Goal: Task Accomplishment & Management: Use online tool/utility

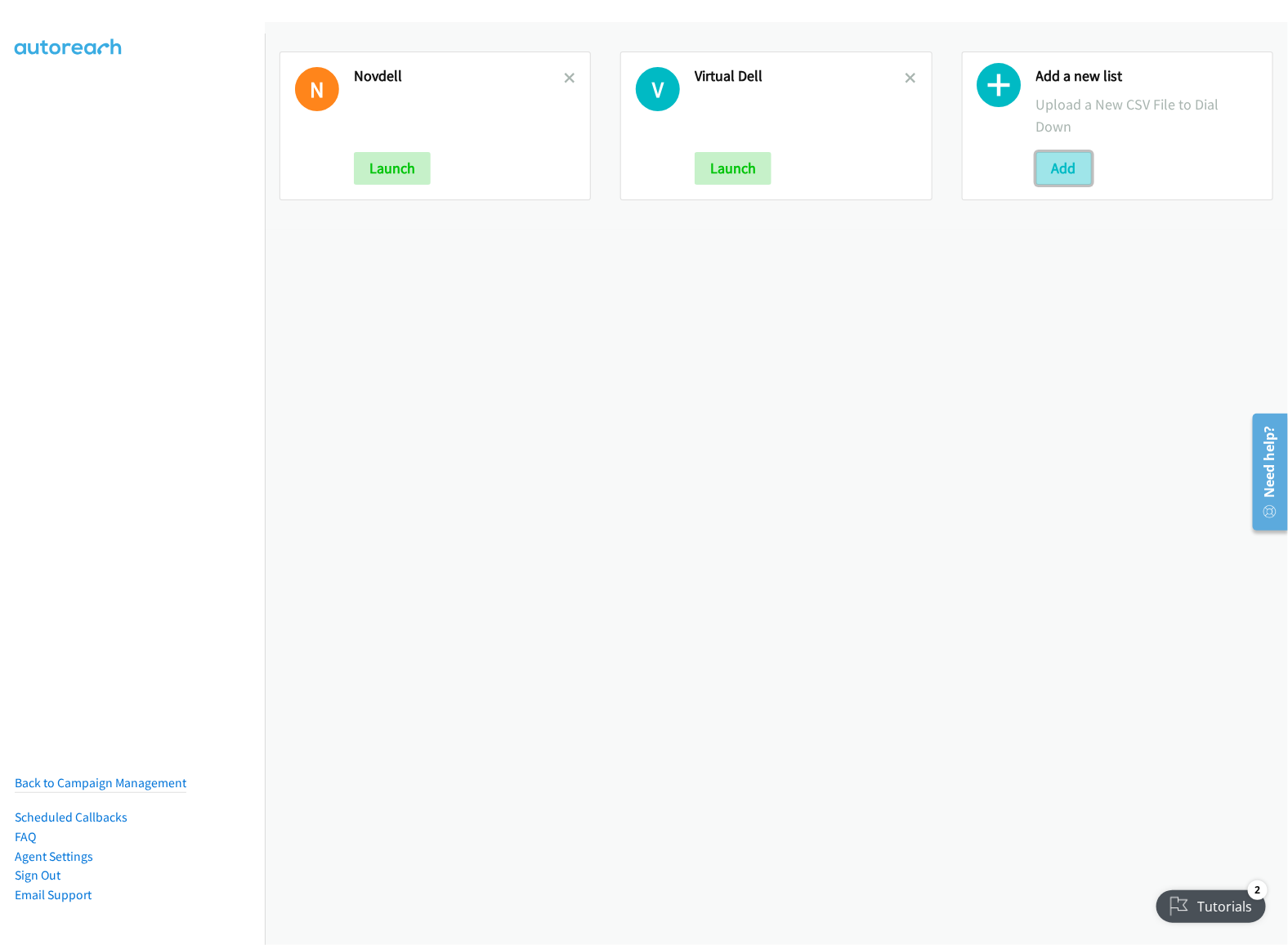
click at [1050, 158] on button "Add" at bounding box center [1064, 169] width 55 height 33
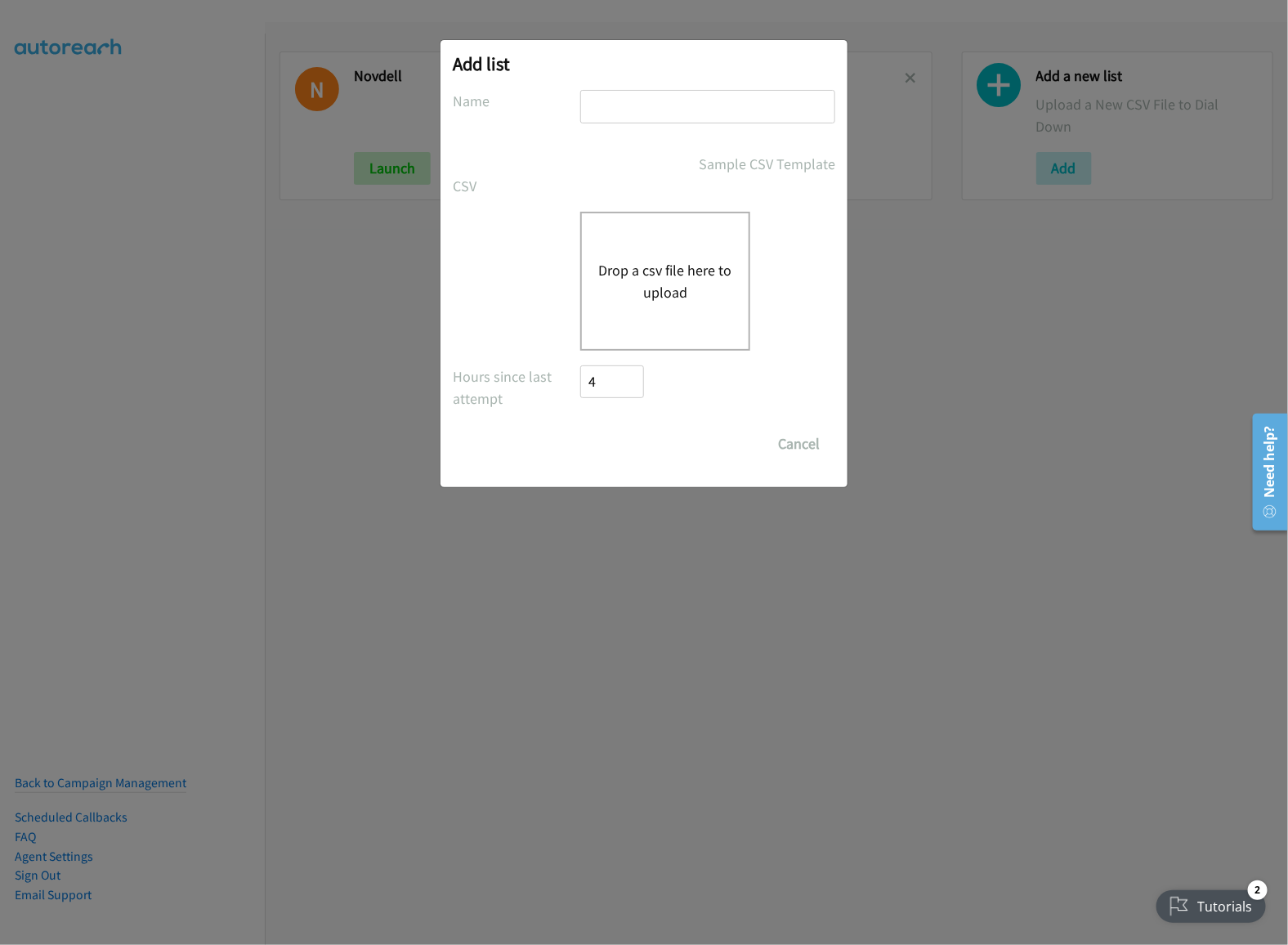
click at [652, 104] on input "text" at bounding box center [707, 107] width 255 height 34
type input "thurdell"
click at [662, 268] on button "Drop a csv file here to upload" at bounding box center [665, 281] width 134 height 45
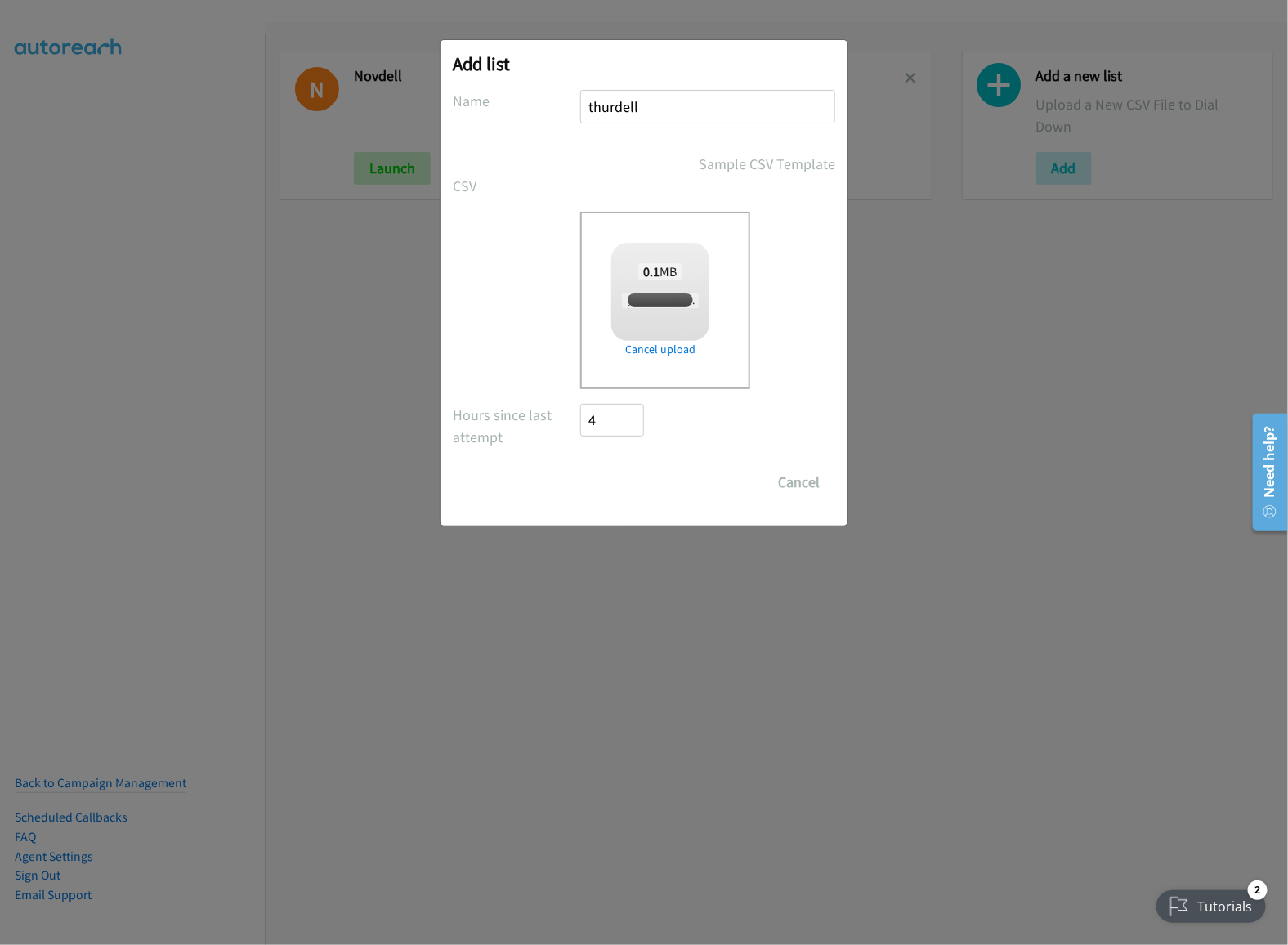
checkbox input "true"
click at [635, 495] on input "Save List" at bounding box center [623, 483] width 86 height 33
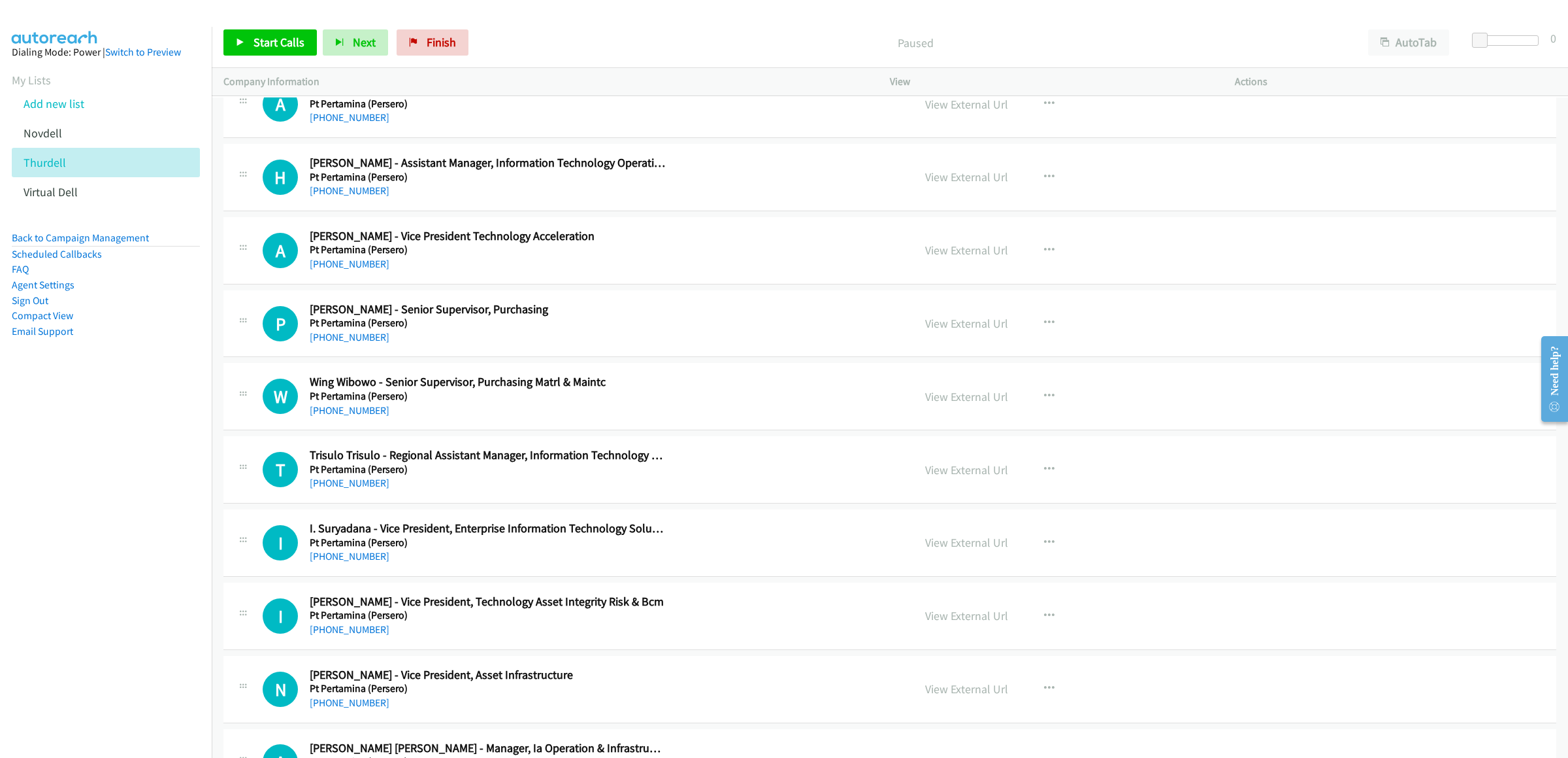
scroll to position [1961, 0]
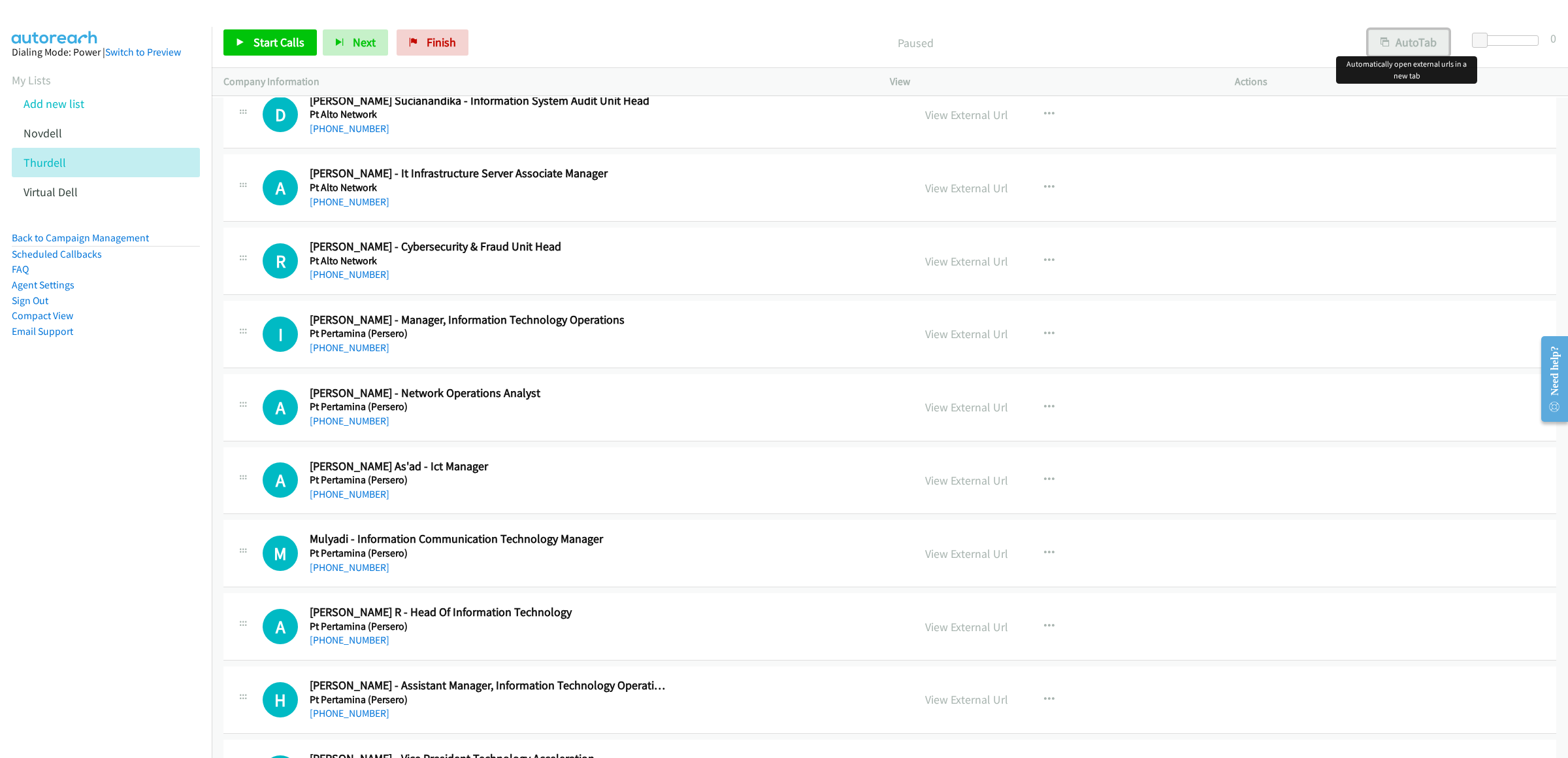
click at [1029, 47] on button "AutoTab" at bounding box center [1408, 43] width 81 height 26
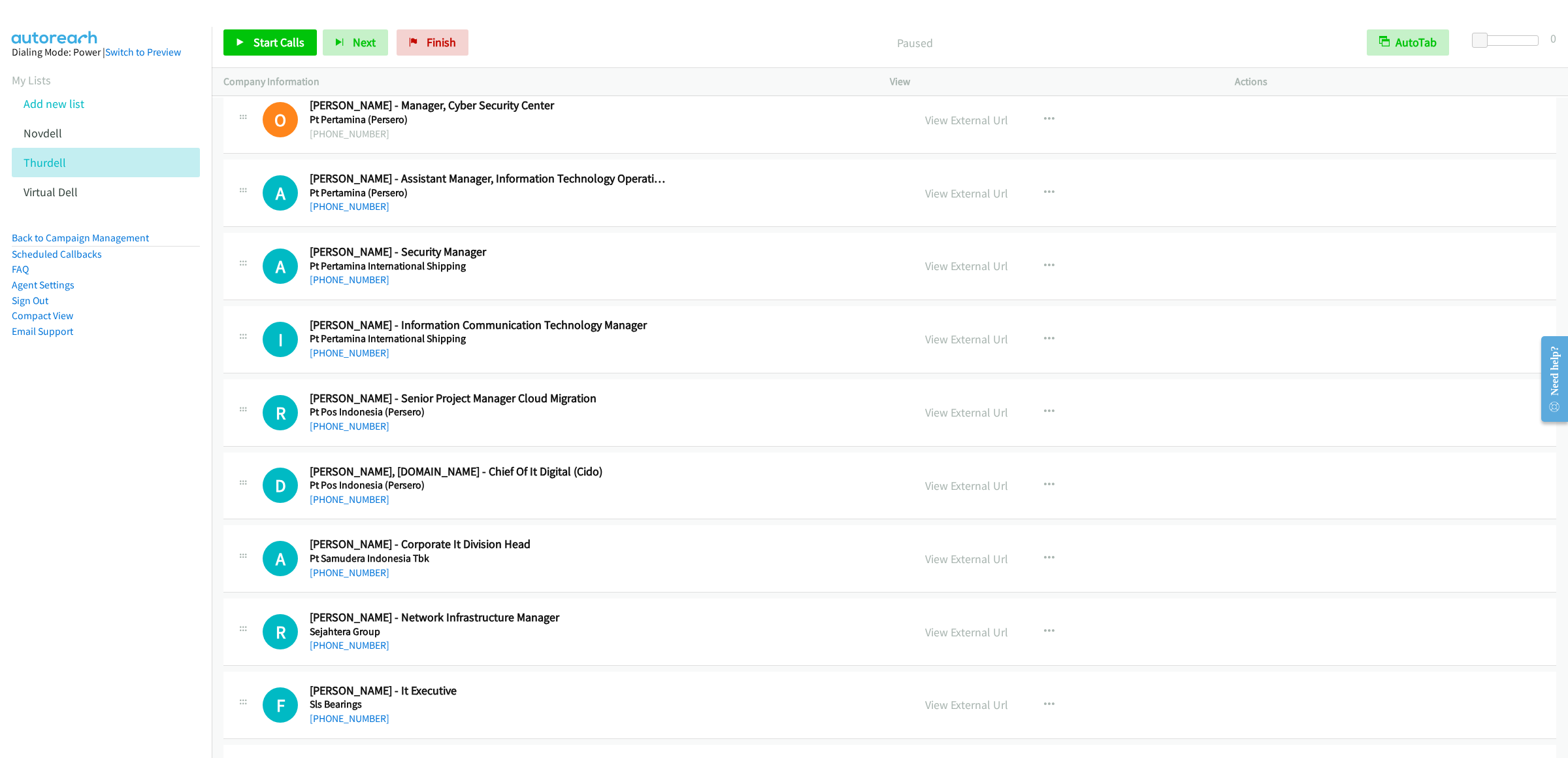
scroll to position [5753, 0]
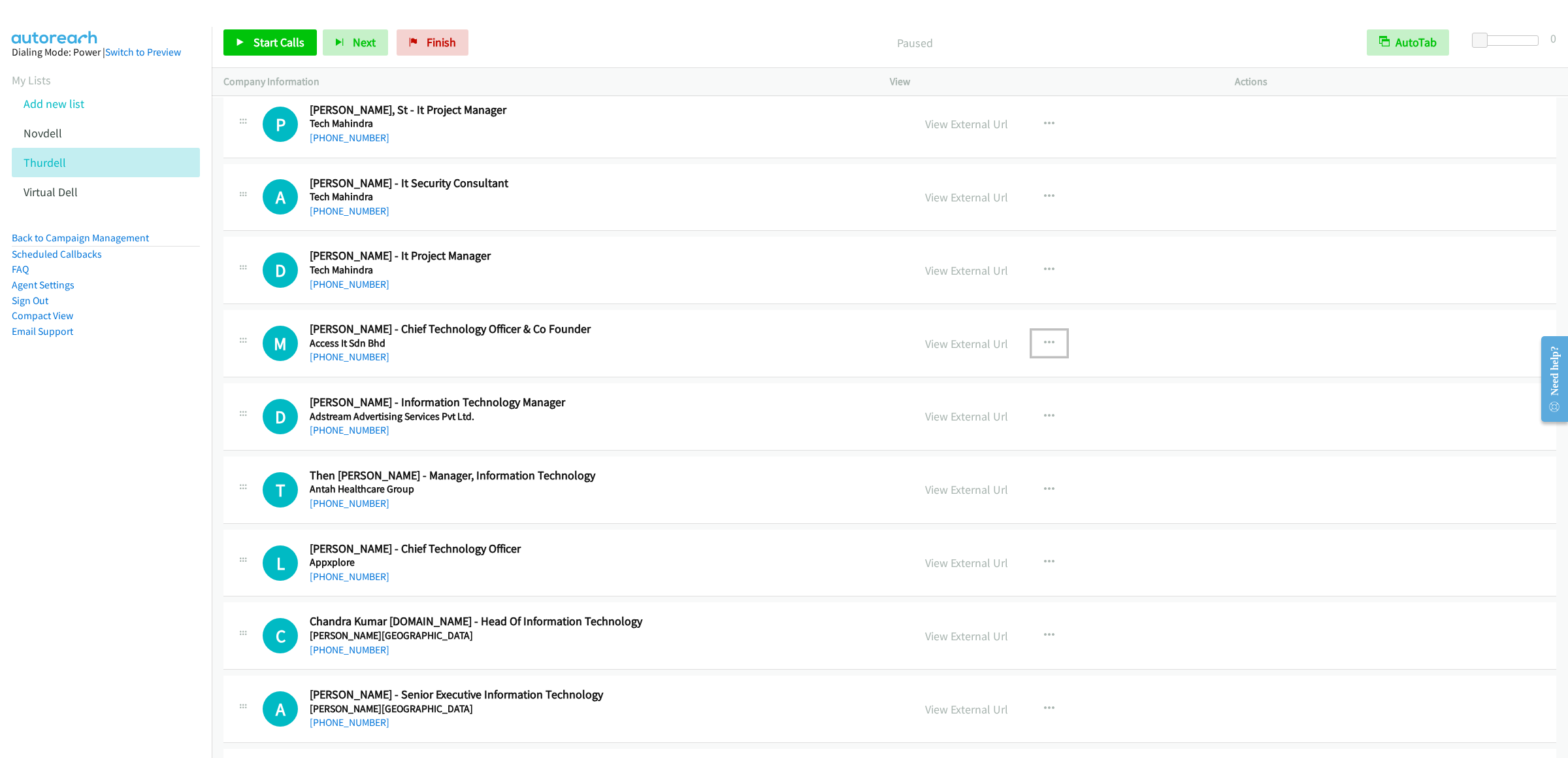
click at [1029, 349] on icon "button" at bounding box center [1049, 343] width 10 height 10
click at [978, 442] on link "Start Calls Here" at bounding box center [979, 429] width 174 height 26
click at [270, 37] on span "Start Calls" at bounding box center [279, 42] width 51 height 15
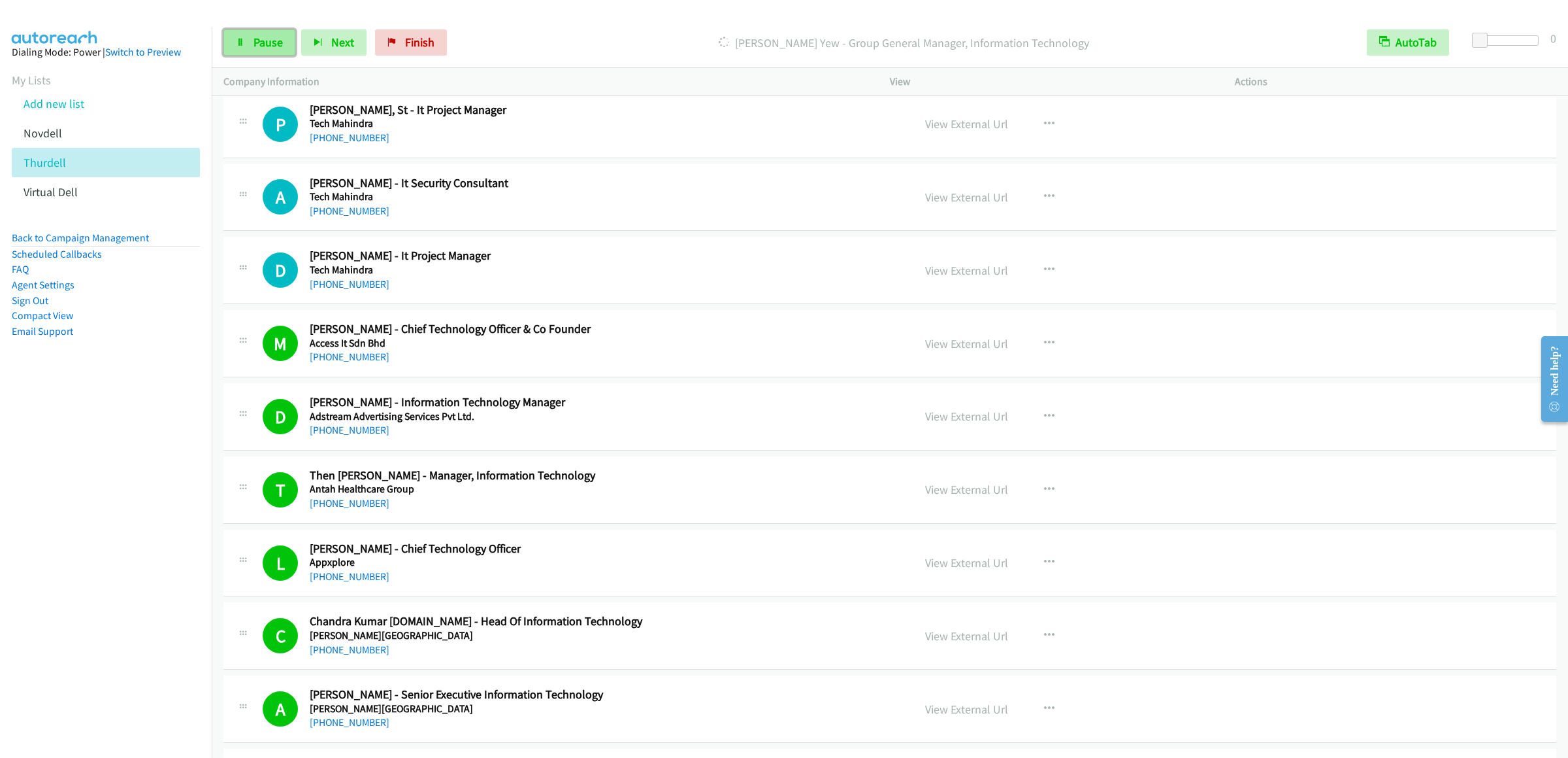
click at [245, 43] on link "Pause" at bounding box center [259, 43] width 72 height 26
click at [274, 52] on link "Start Calls" at bounding box center [270, 43] width 94 height 26
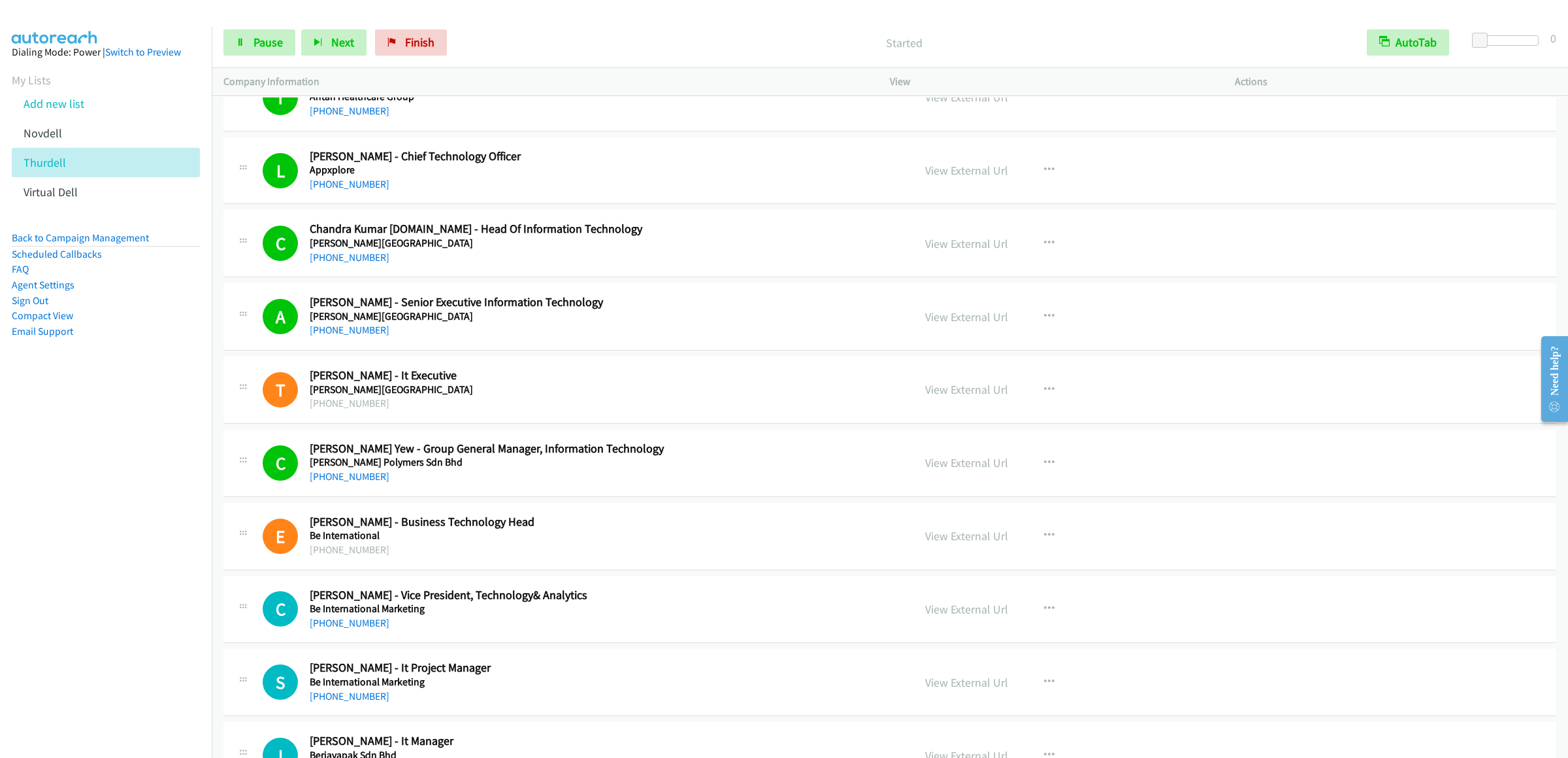
scroll to position [6538, 0]
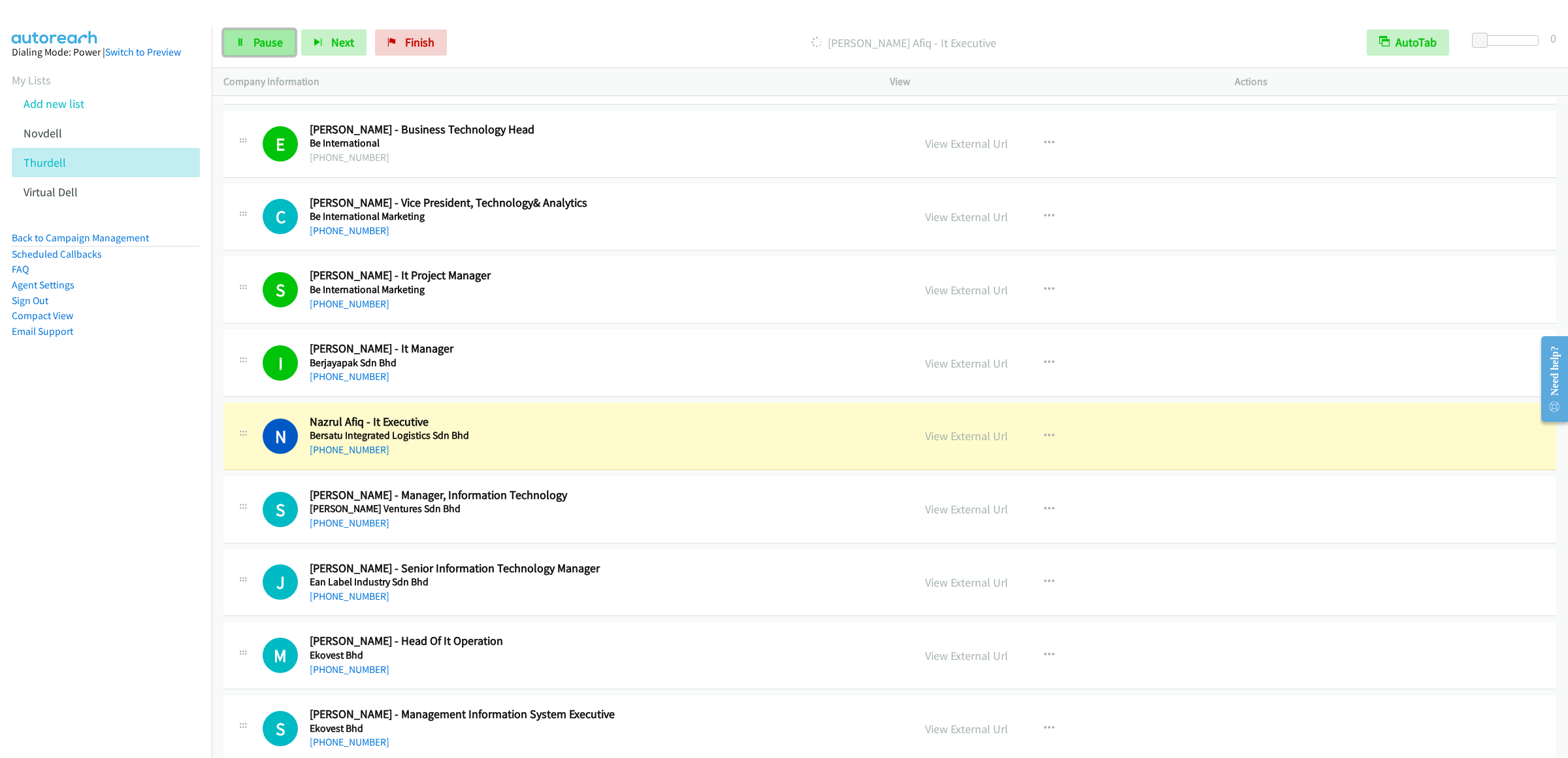
click at [270, 38] on span "Pause" at bounding box center [268, 42] width 29 height 15
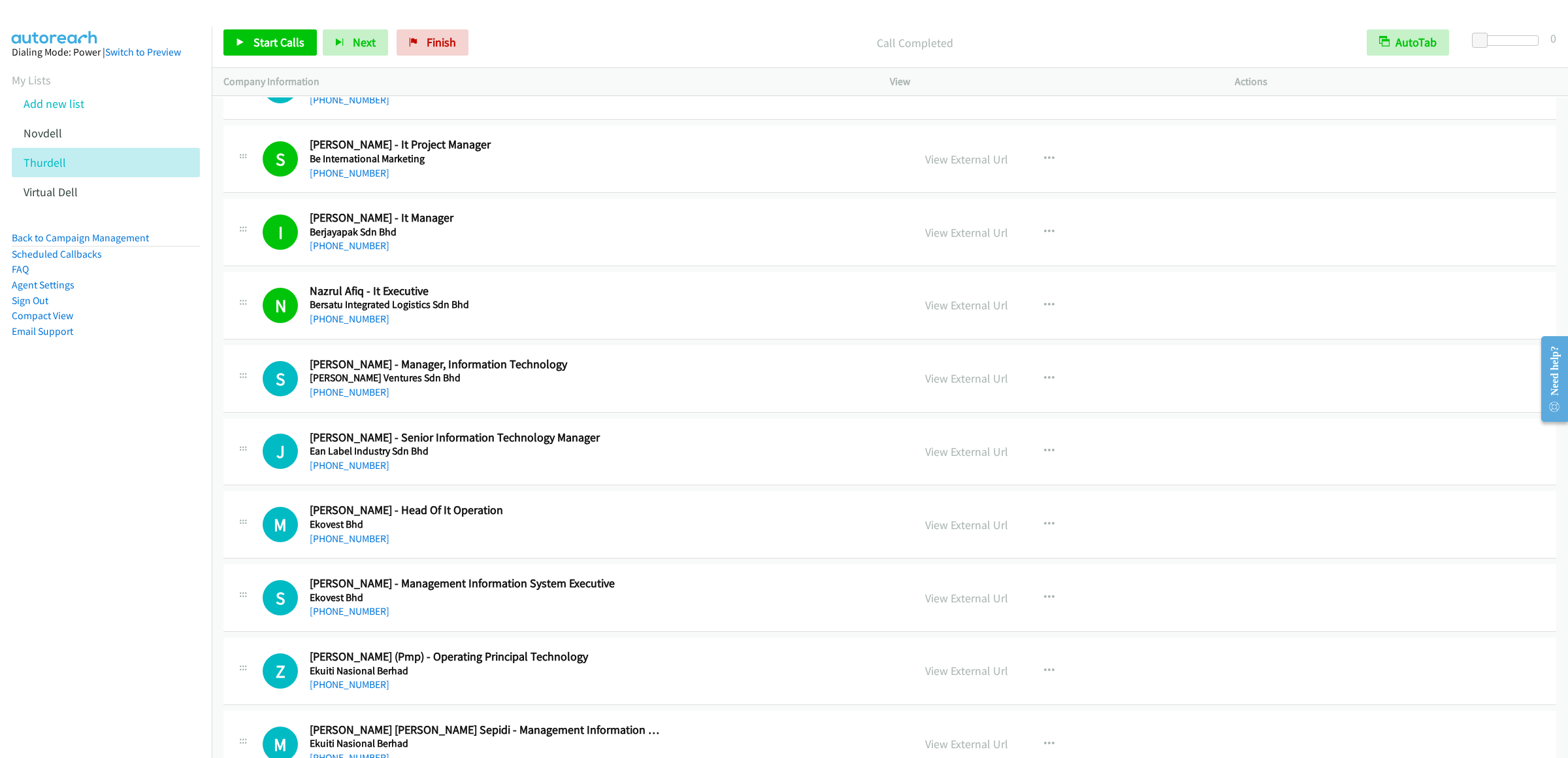
scroll to position [6798, 0]
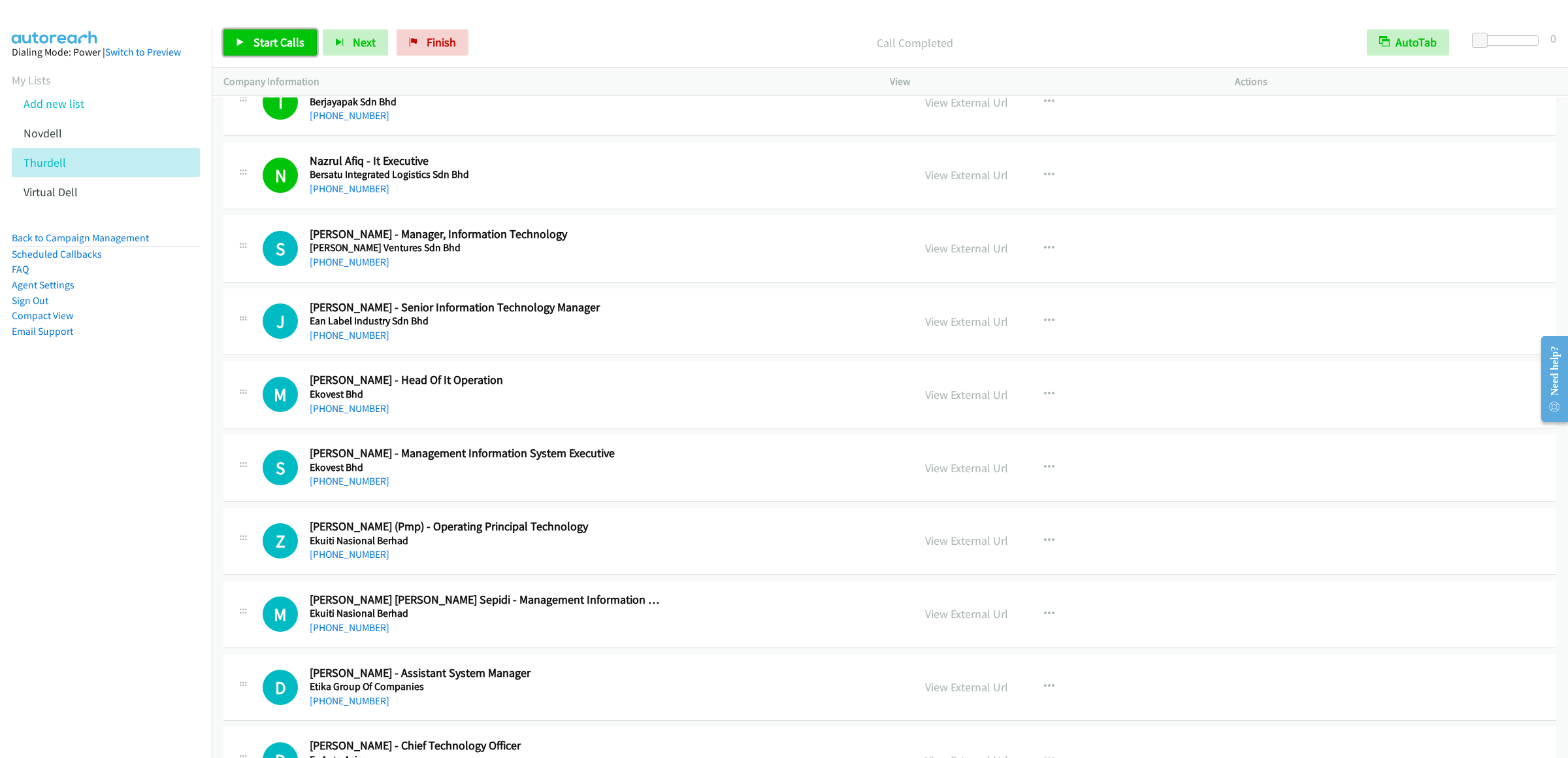
click at [287, 34] on link "Start Calls" at bounding box center [270, 43] width 94 height 26
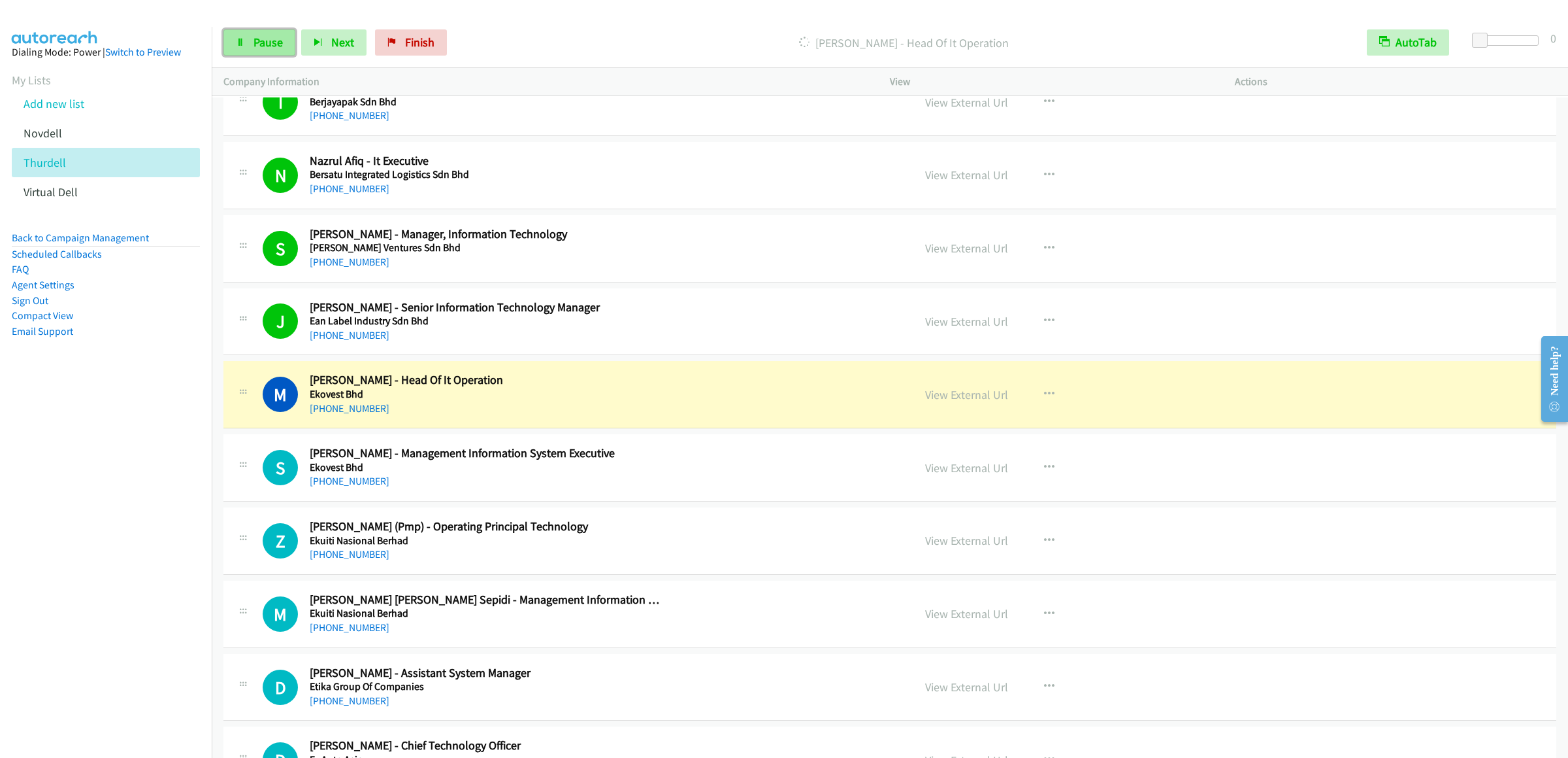
click at [257, 36] on span "Pause" at bounding box center [268, 42] width 29 height 15
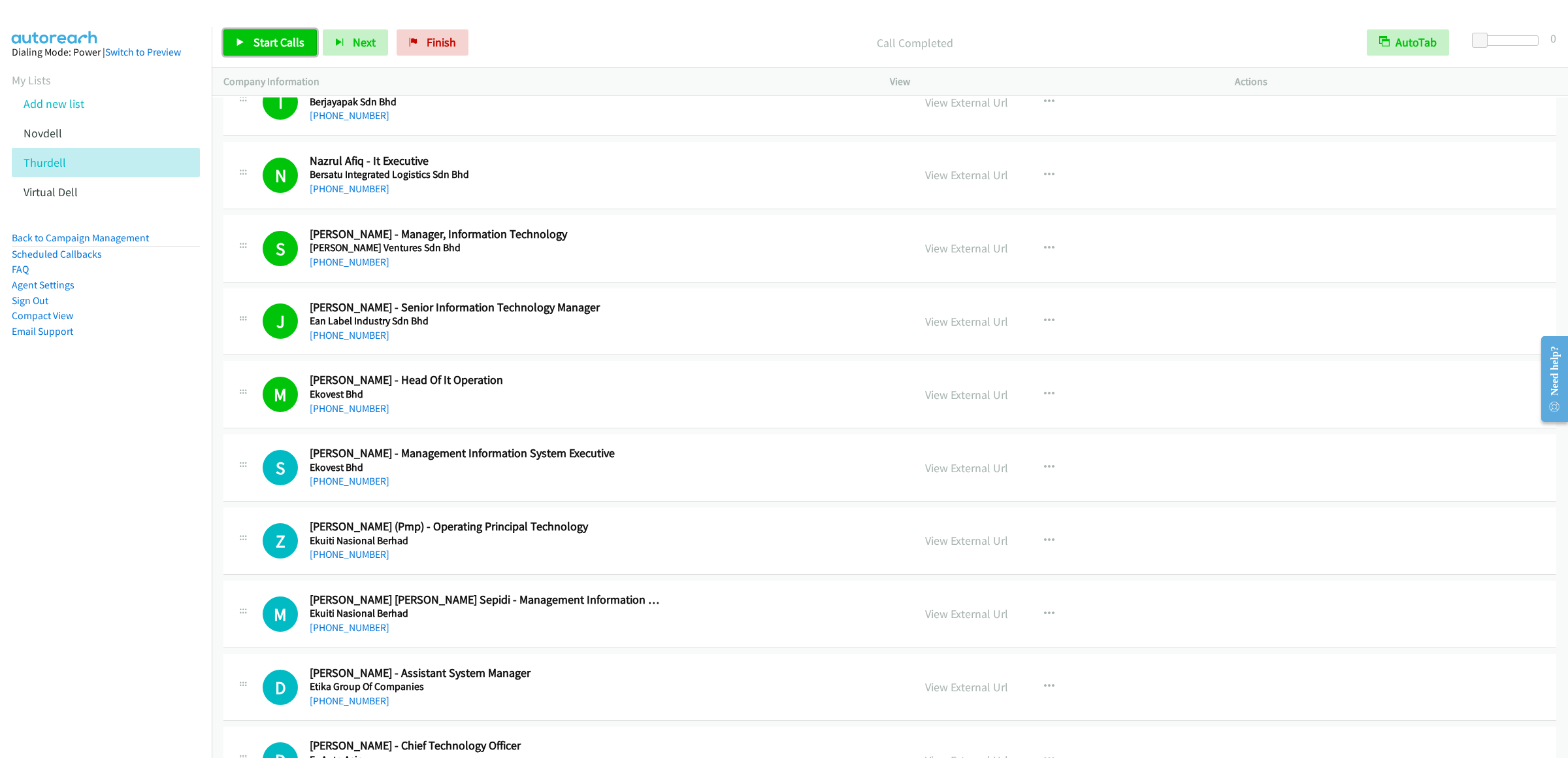
click at [291, 37] on span "Start Calls" at bounding box center [279, 42] width 51 height 15
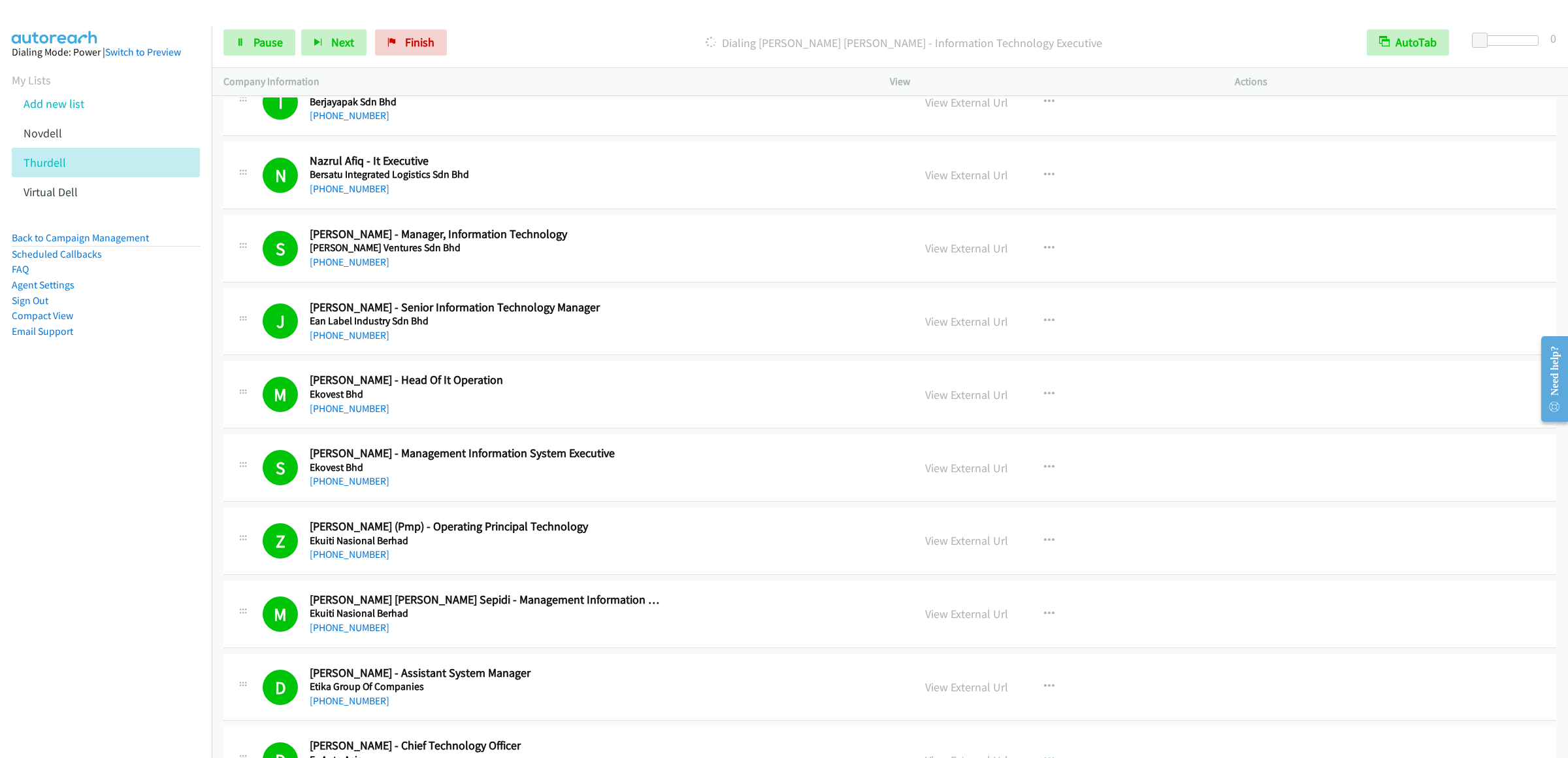
scroll to position [7322, 0]
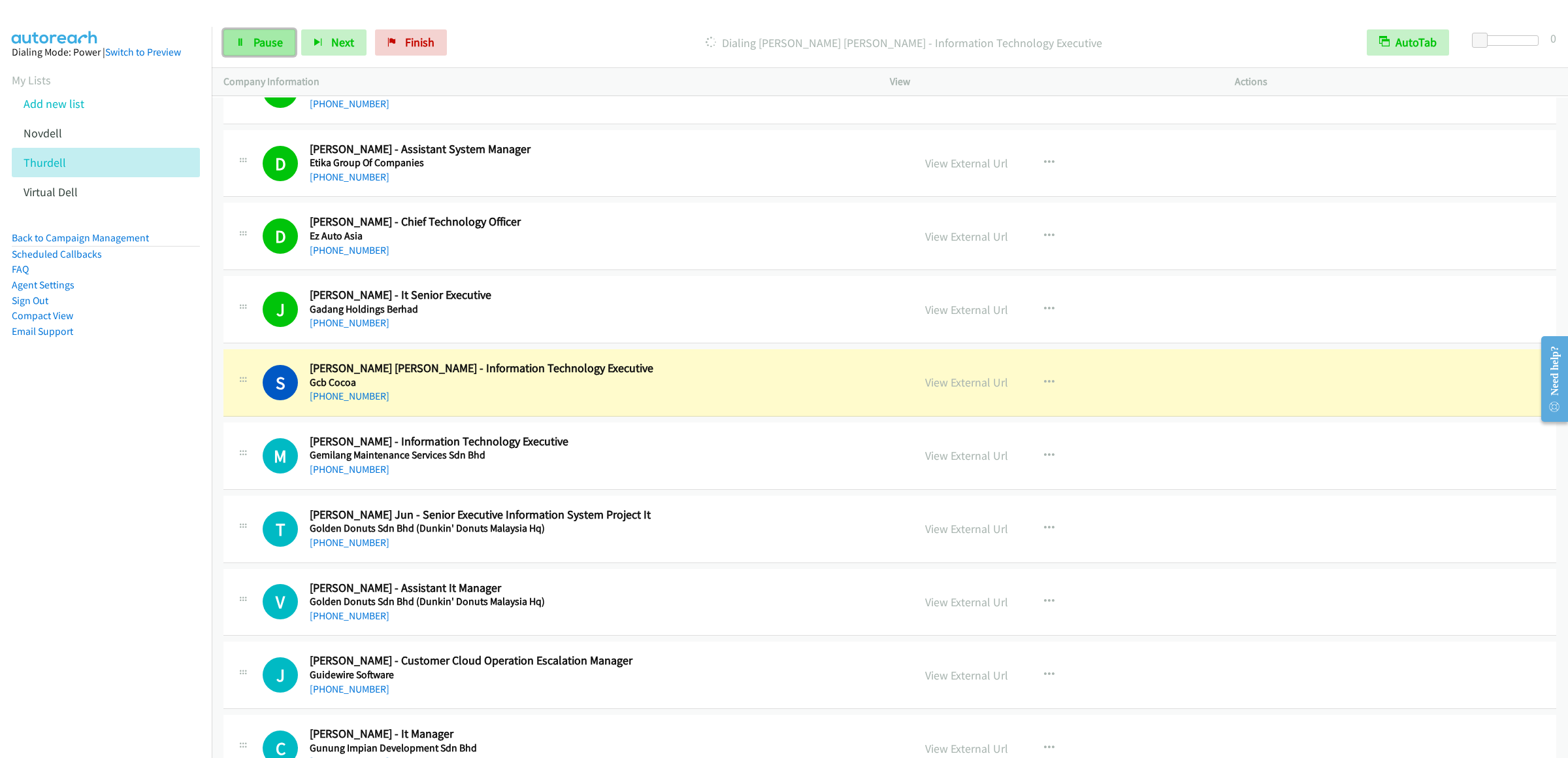
click at [265, 49] on span "Pause" at bounding box center [268, 42] width 29 height 15
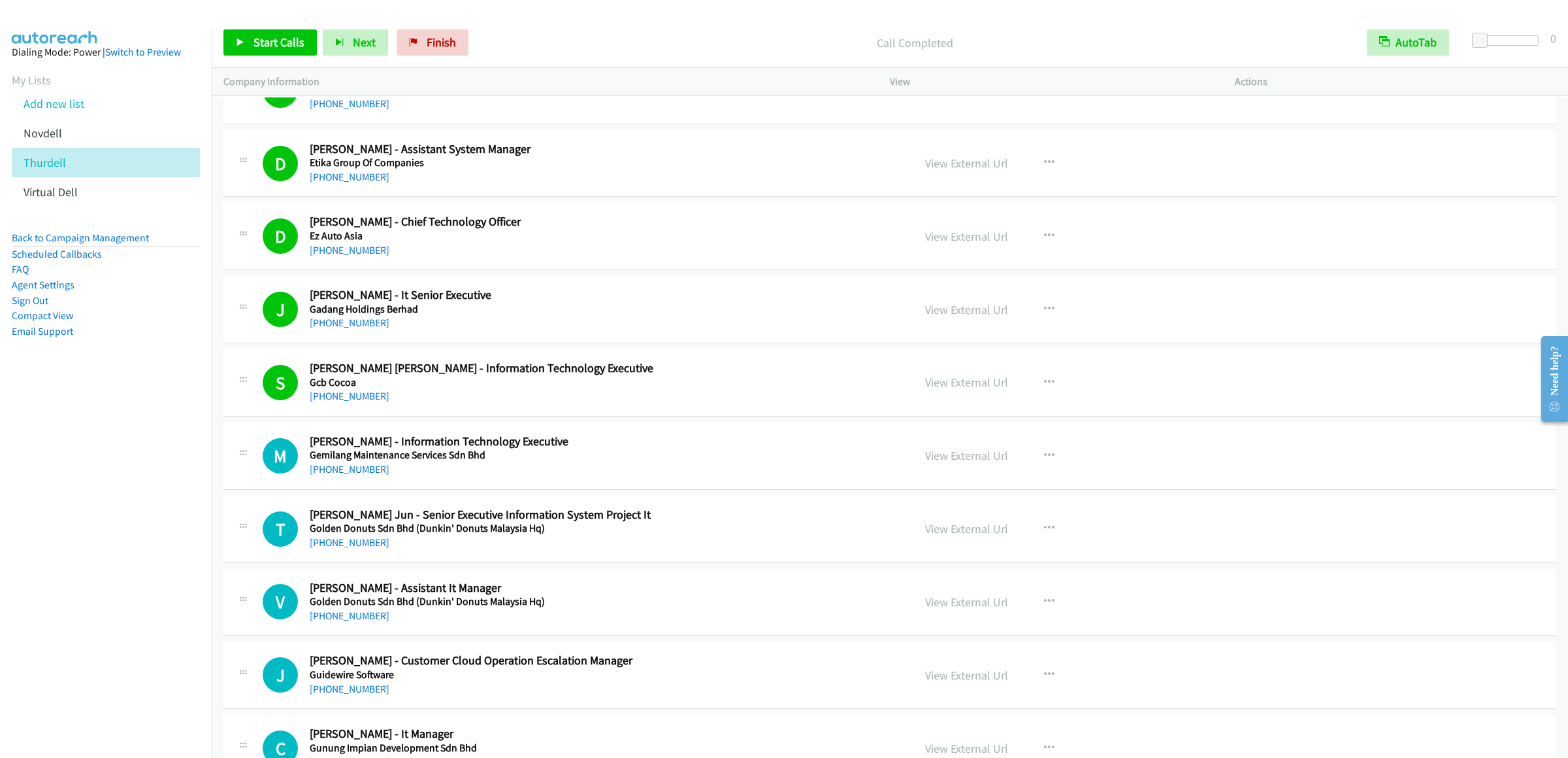
scroll to position [7453, 0]
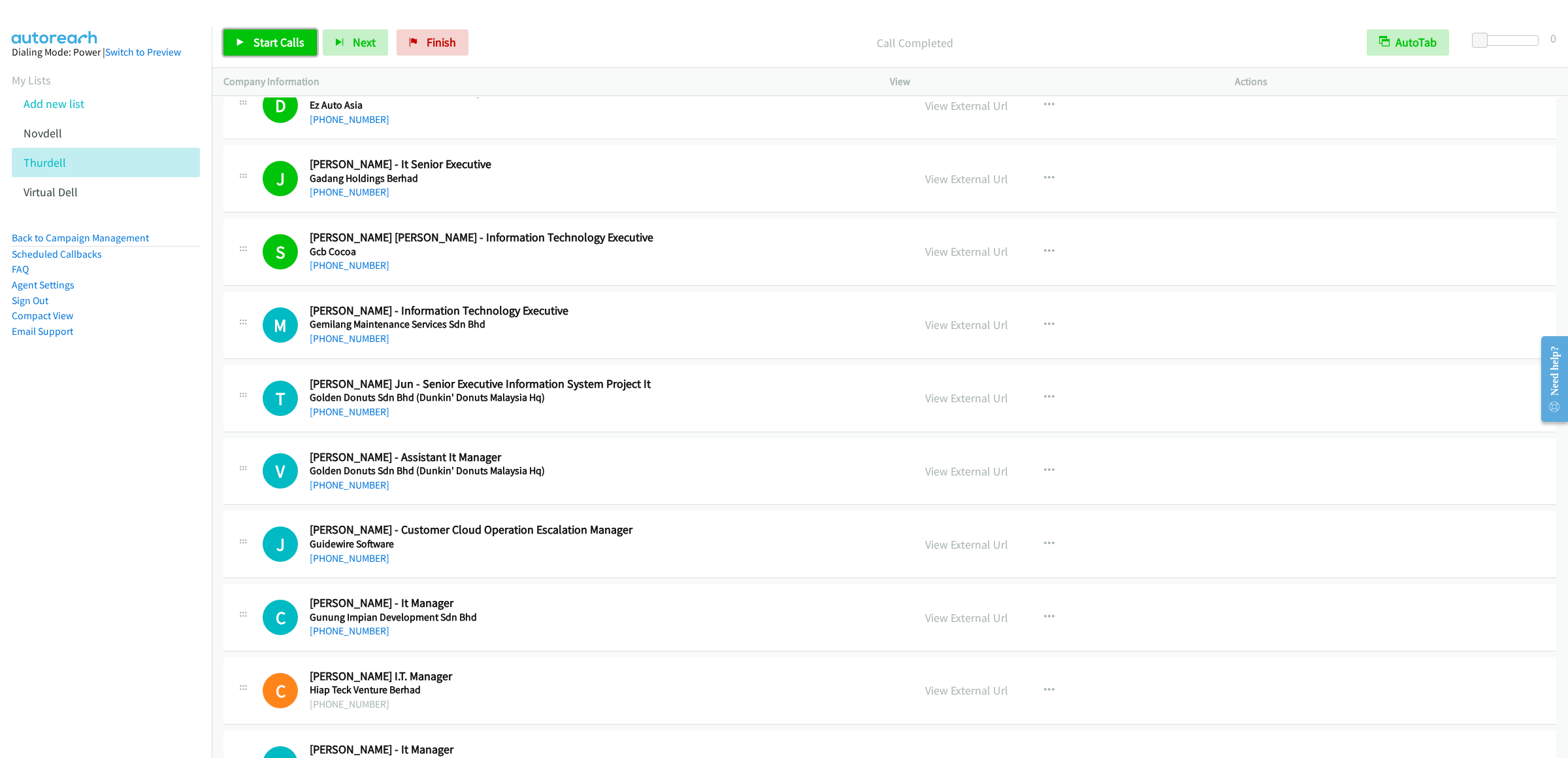
click at [271, 43] on span "Start Calls" at bounding box center [279, 42] width 51 height 15
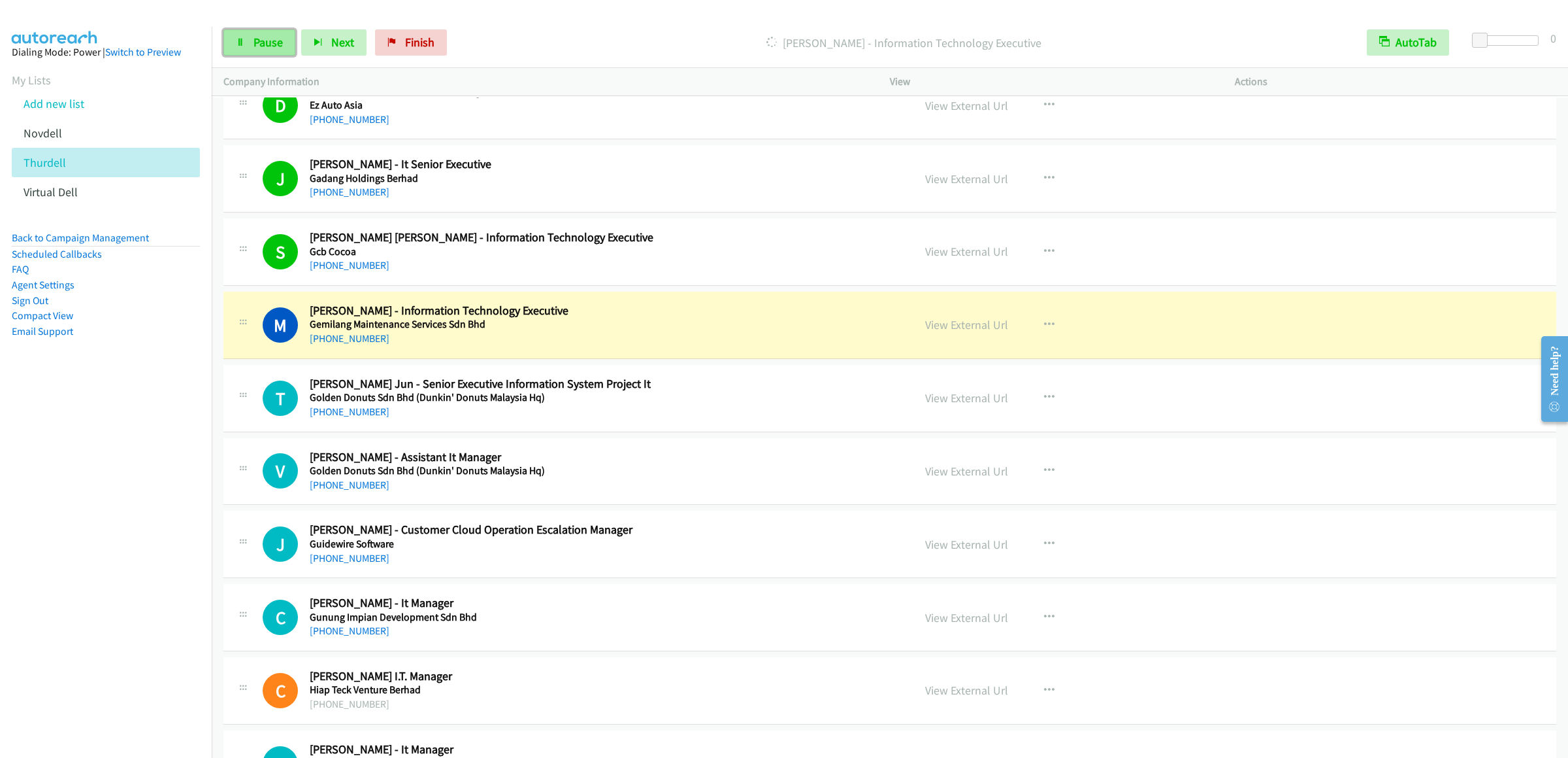
click at [241, 41] on icon at bounding box center [240, 43] width 9 height 9
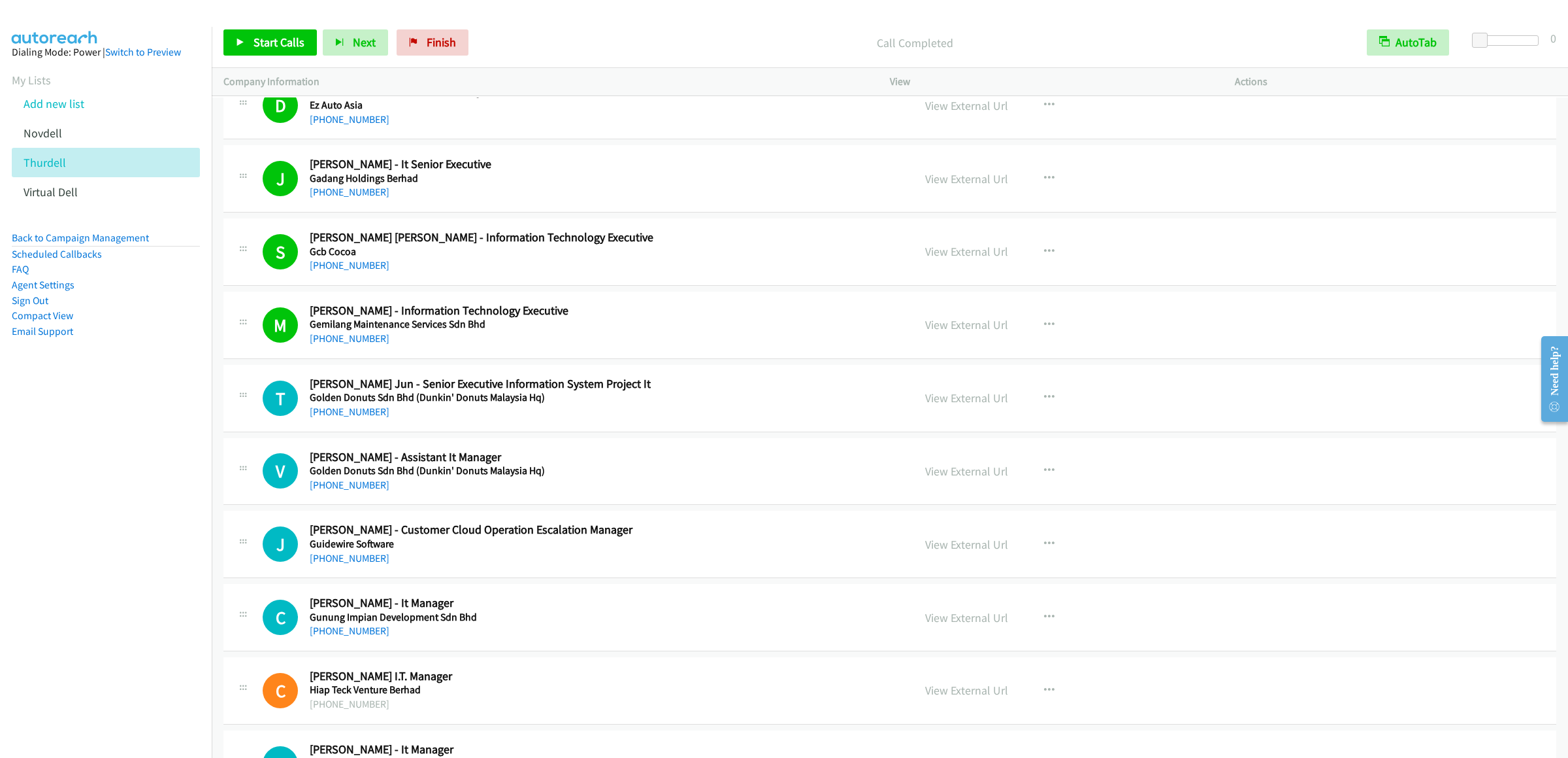
scroll to position [7714, 0]
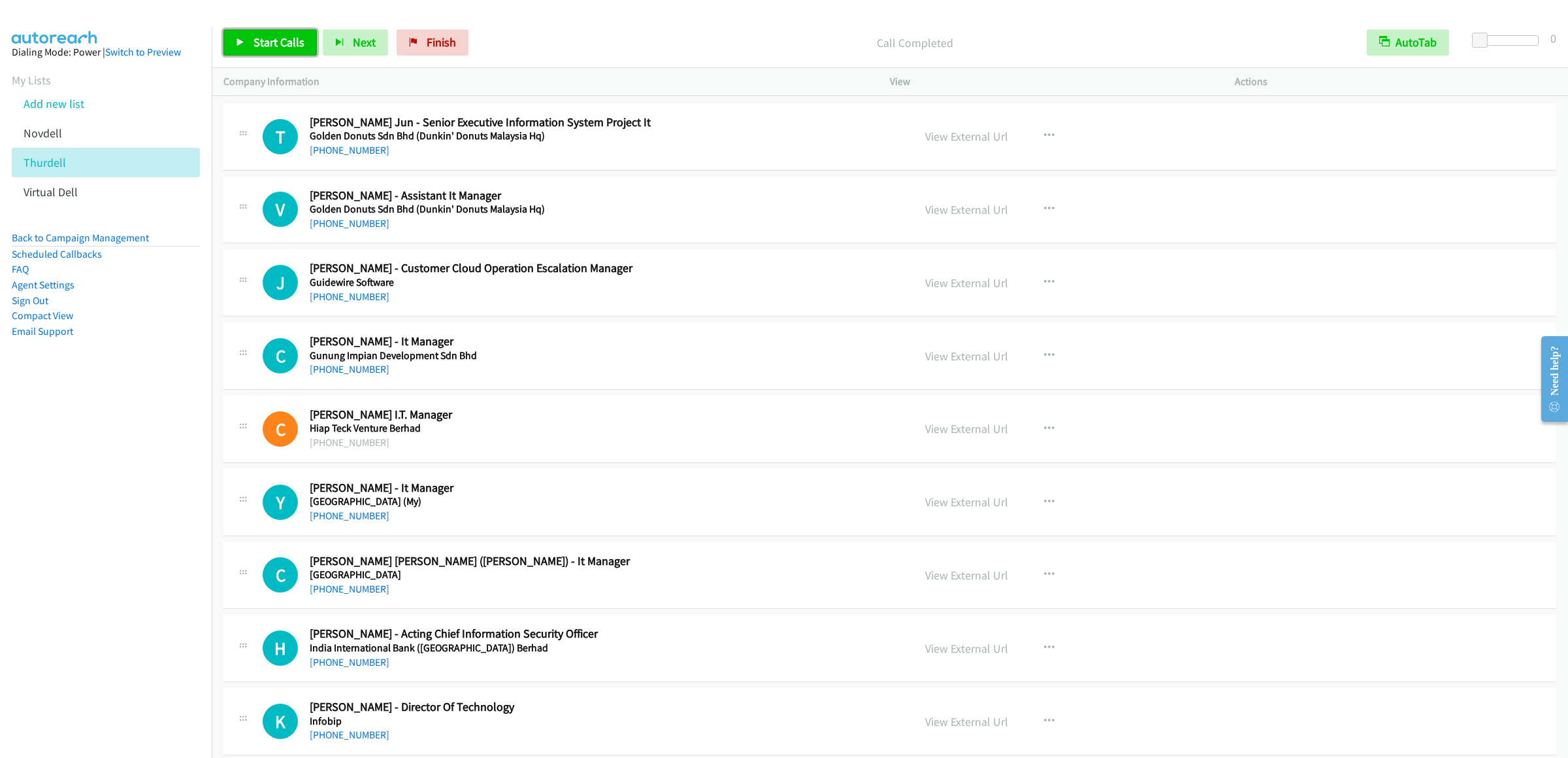
click at [249, 40] on link "Start Calls" at bounding box center [270, 43] width 94 height 26
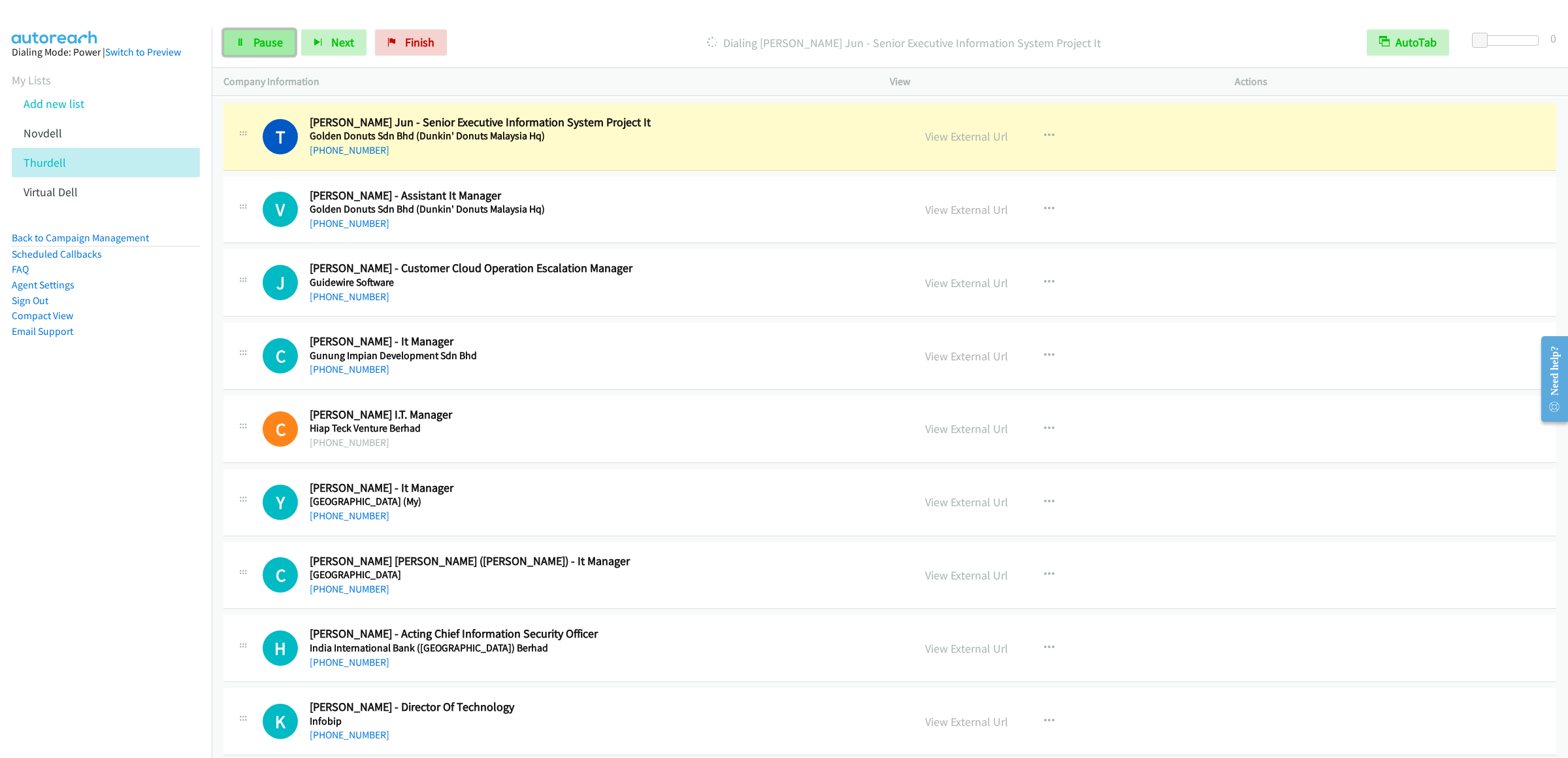
click at [274, 36] on span "Pause" at bounding box center [268, 42] width 29 height 15
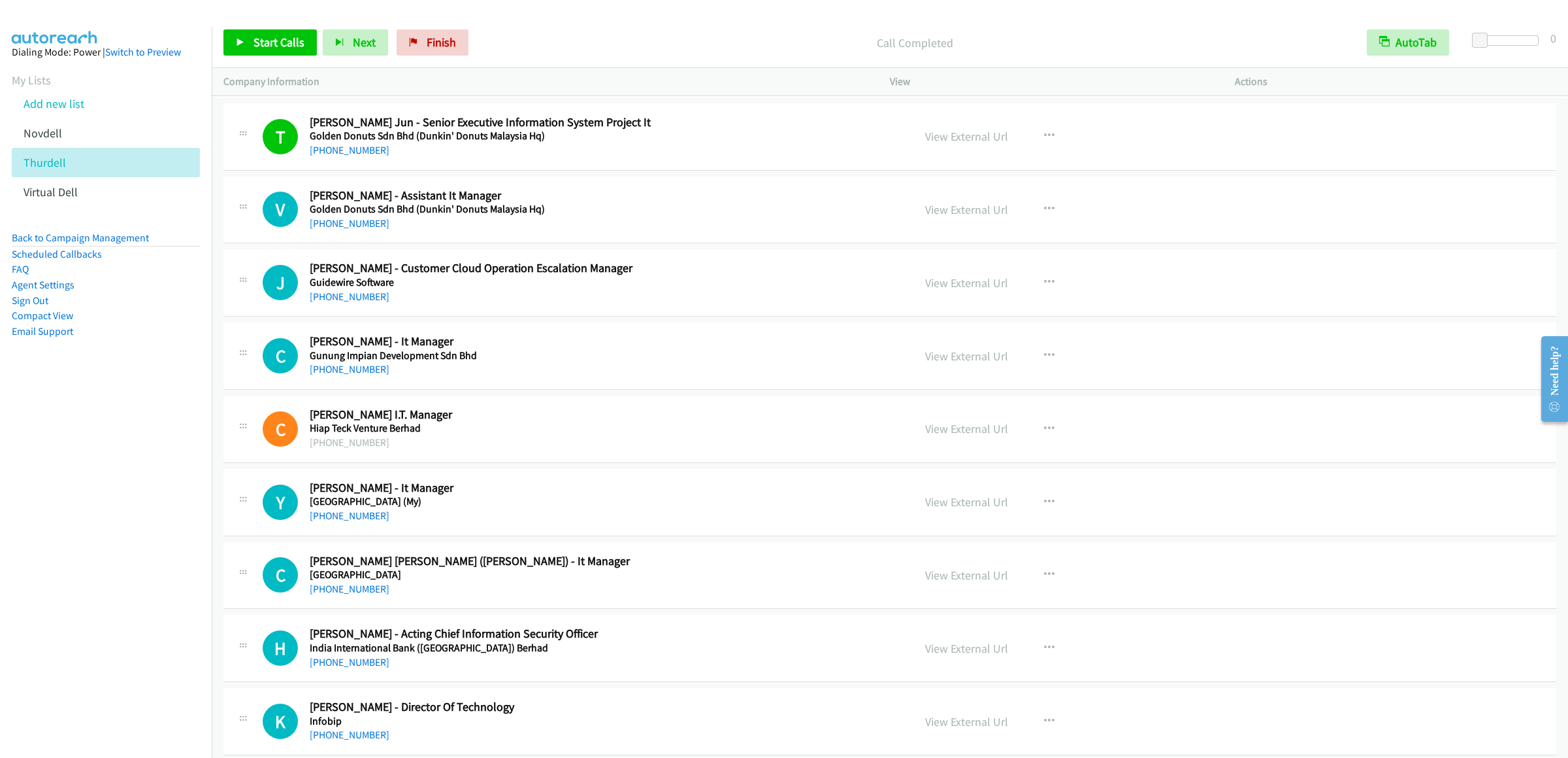
click at [263, 26] on div "Start Calls Pause Next Finish Call Completed AutoTab AutoTab 0" at bounding box center [889, 43] width 1357 height 50
click at [304, 42] on link "Start Calls" at bounding box center [270, 43] width 94 height 26
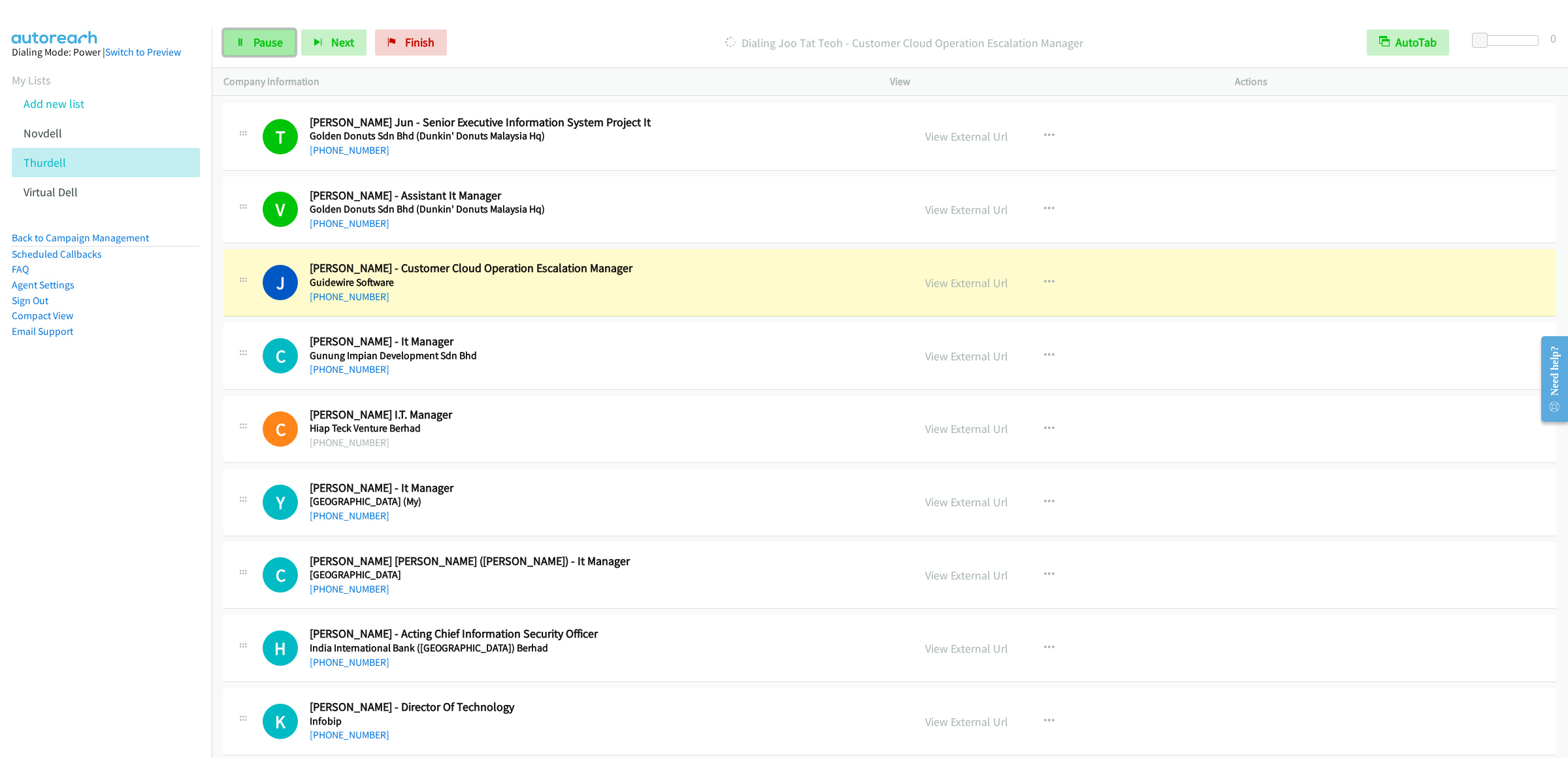
click at [251, 42] on link "Pause" at bounding box center [259, 43] width 72 height 26
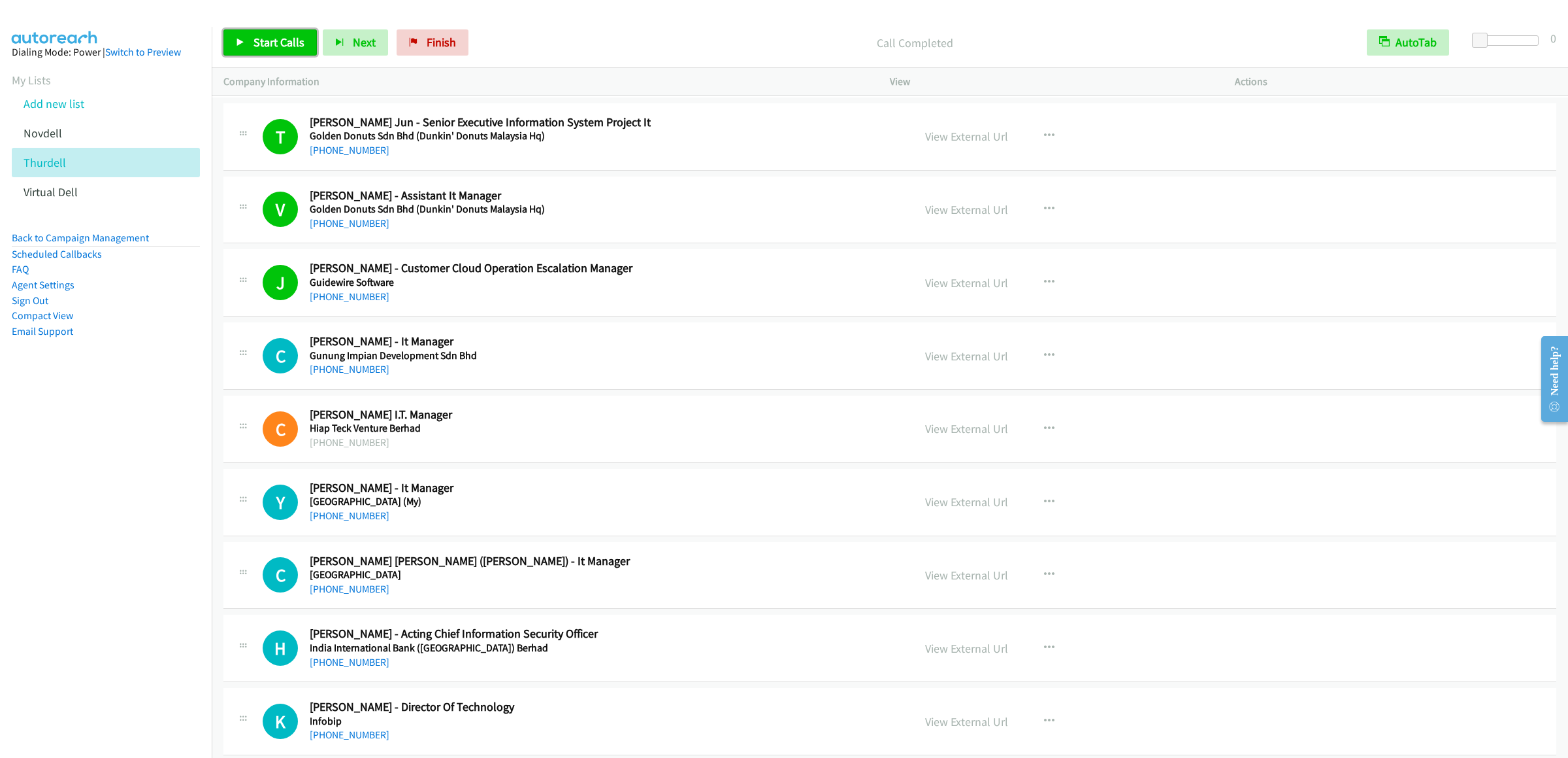
click at [283, 44] on span "Start Calls" at bounding box center [279, 42] width 51 height 15
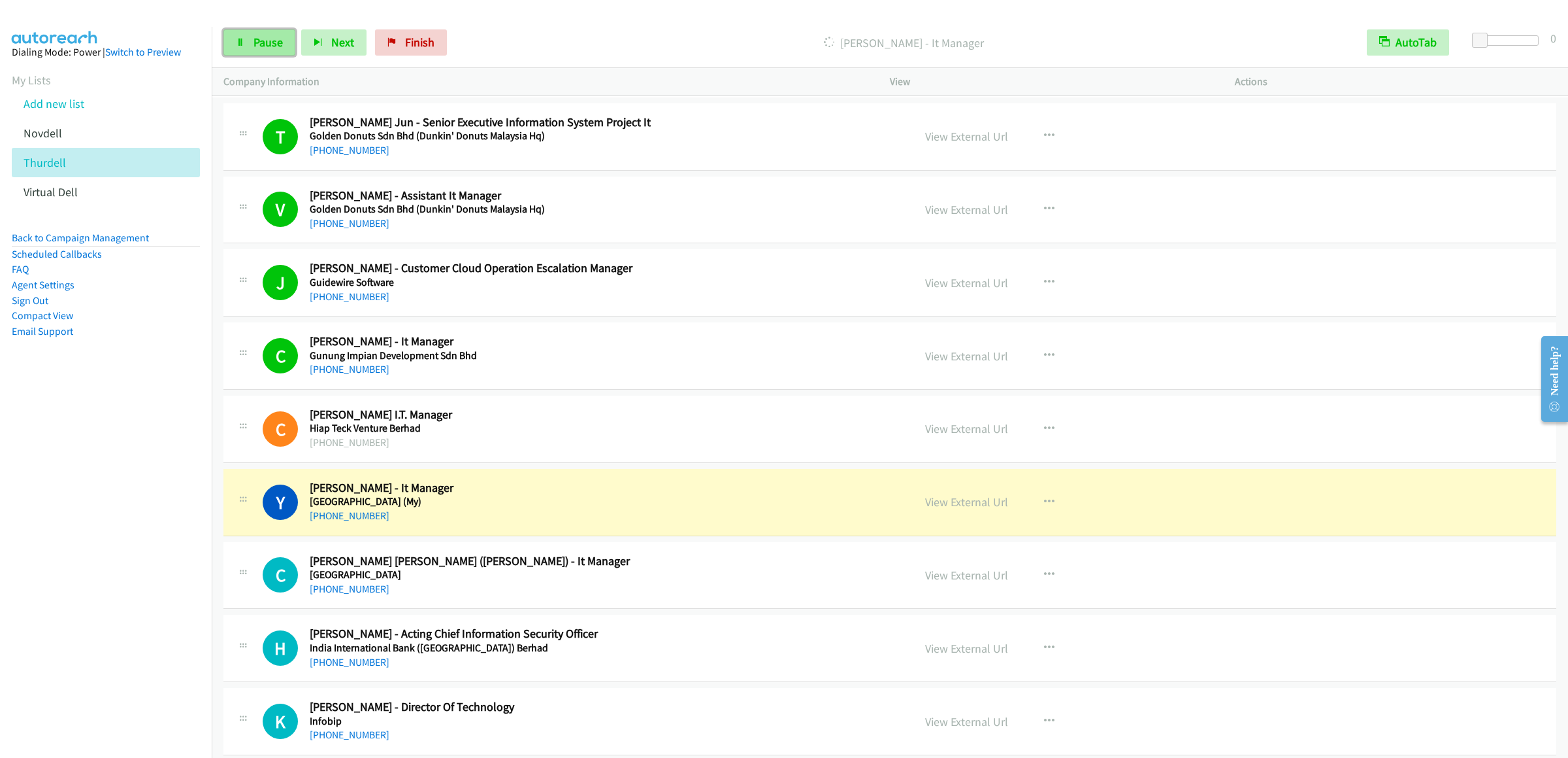
click at [261, 47] on span "Pause" at bounding box center [268, 42] width 29 height 15
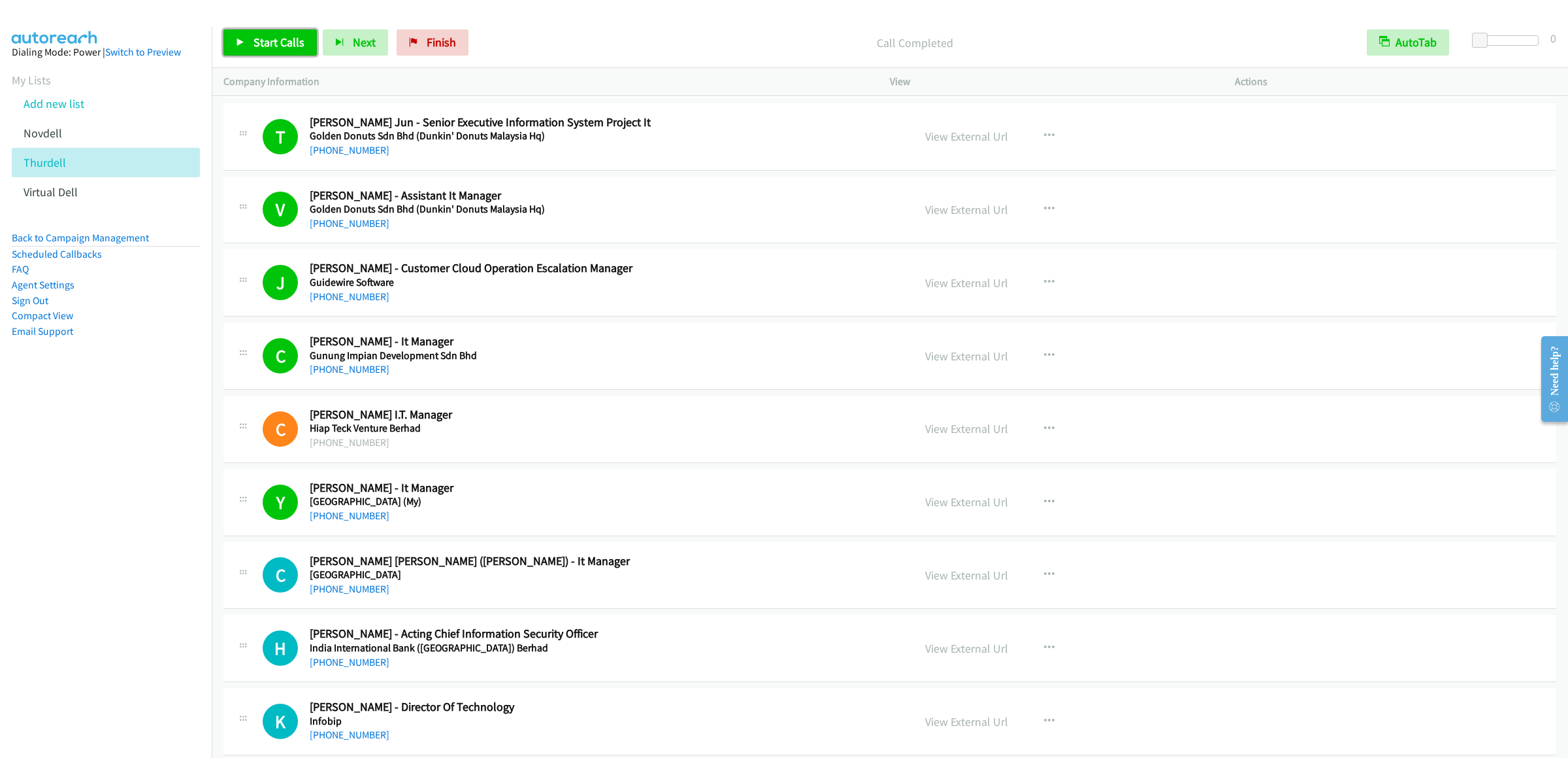
click at [266, 38] on span "Start Calls" at bounding box center [279, 42] width 51 height 15
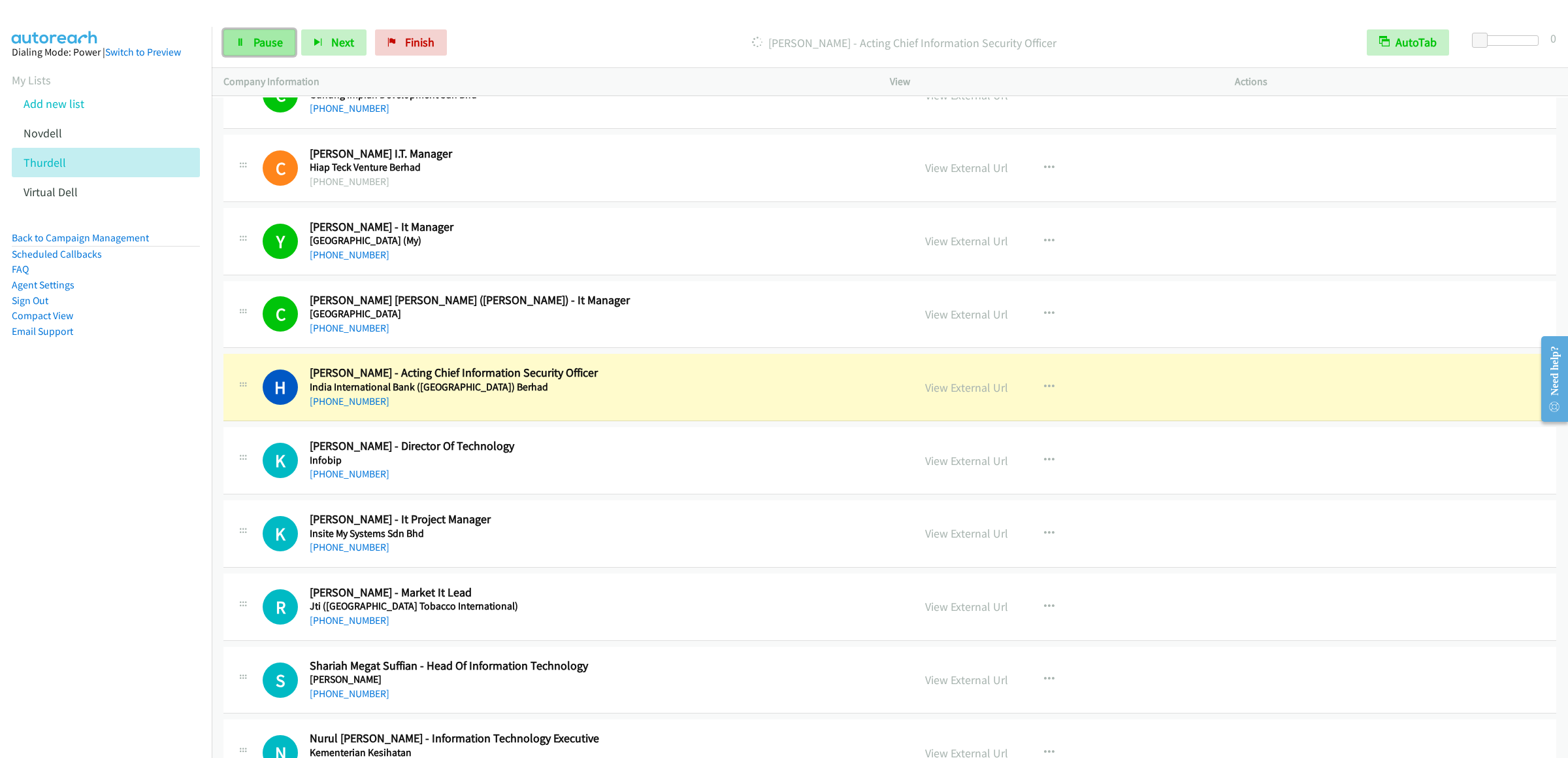
click at [252, 36] on link "Pause" at bounding box center [259, 43] width 72 height 26
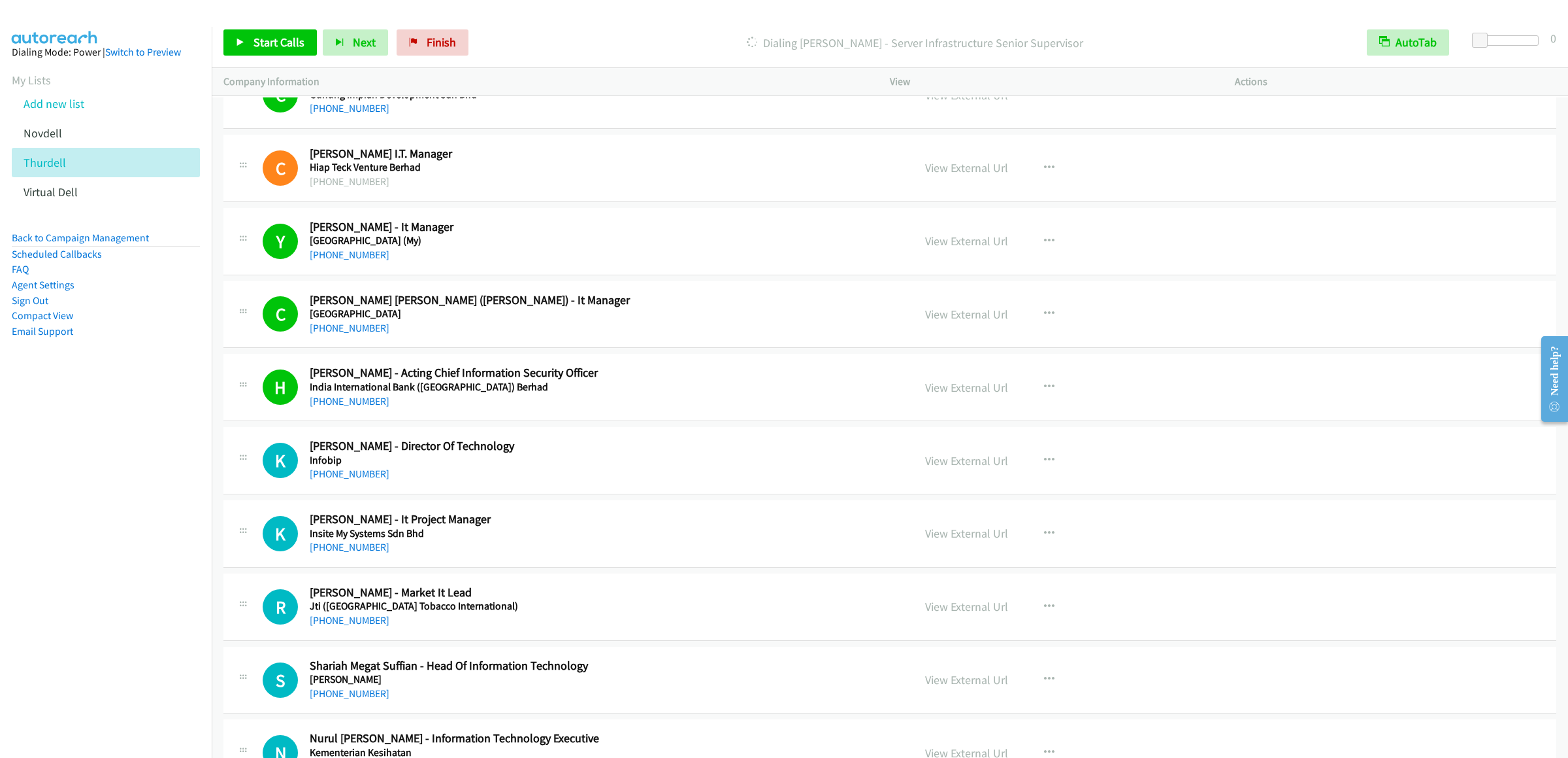
scroll to position [8237, 0]
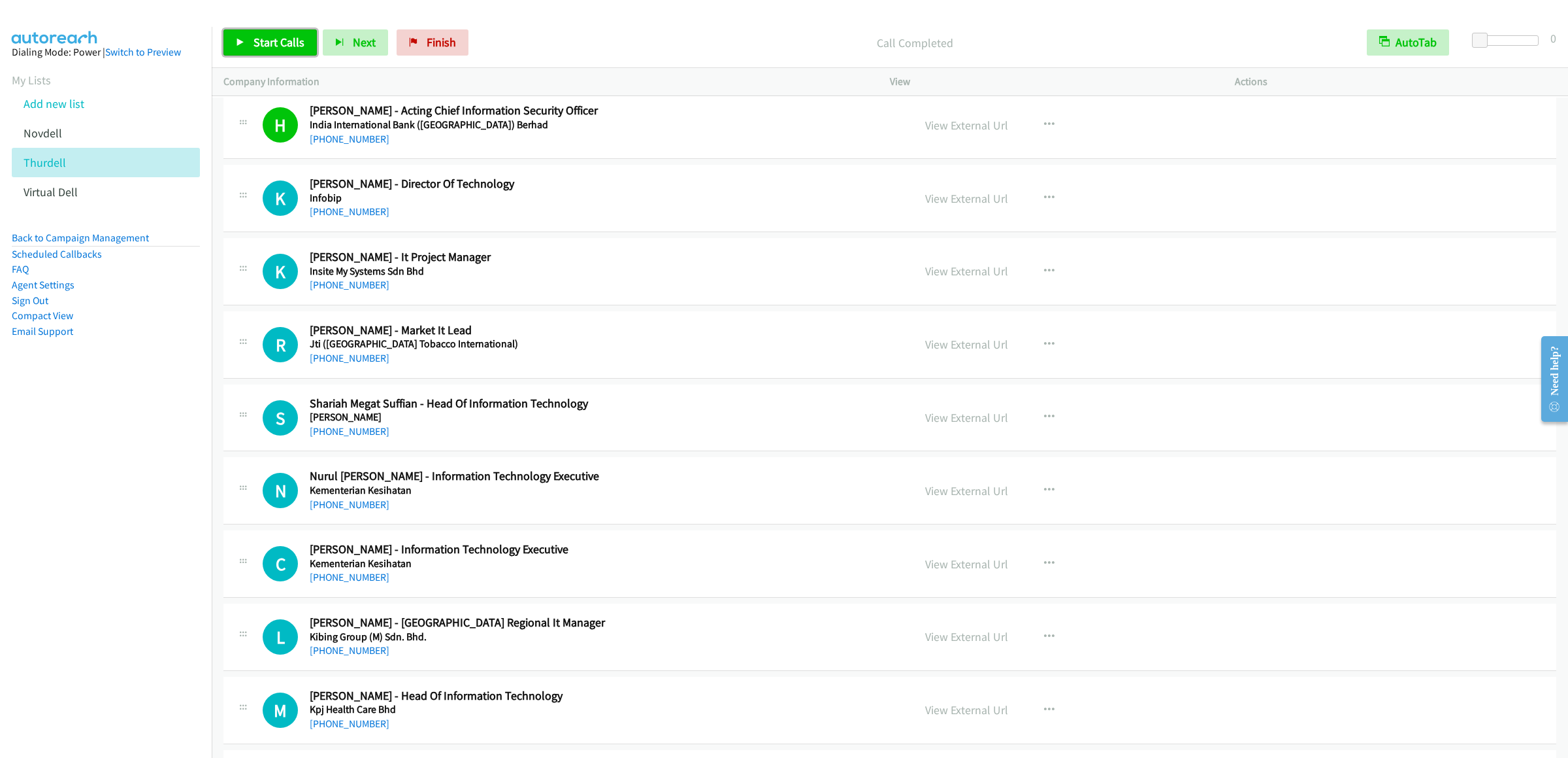
click at [257, 48] on span "Start Calls" at bounding box center [279, 42] width 51 height 15
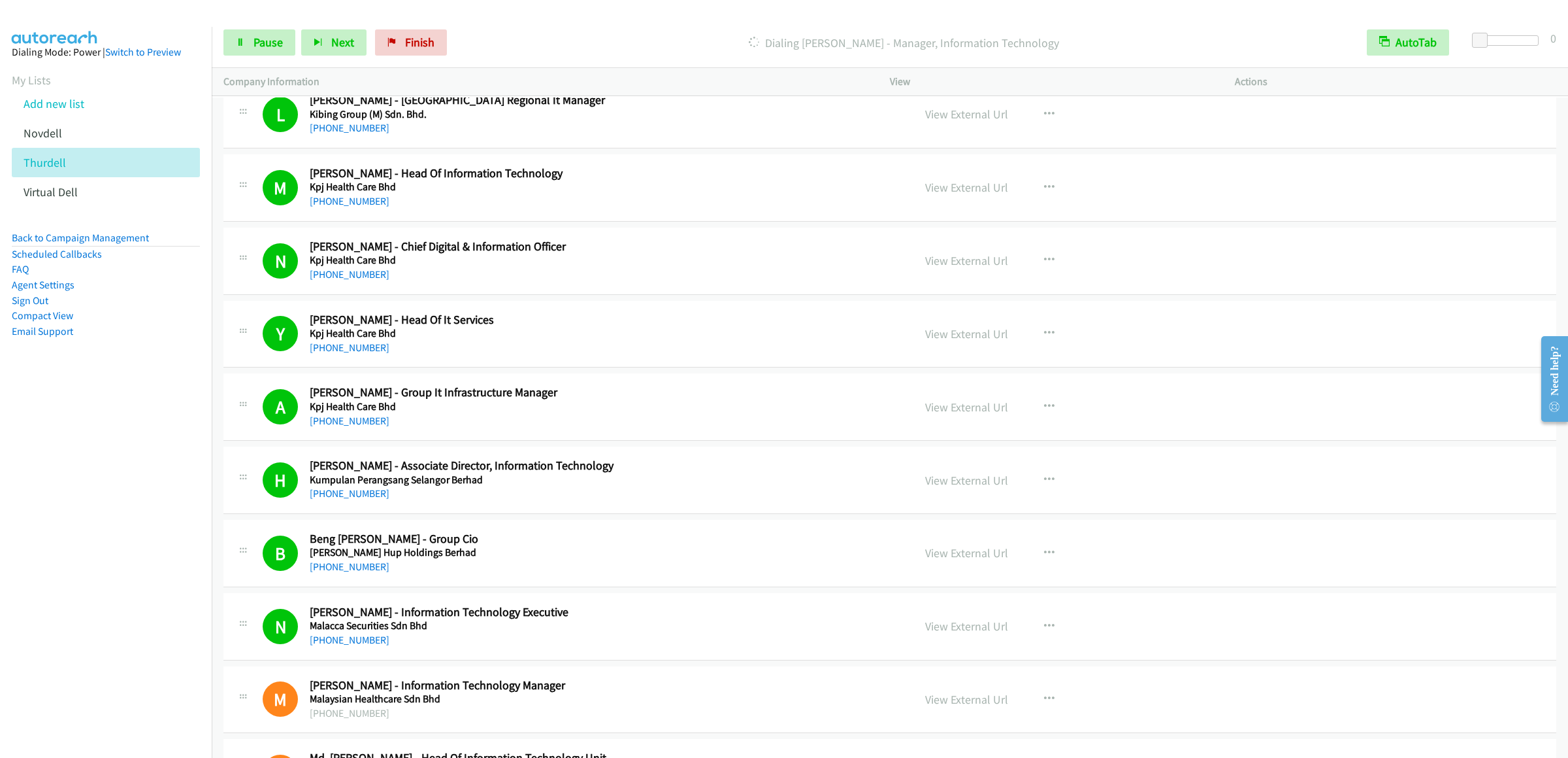
scroll to position [9544, 0]
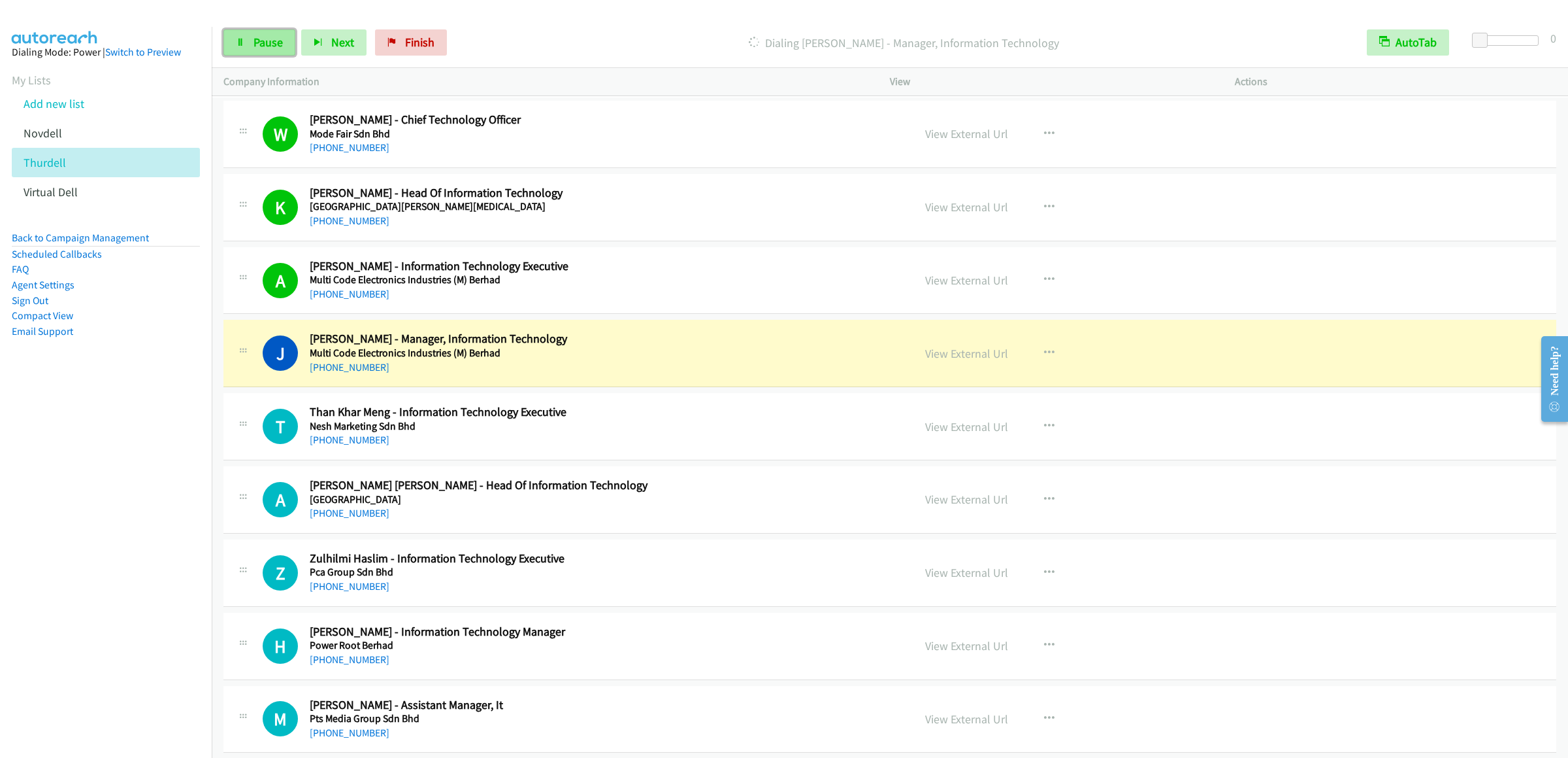
click at [234, 38] on link "Pause" at bounding box center [259, 43] width 72 height 26
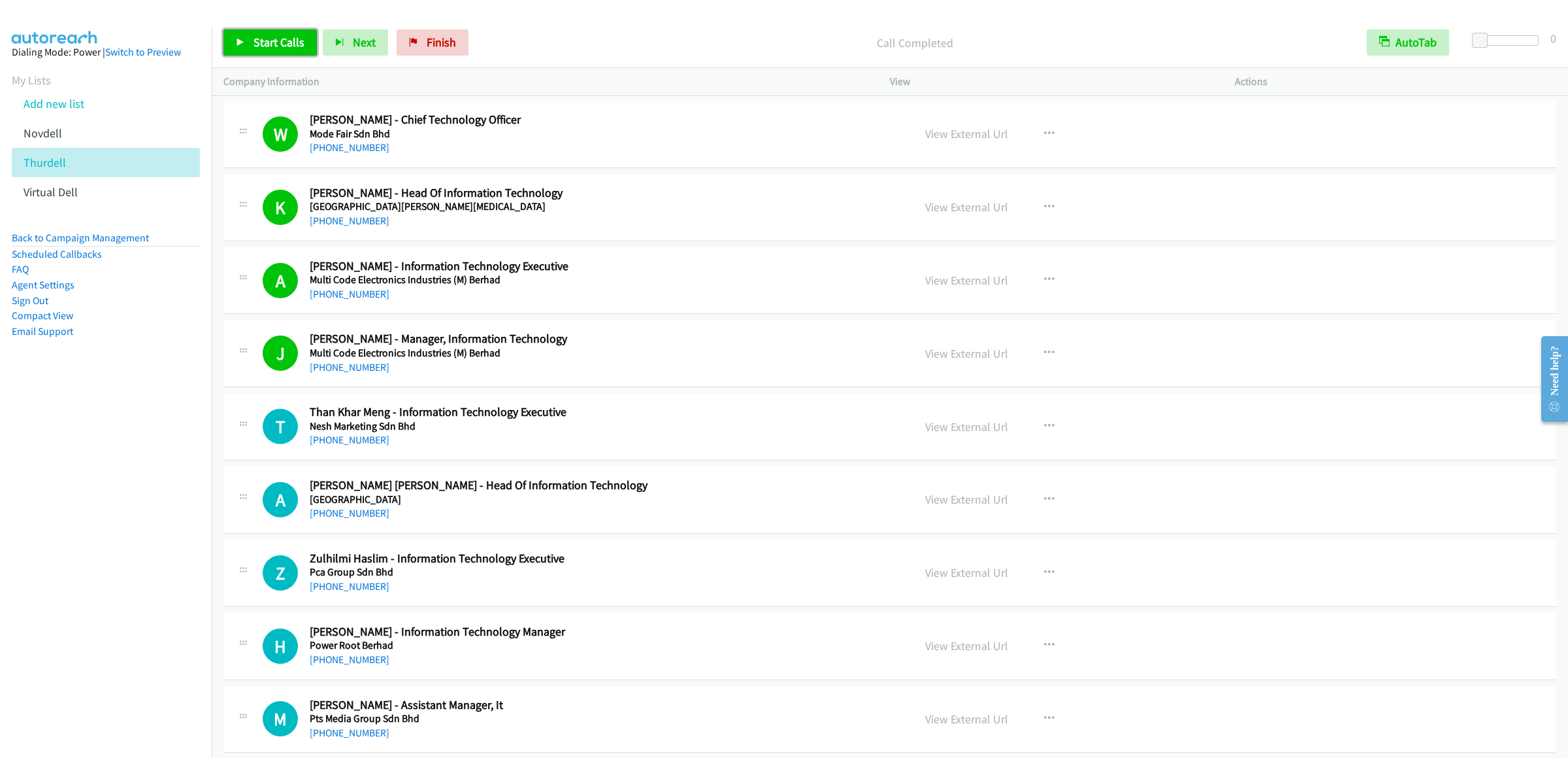
click at [284, 36] on span "Start Calls" at bounding box center [279, 42] width 51 height 15
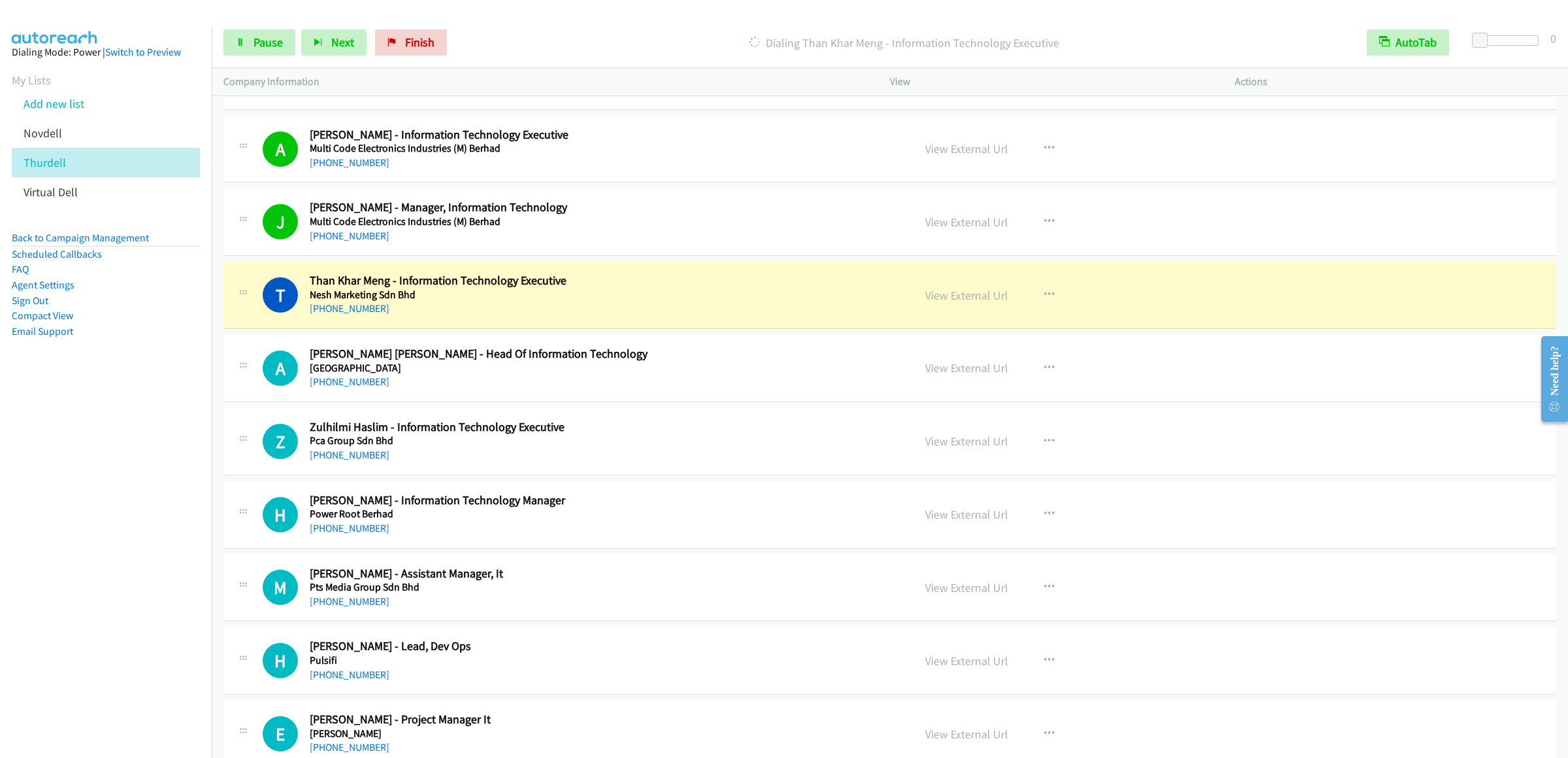
scroll to position [9806, 0]
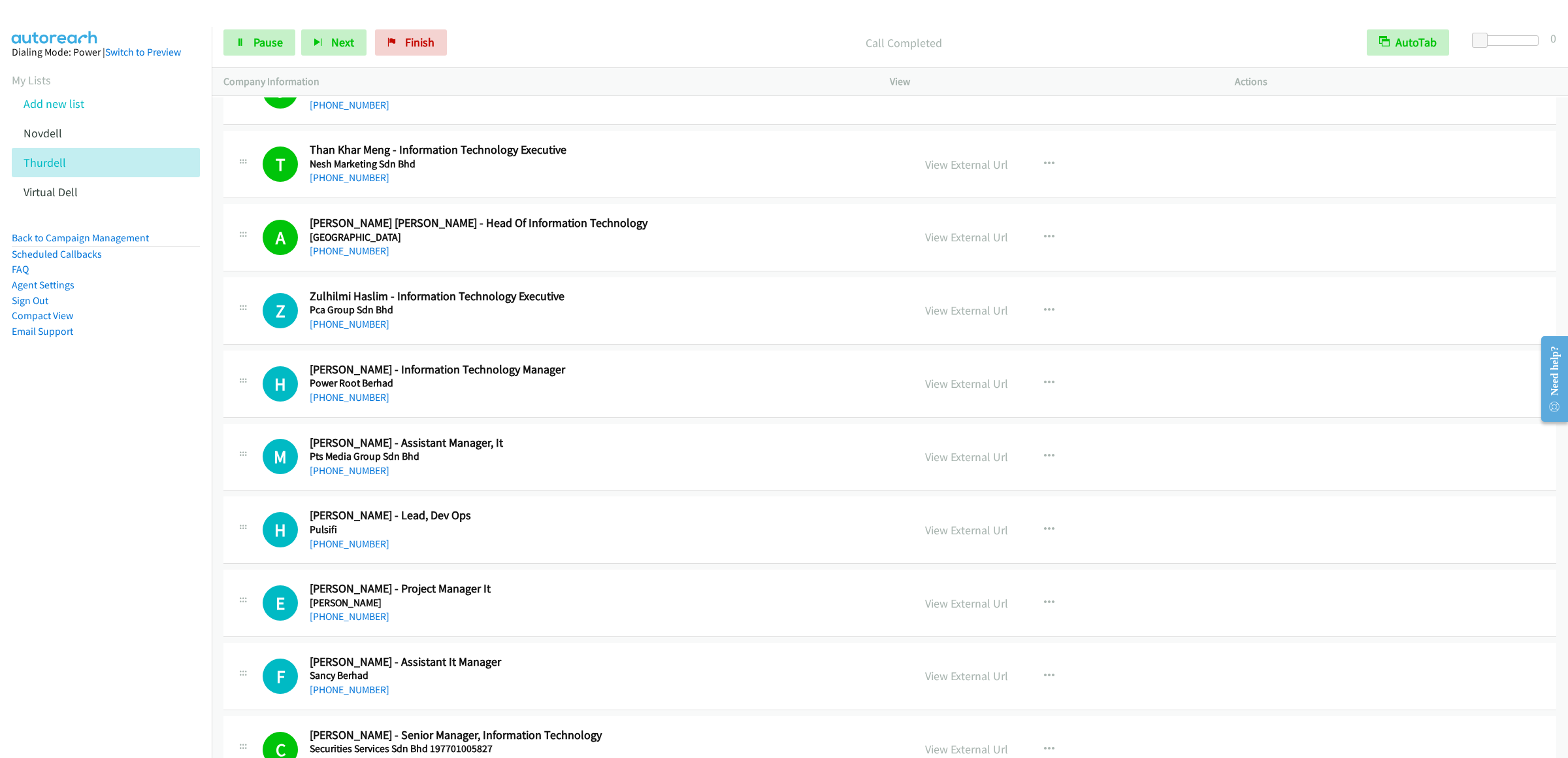
click at [549, 682] on h5 "Sancy Berhad" at bounding box center [488, 675] width 356 height 13
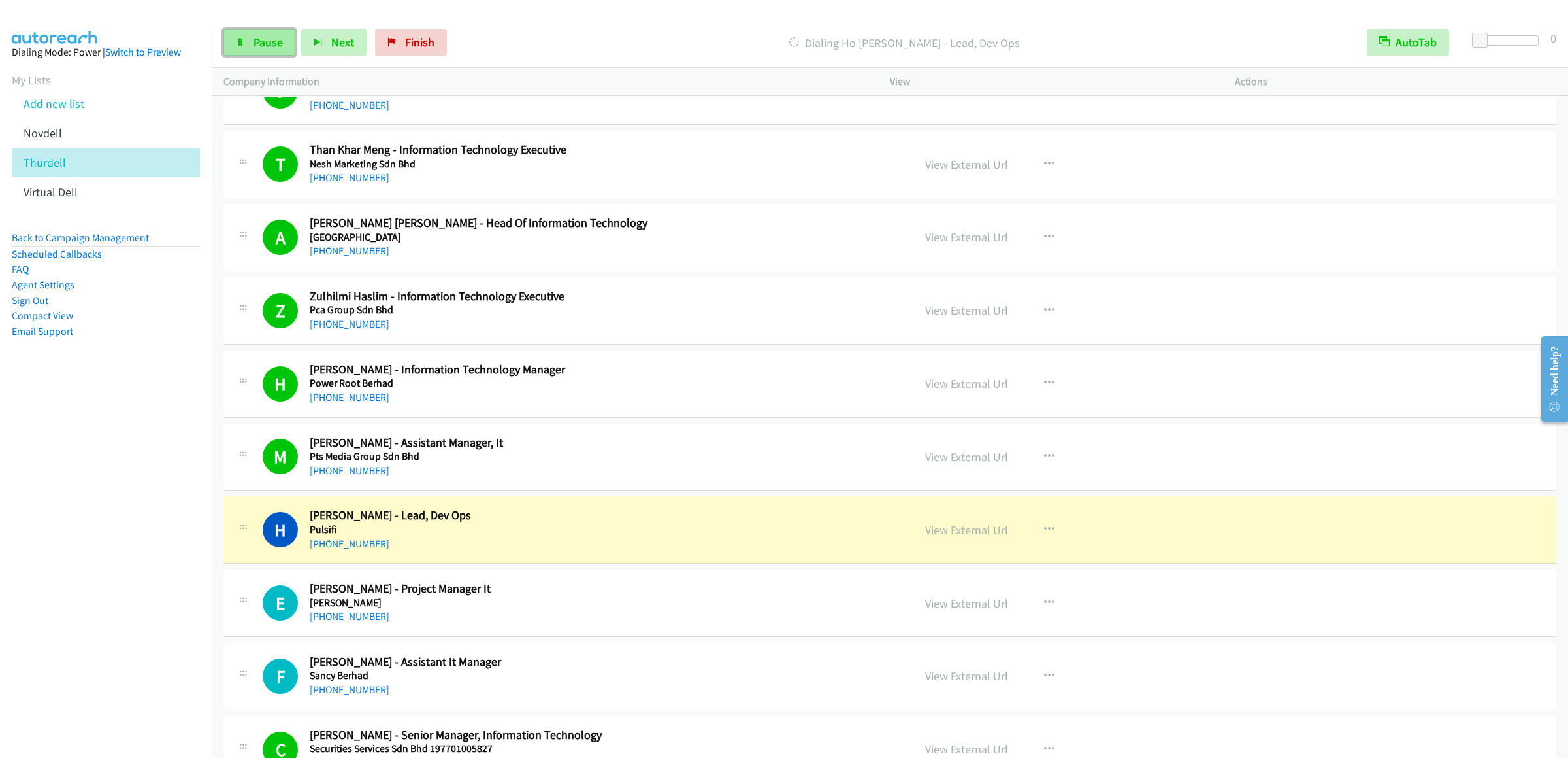
click at [265, 47] on span "Pause" at bounding box center [268, 42] width 29 height 15
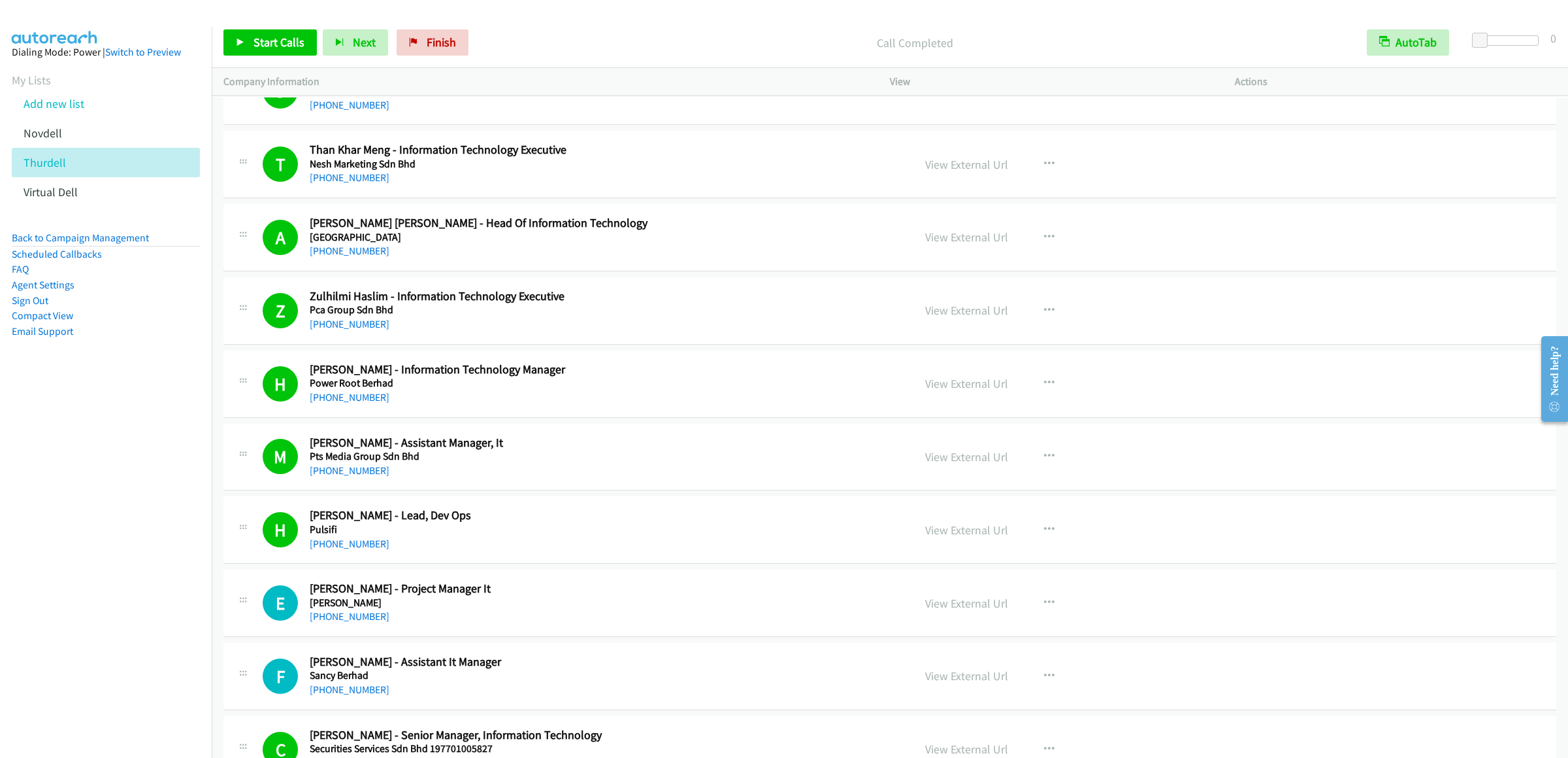
scroll to position [10068, 0]
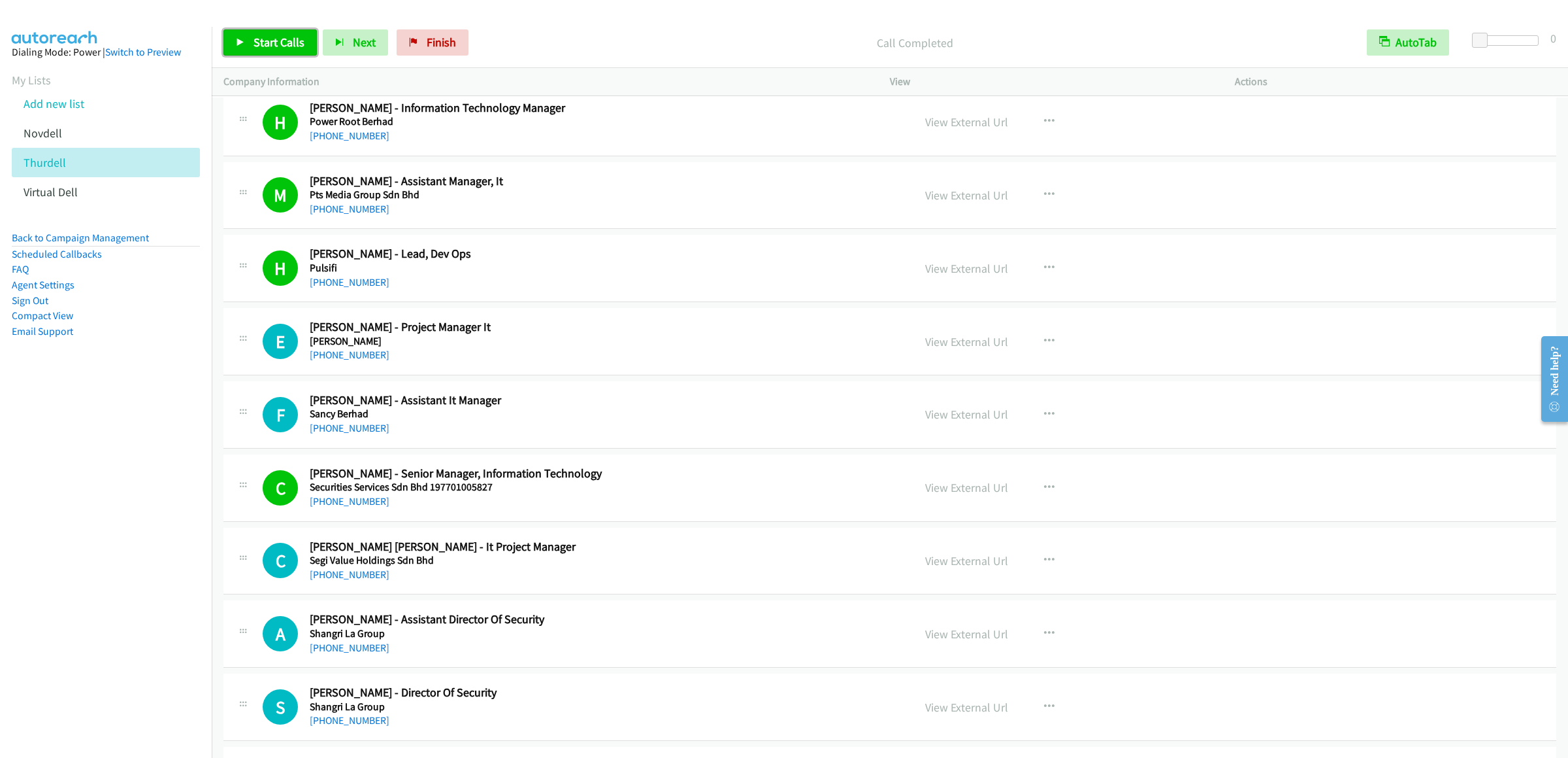
click at [245, 43] on link "Start Calls" at bounding box center [270, 43] width 94 height 26
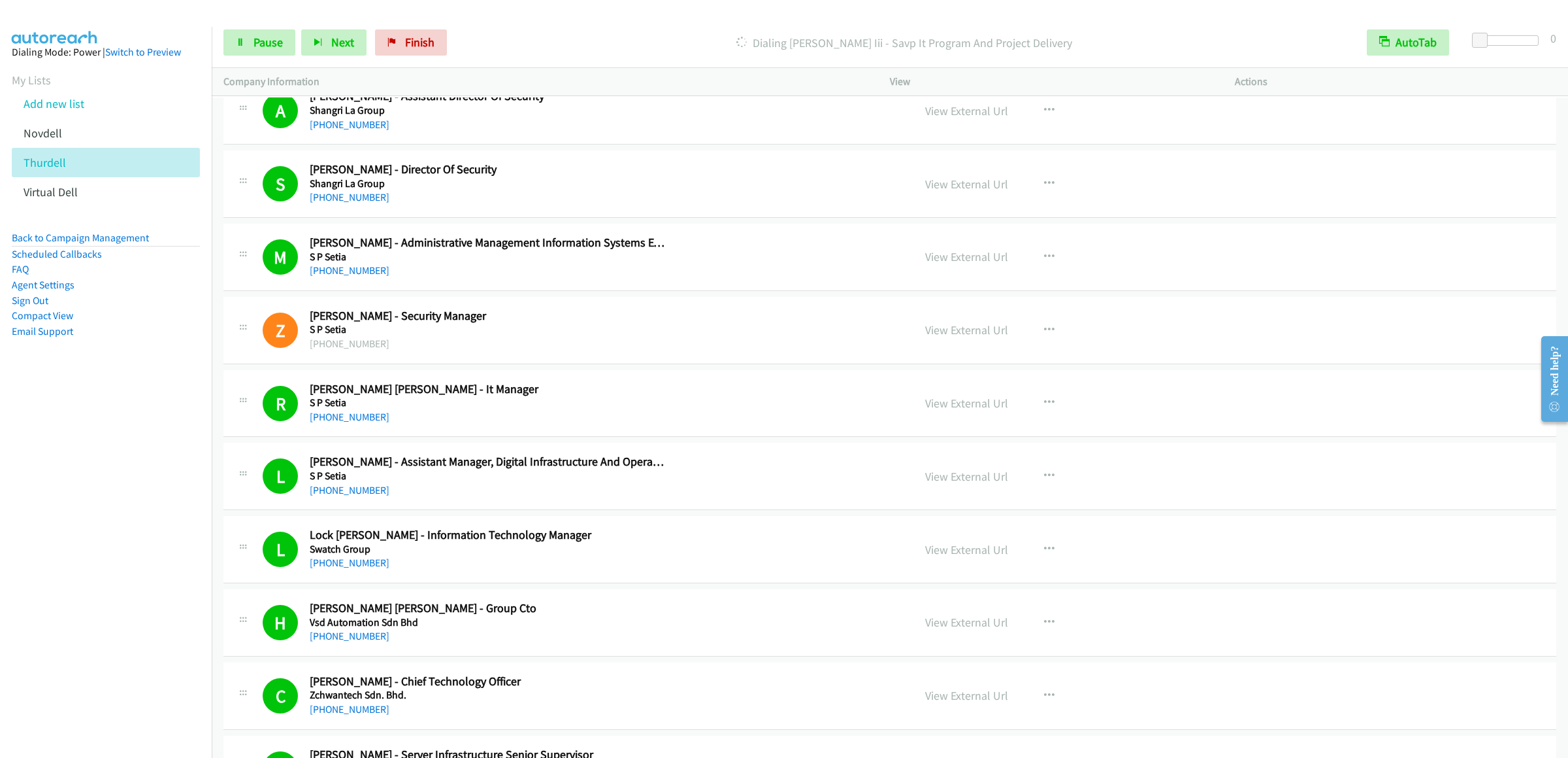
scroll to position [11244, 0]
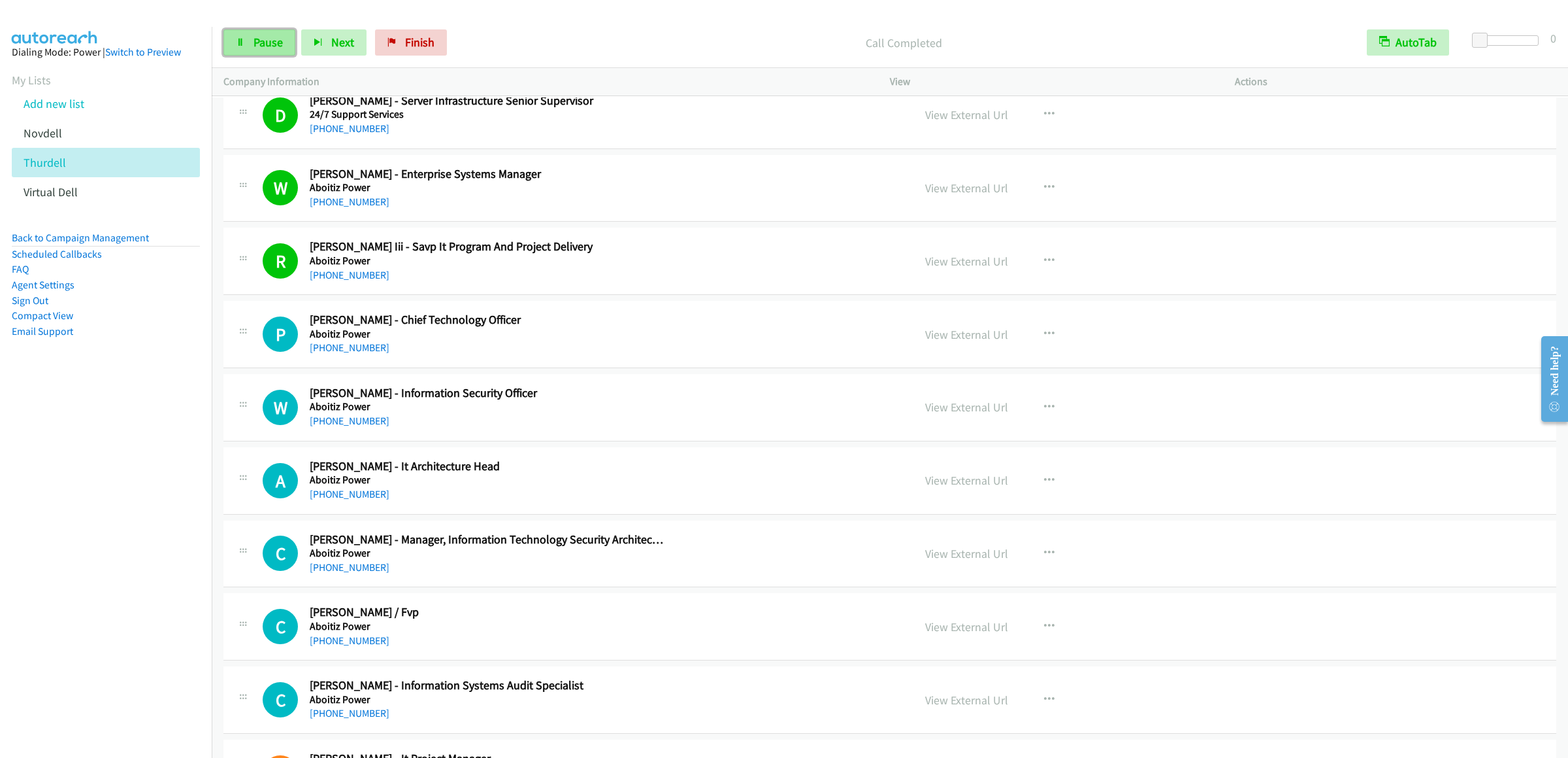
click at [270, 36] on span "Pause" at bounding box center [268, 42] width 29 height 15
click at [277, 43] on span "Start Calls" at bounding box center [279, 42] width 51 height 15
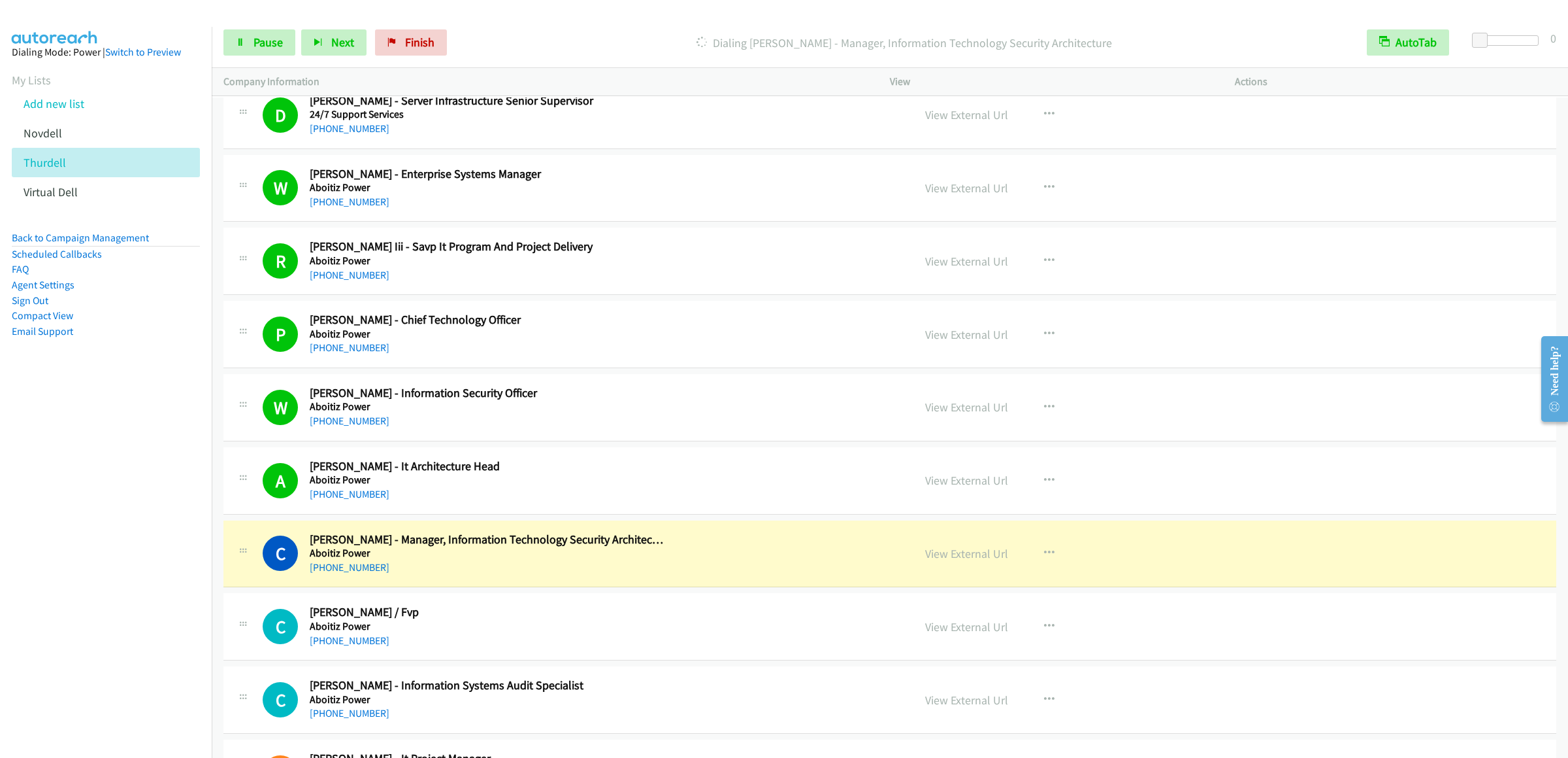
scroll to position [11637, 0]
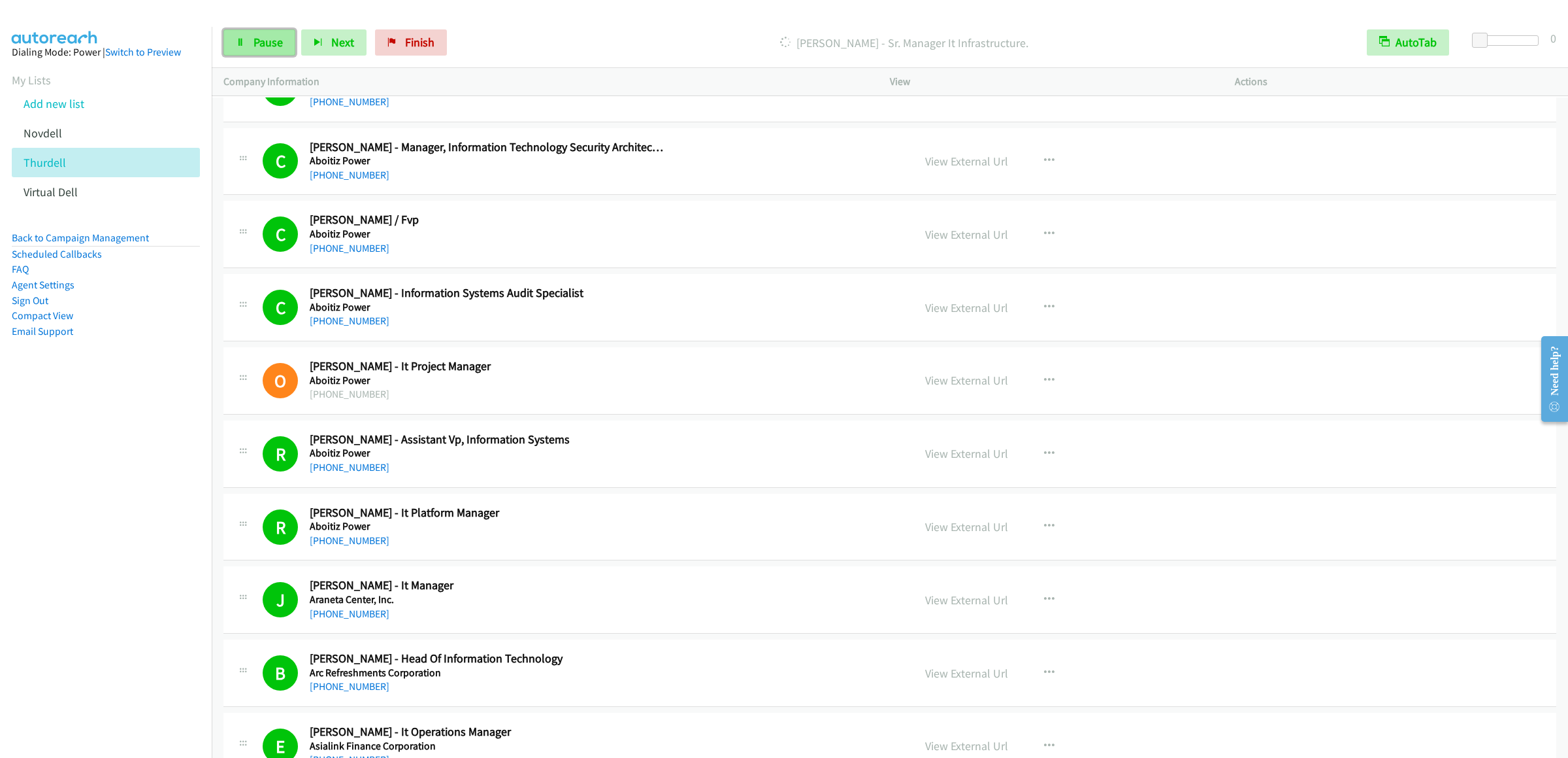
click at [249, 49] on link "Pause" at bounding box center [259, 43] width 72 height 26
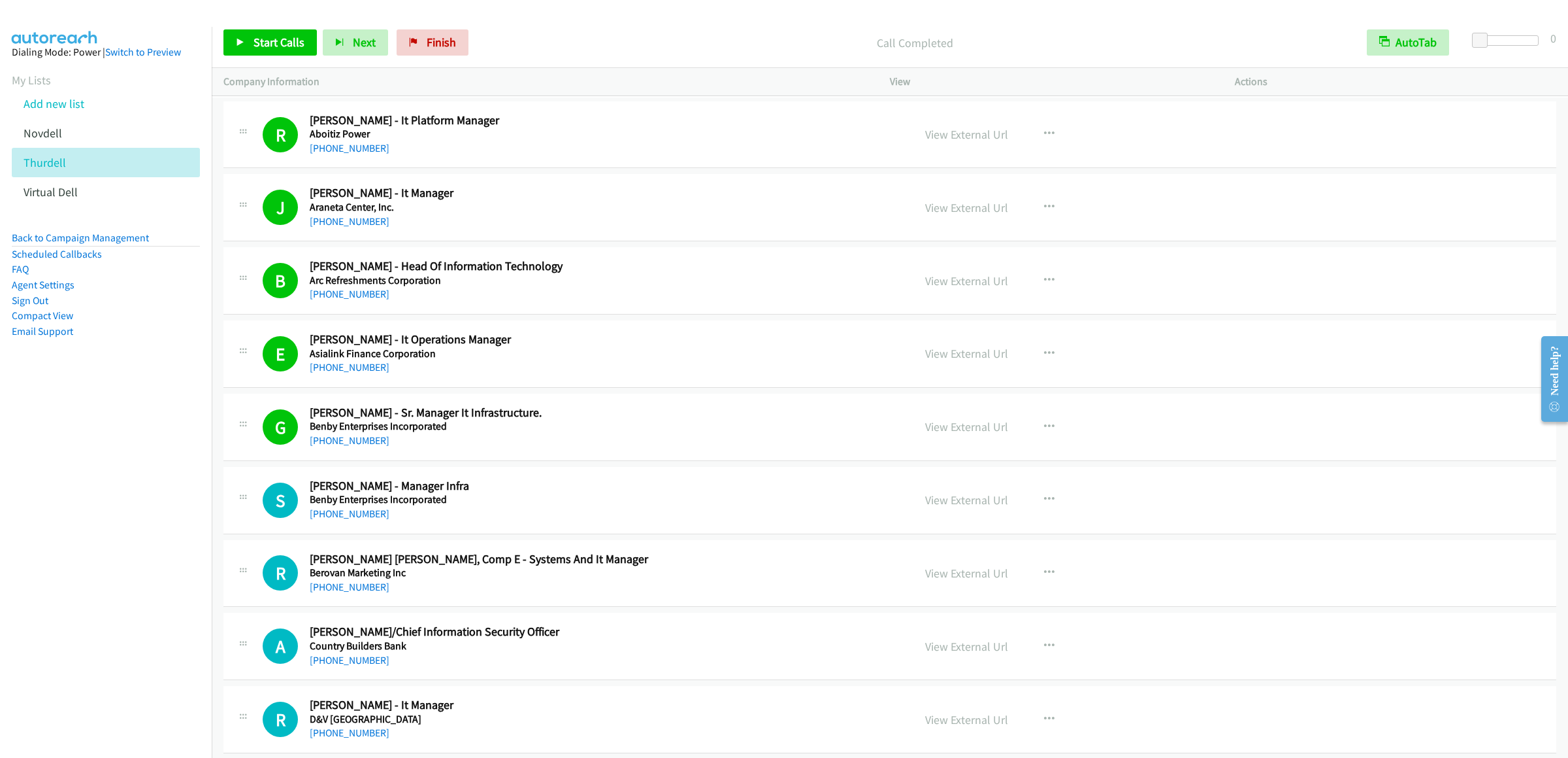
scroll to position [12290, 0]
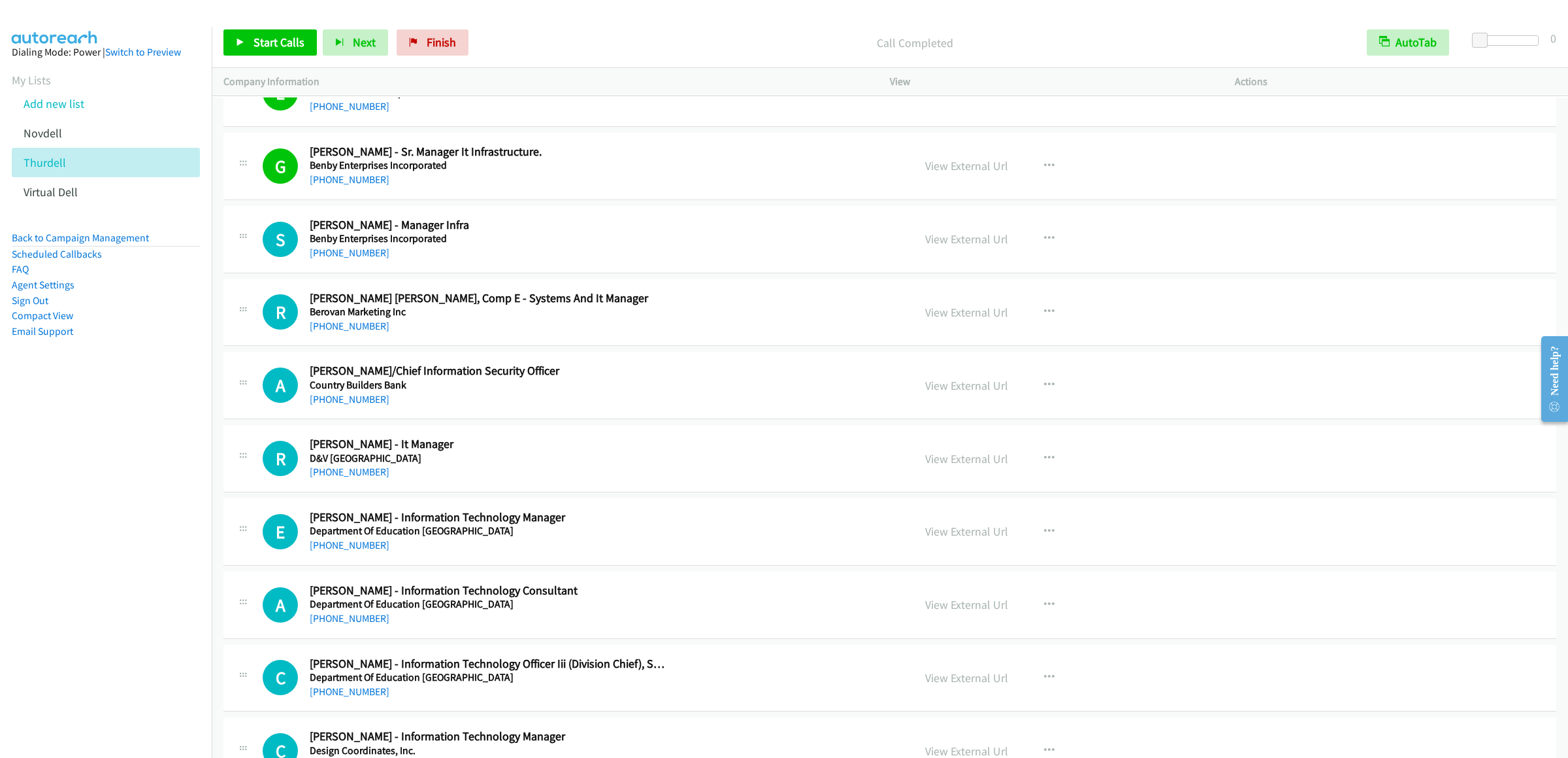
click at [270, 22] on div "Start Calls Pause Next Finish Call Completed AutoTab AutoTab 0" at bounding box center [889, 43] width 1357 height 50
click at [270, 30] on link "Start Calls" at bounding box center [270, 43] width 94 height 26
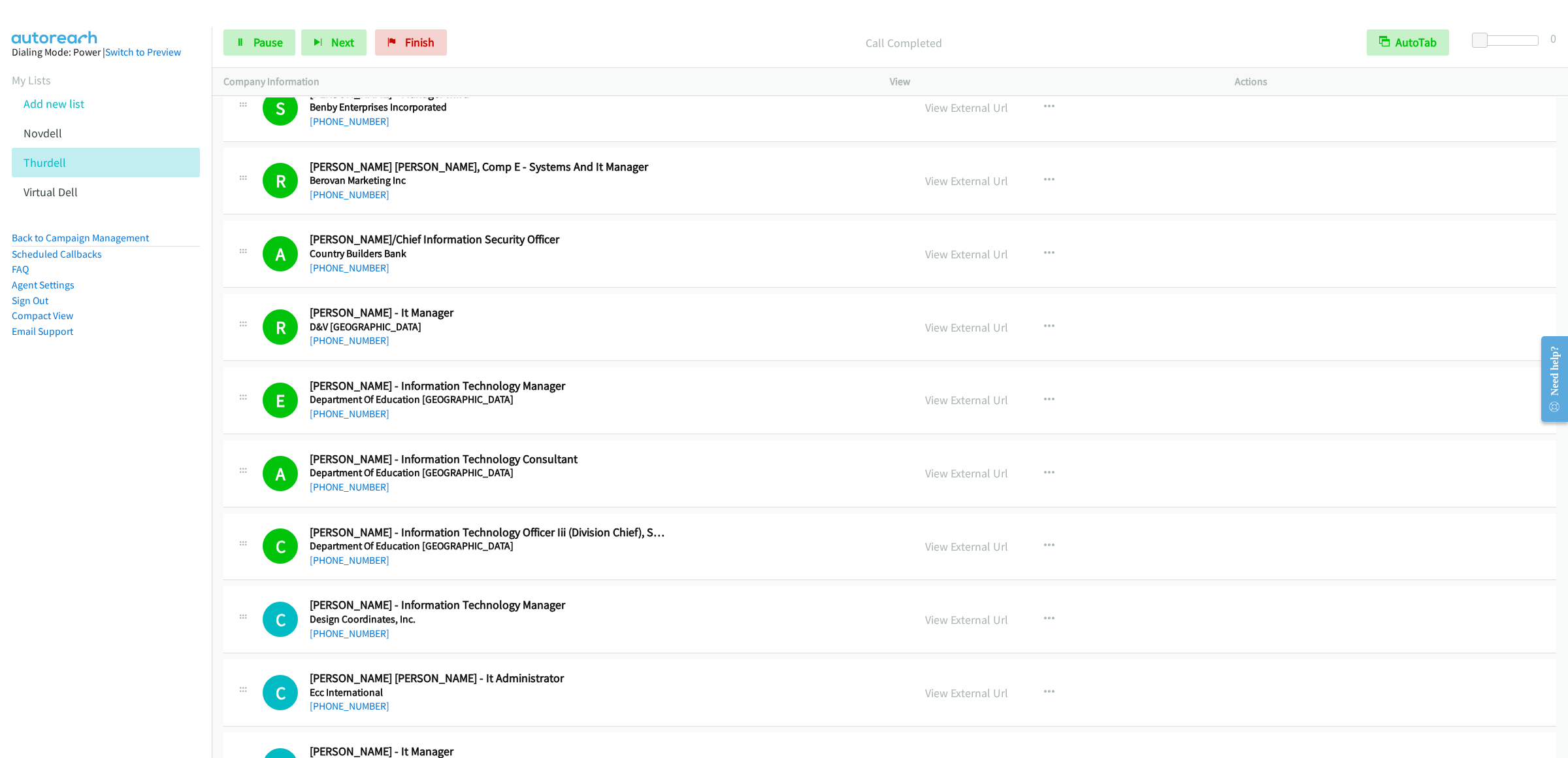
scroll to position [12813, 0]
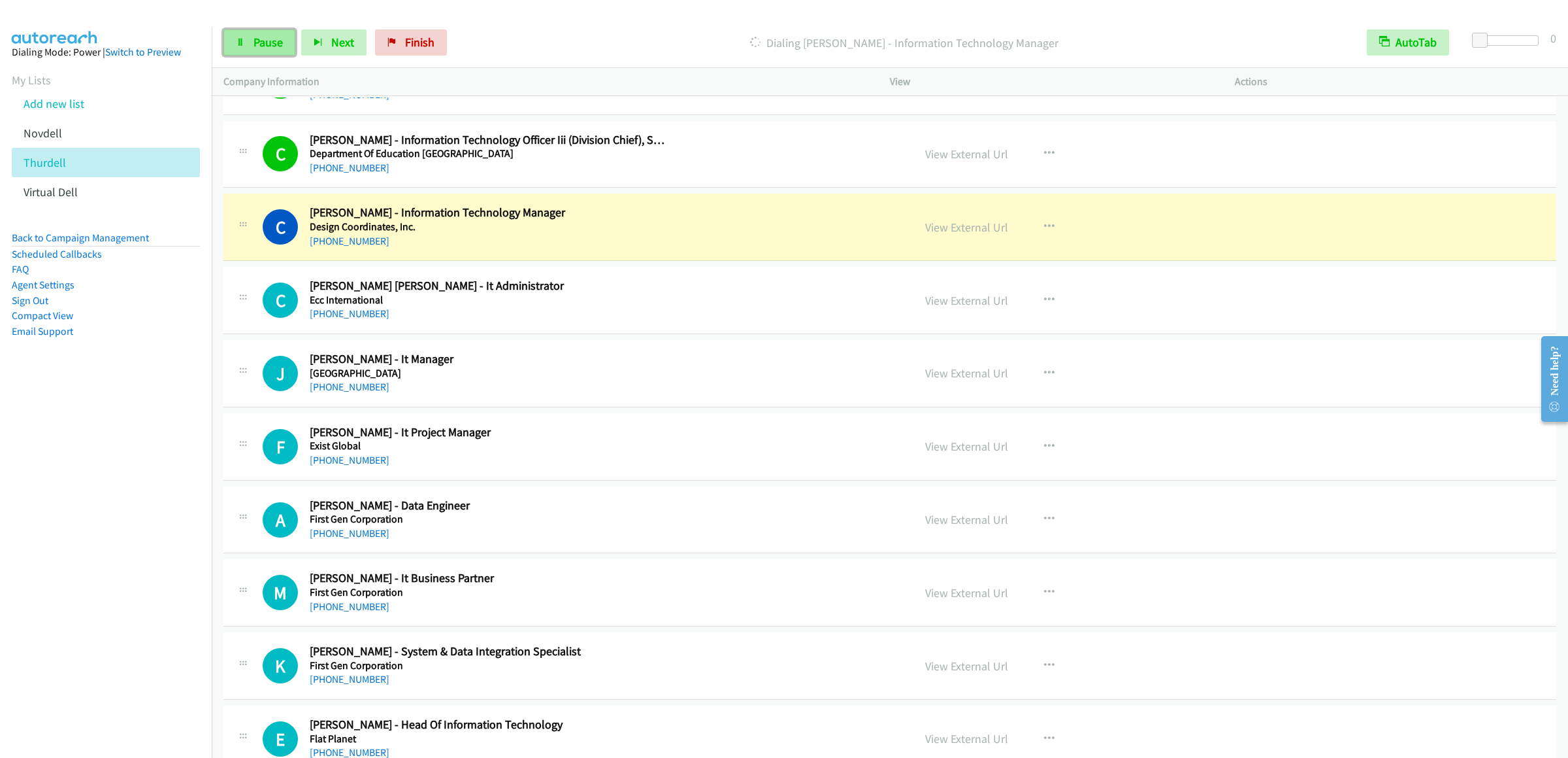
click at [243, 39] on icon at bounding box center [240, 43] width 9 height 9
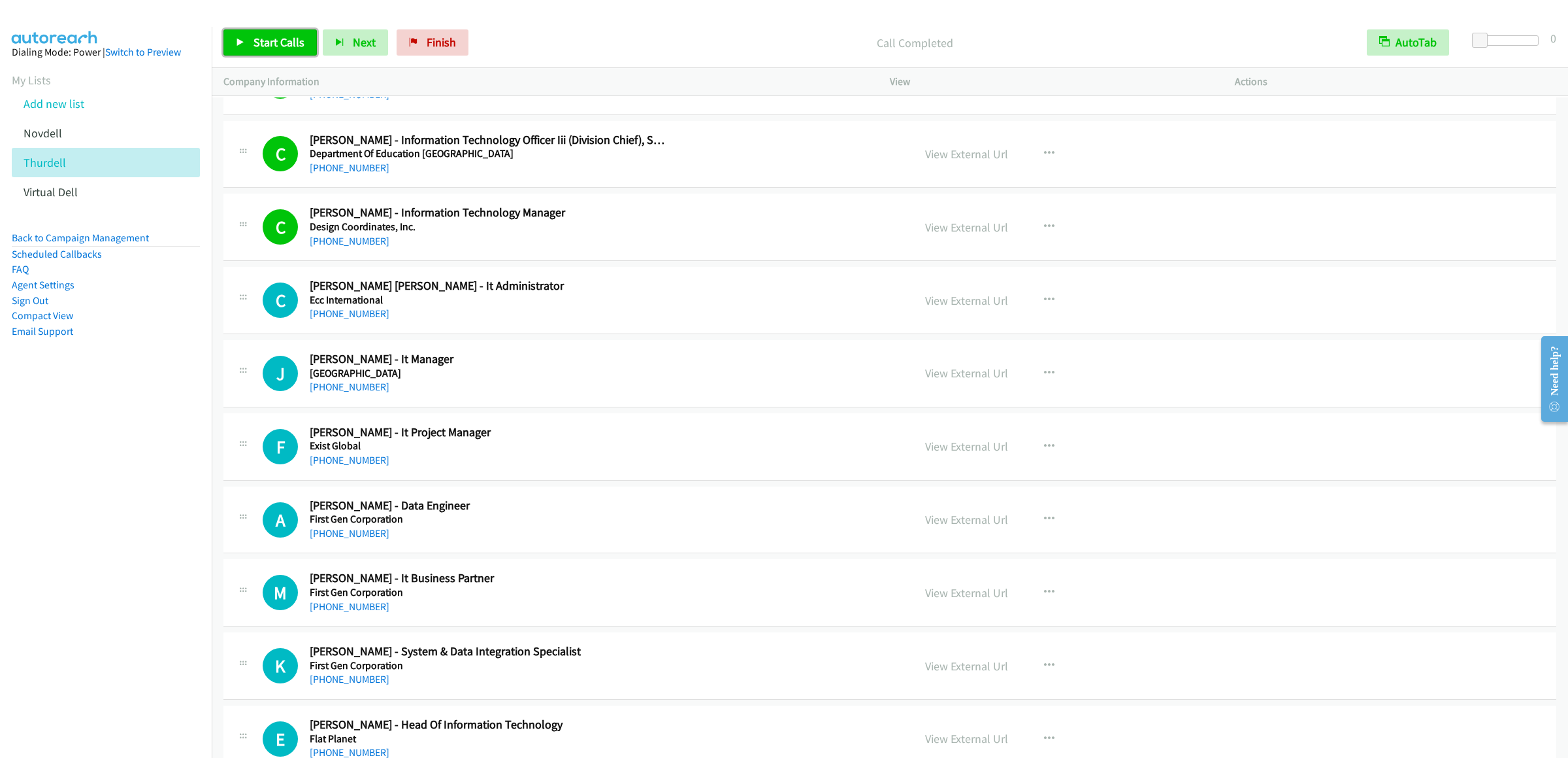
click at [260, 45] on span "Start Calls" at bounding box center [279, 42] width 51 height 15
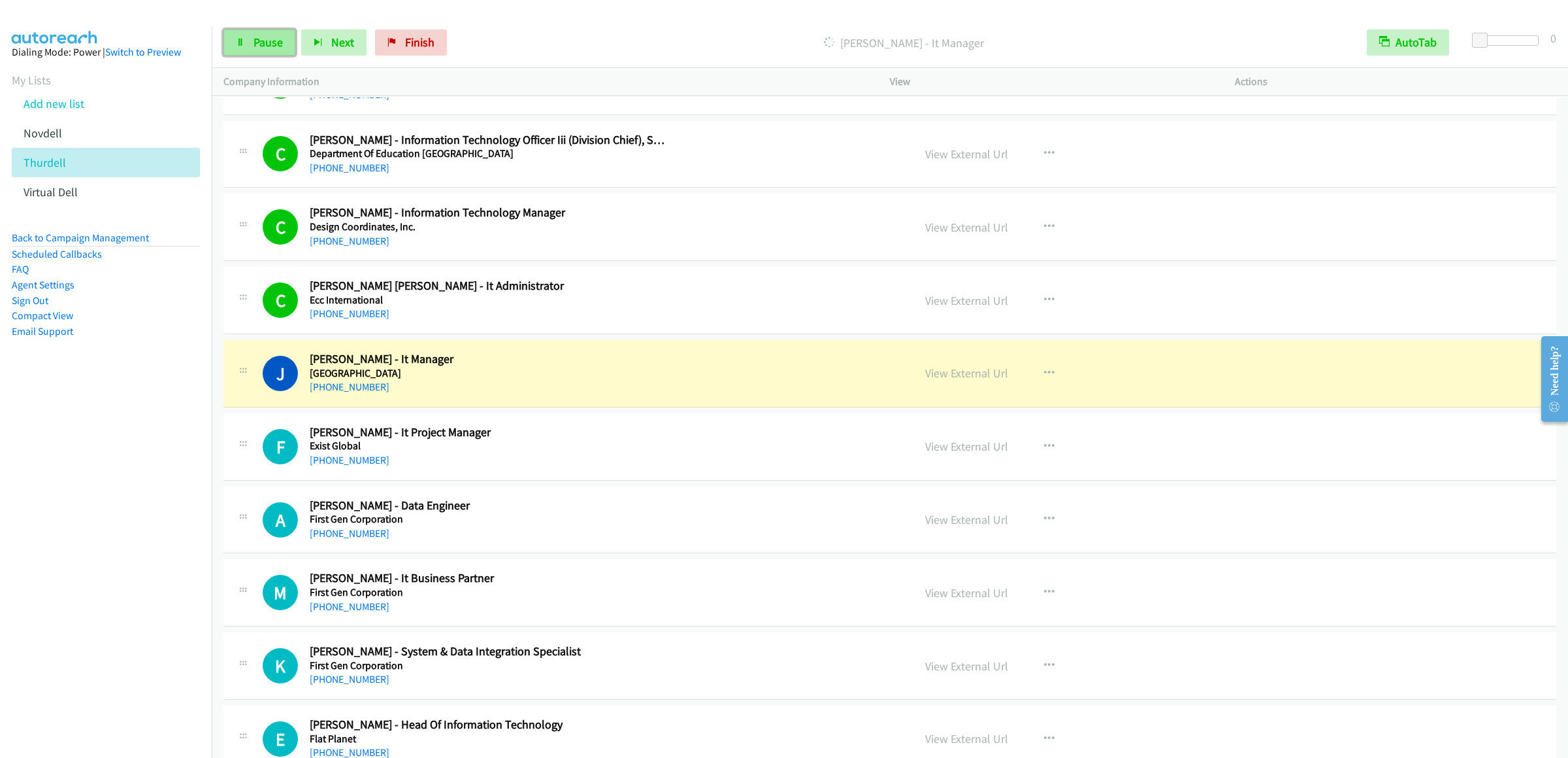
click at [243, 43] on icon at bounding box center [240, 43] width 9 height 9
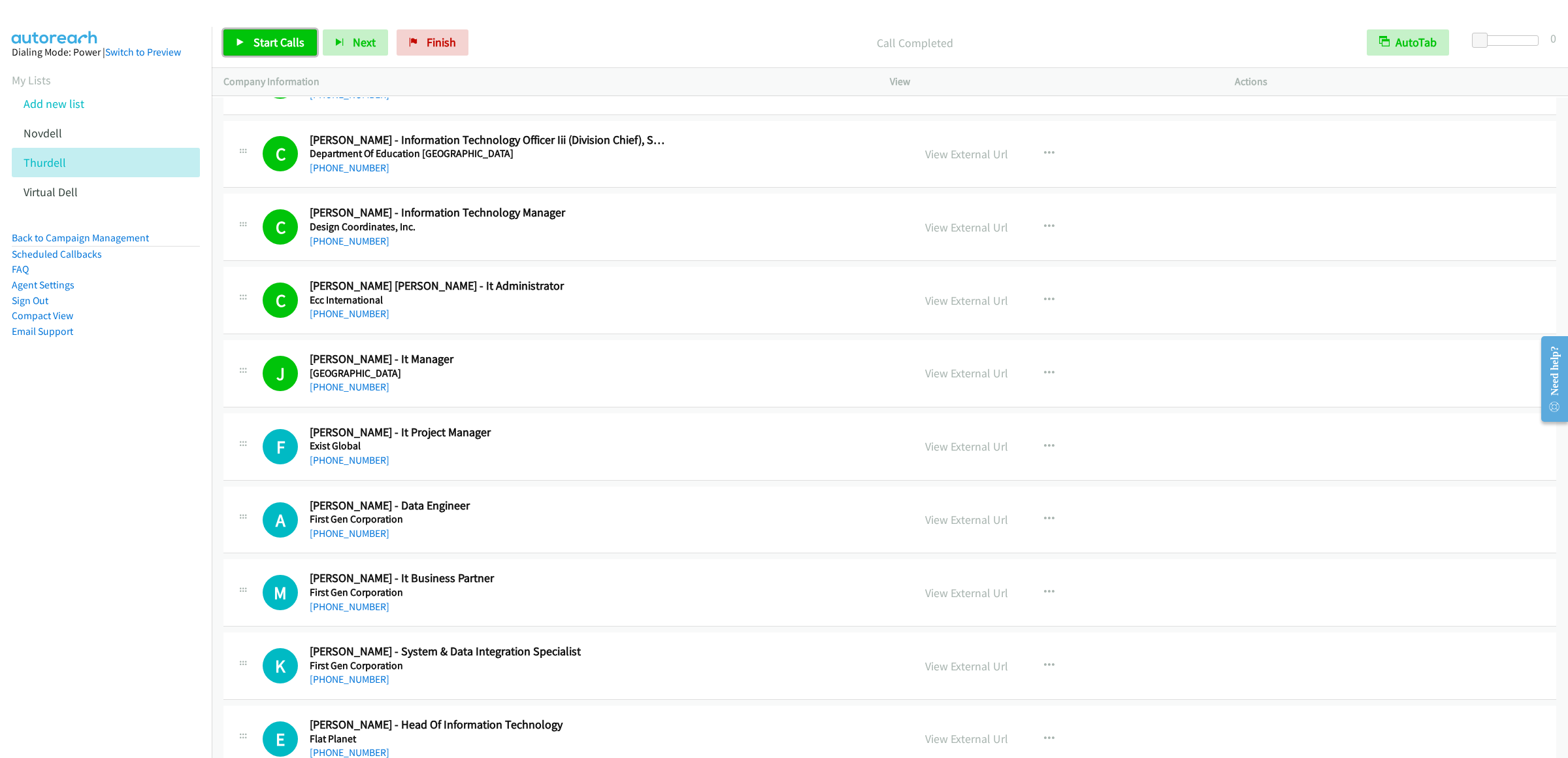
click at [282, 46] on span "Start Calls" at bounding box center [279, 42] width 51 height 15
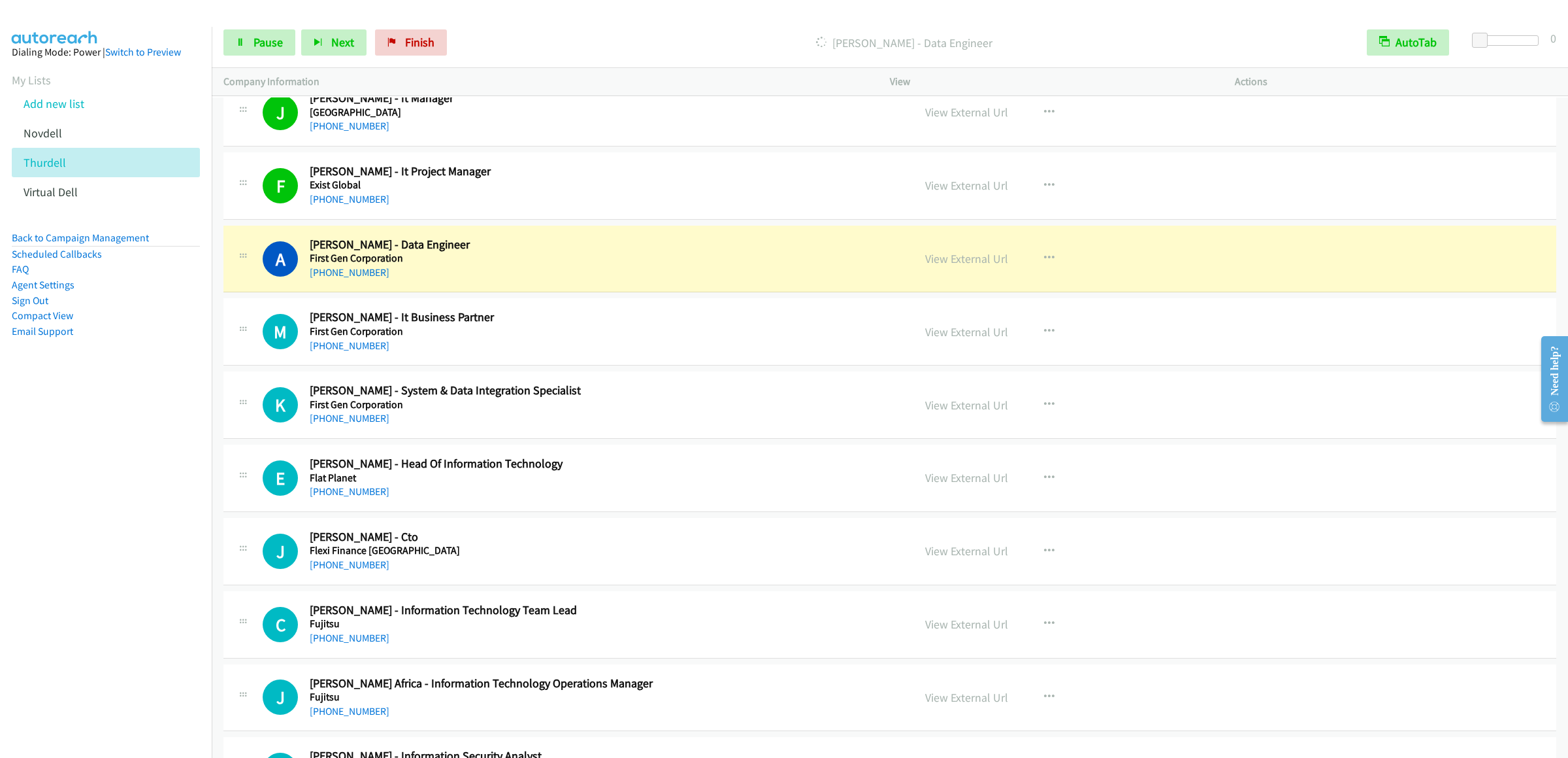
scroll to position [13205, 0]
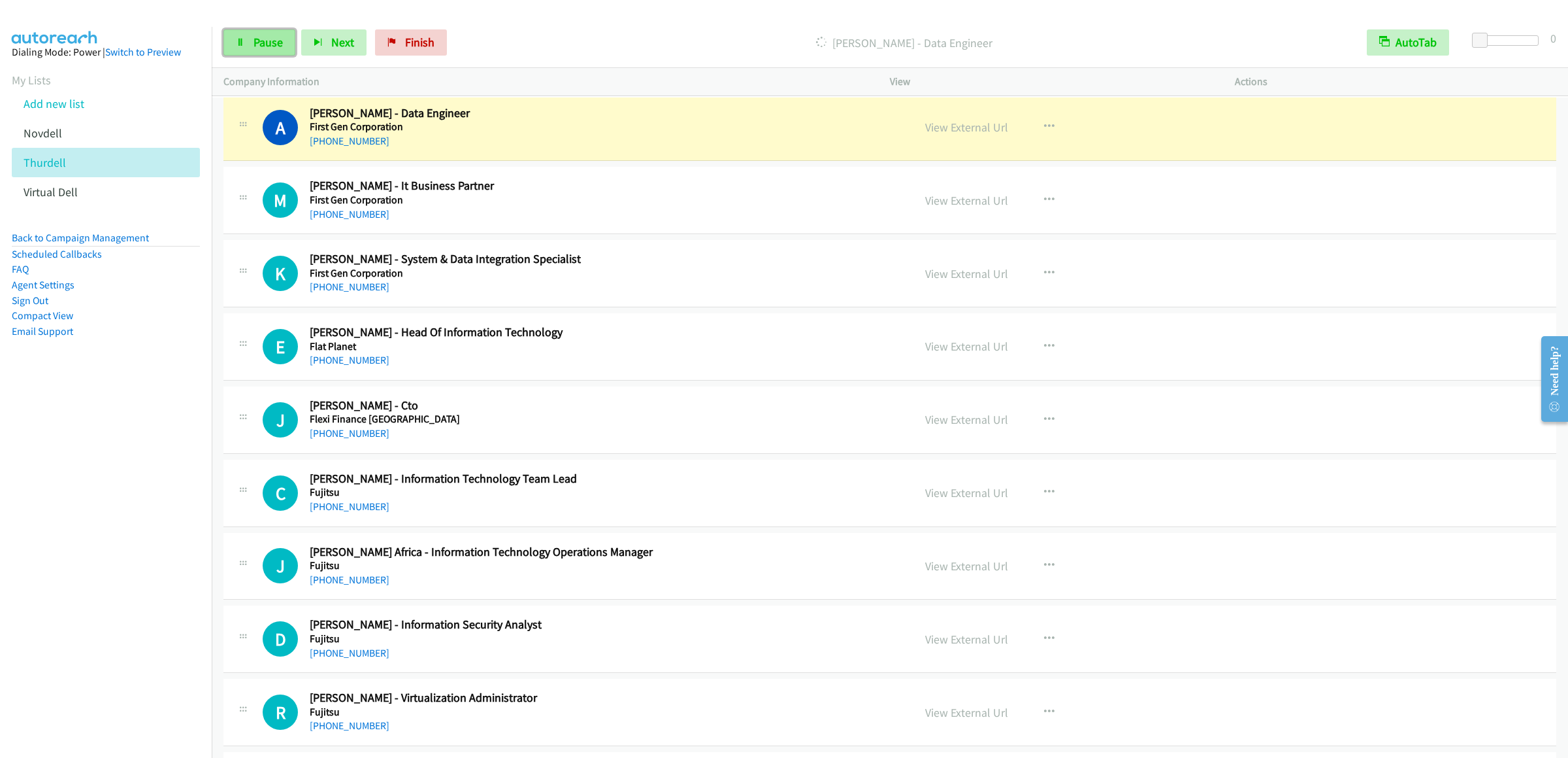
click at [241, 39] on icon at bounding box center [240, 43] width 9 height 9
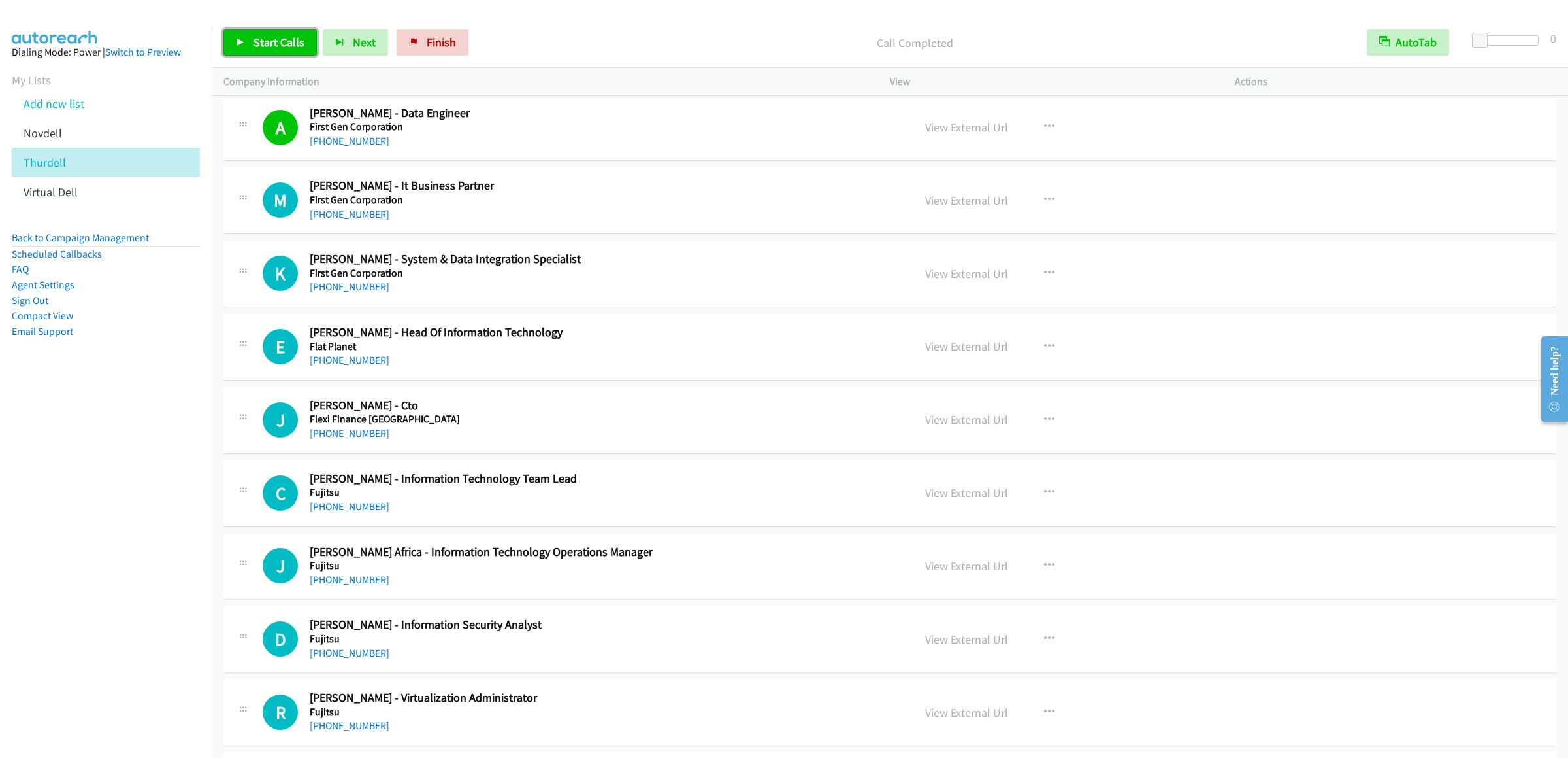
click at [265, 44] on span "Start Calls" at bounding box center [279, 42] width 51 height 15
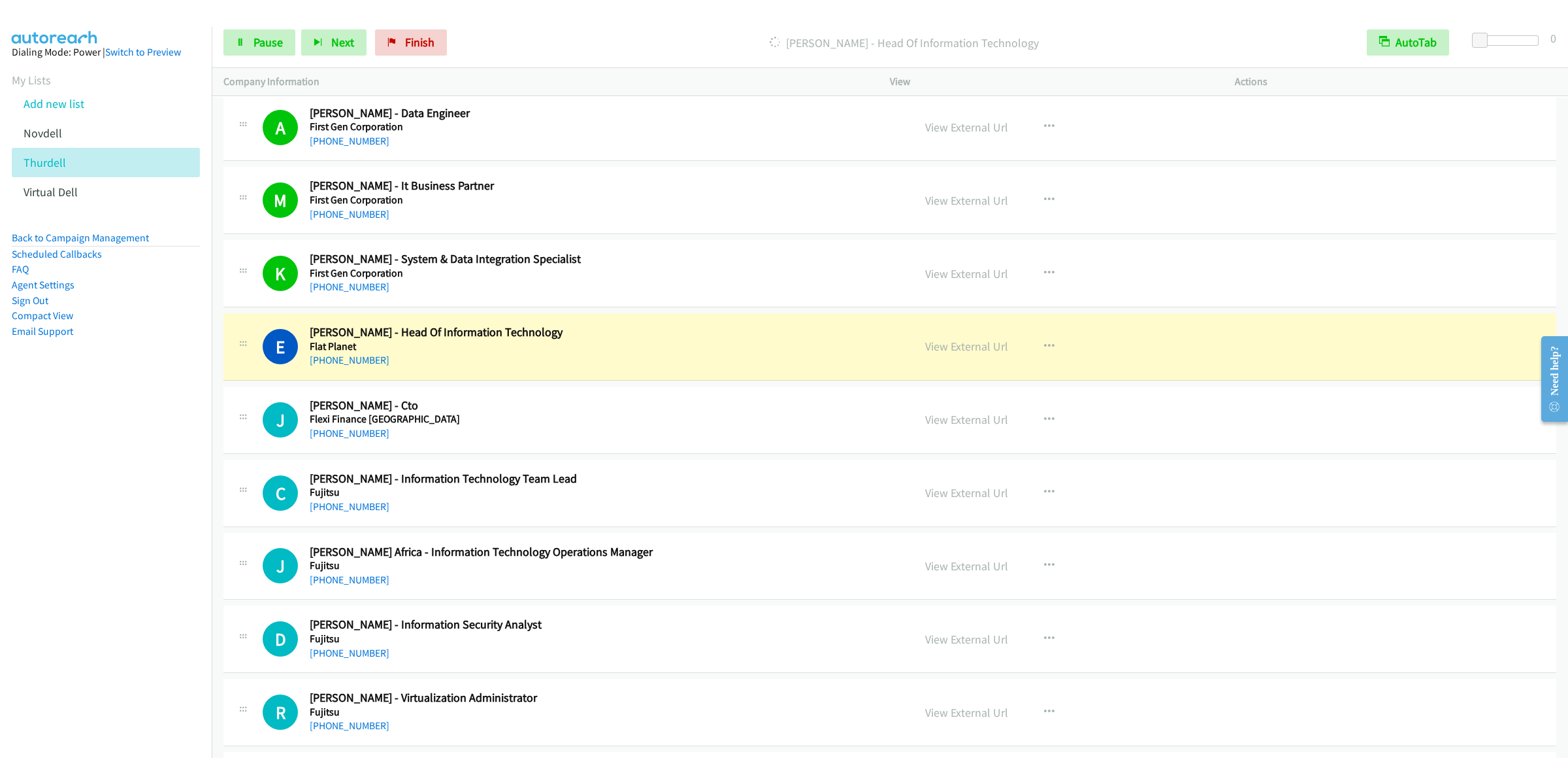
click at [240, 28] on div "Start Calls Pause Next Finish [PERSON_NAME] - Head Of Information Technology Au…" at bounding box center [889, 43] width 1357 height 50
click at [263, 49] on span "Pause" at bounding box center [268, 42] width 29 height 15
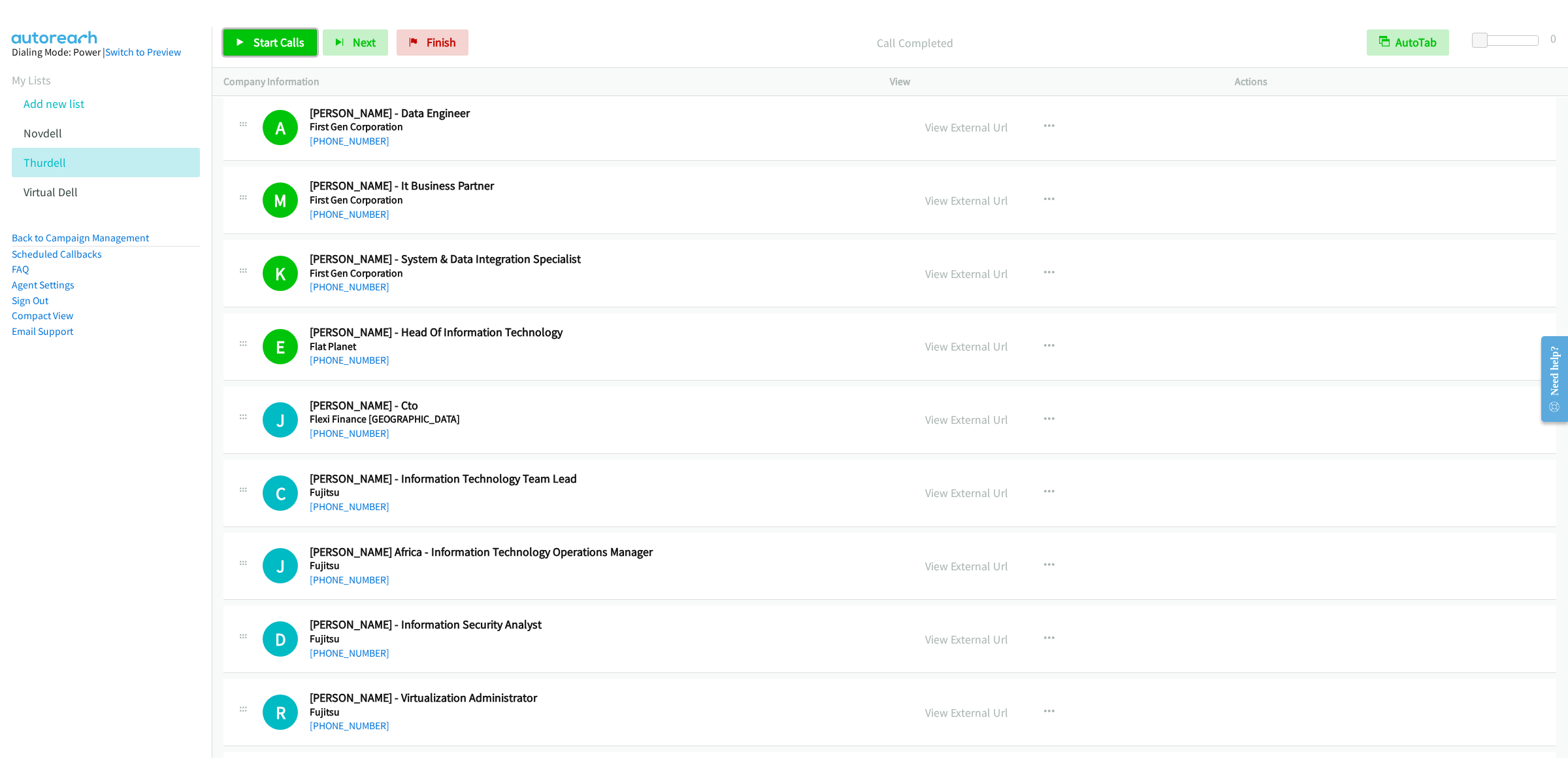
click at [269, 51] on link "Start Calls" at bounding box center [270, 43] width 94 height 26
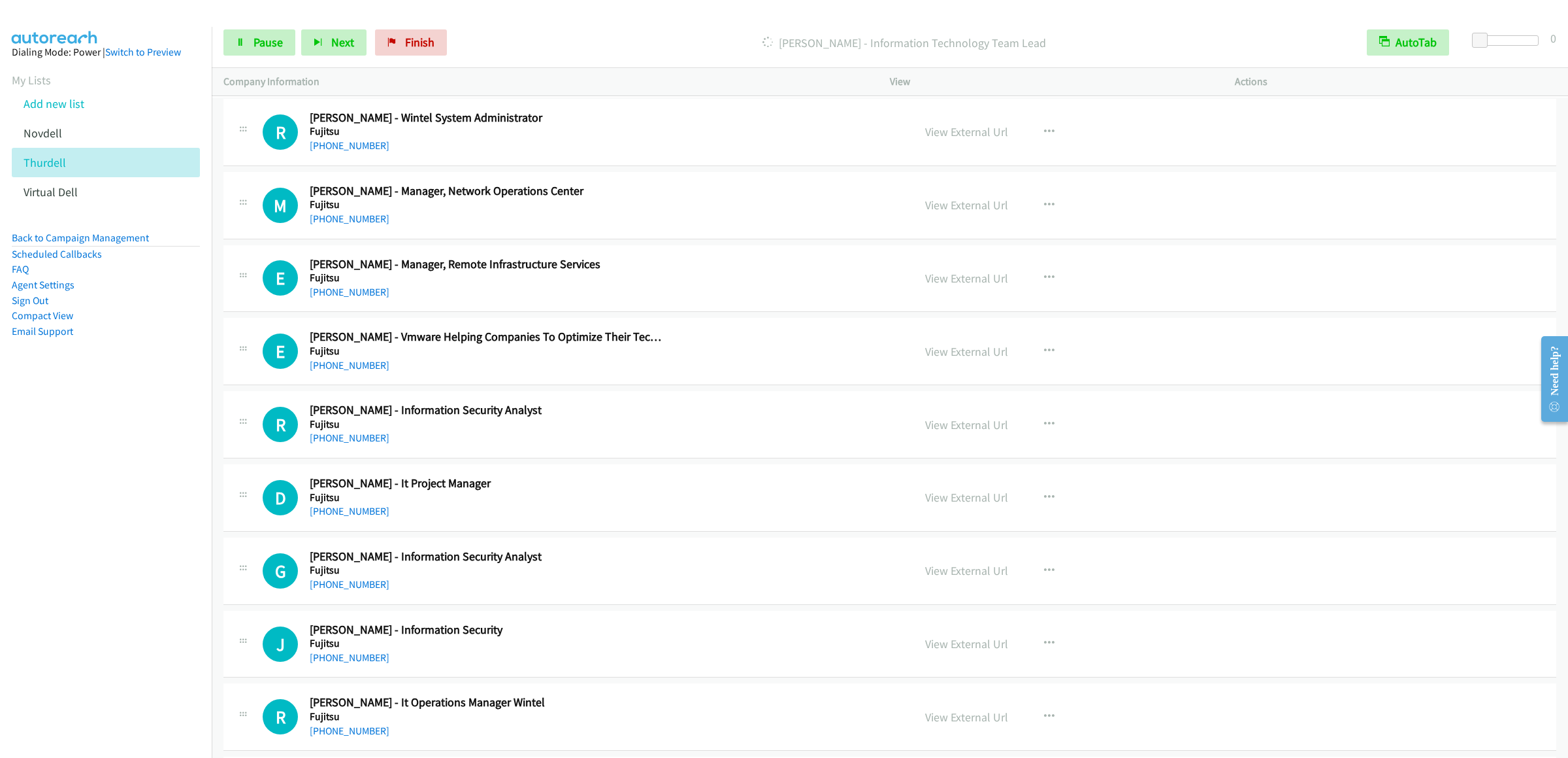
scroll to position [13597, 0]
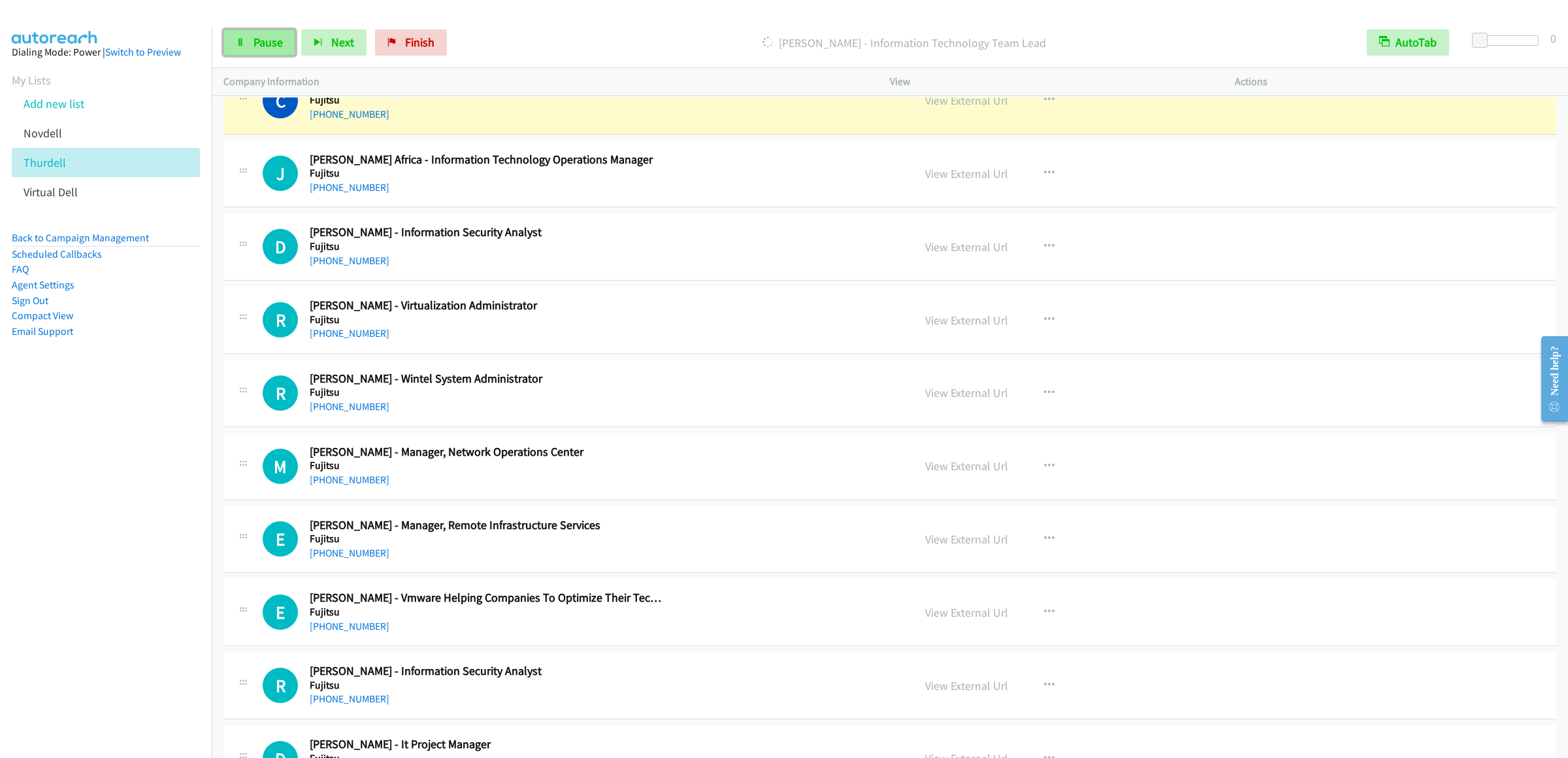
click at [263, 40] on span "Pause" at bounding box center [268, 42] width 29 height 15
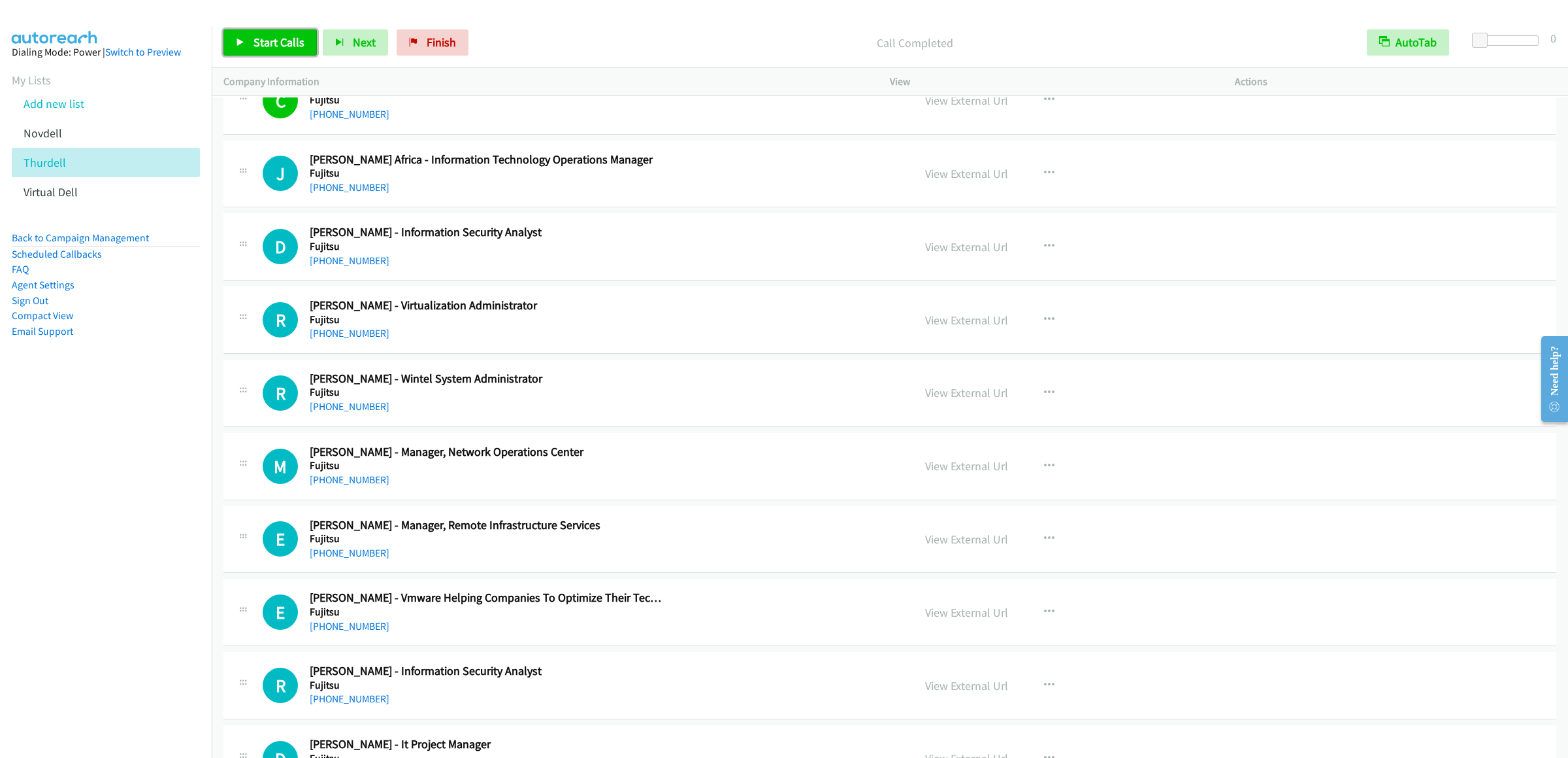
click at [263, 41] on span "Start Calls" at bounding box center [279, 42] width 51 height 15
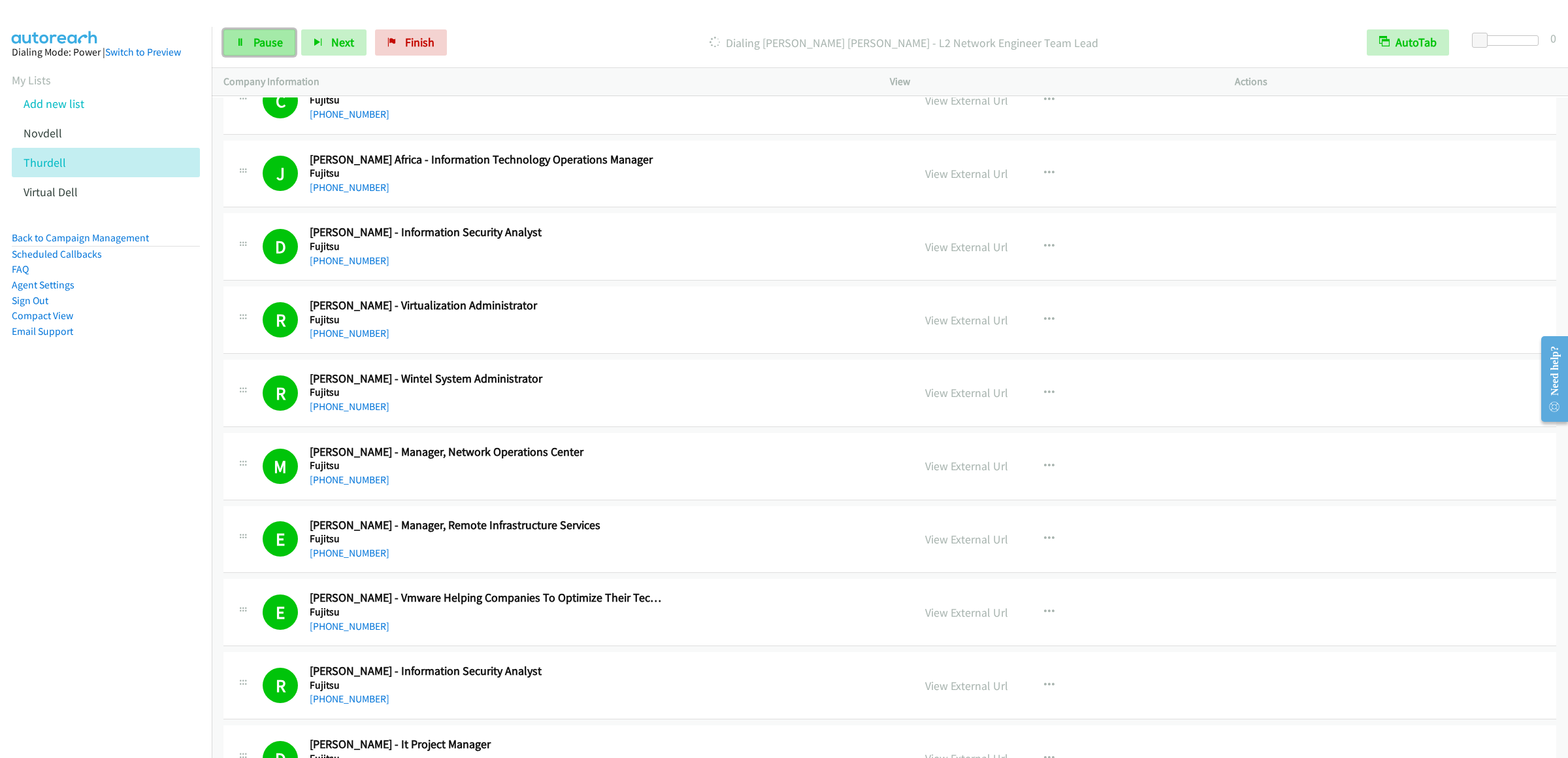
click at [263, 33] on link "Pause" at bounding box center [259, 43] width 72 height 26
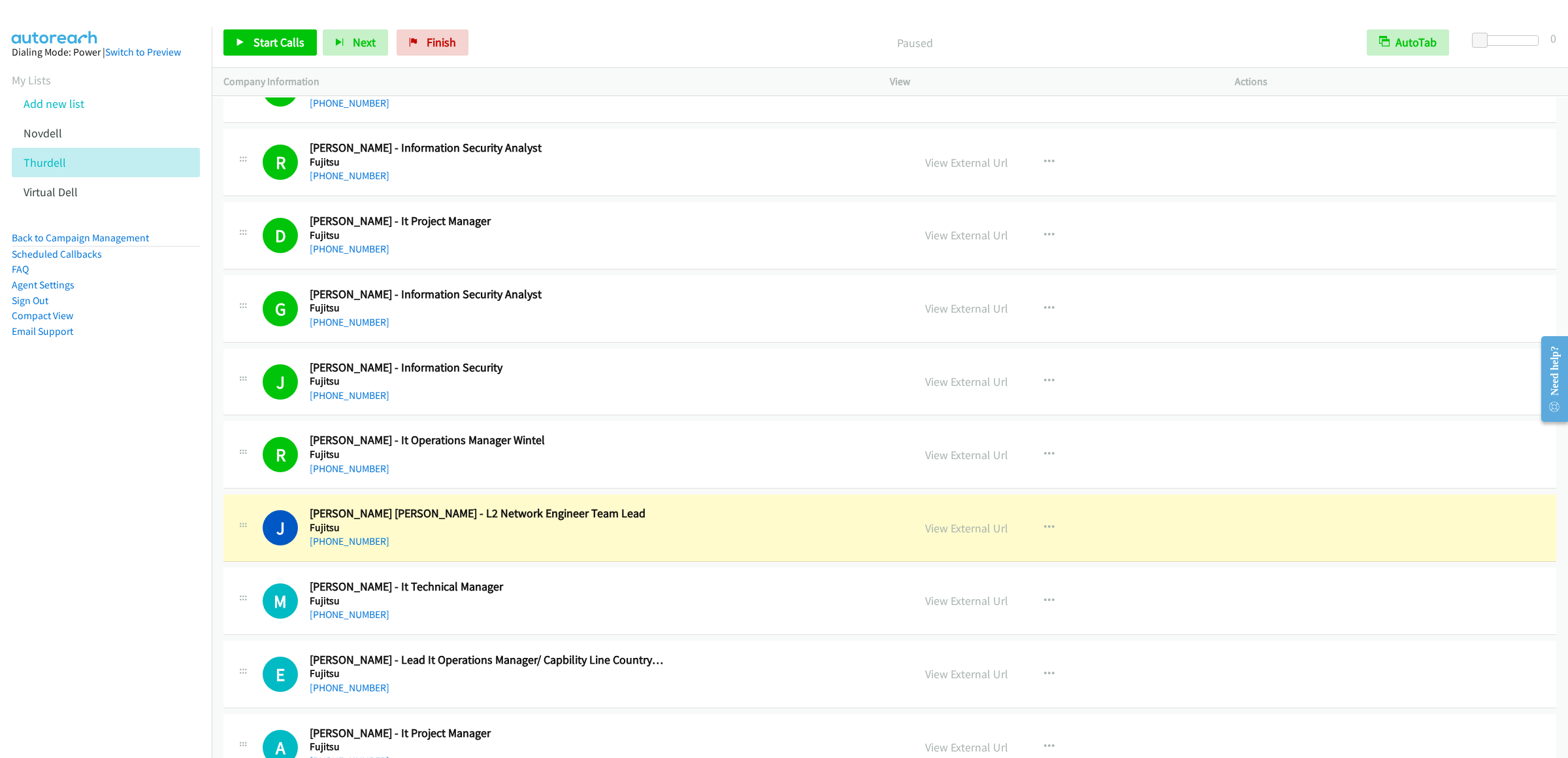
scroll to position [14383, 0]
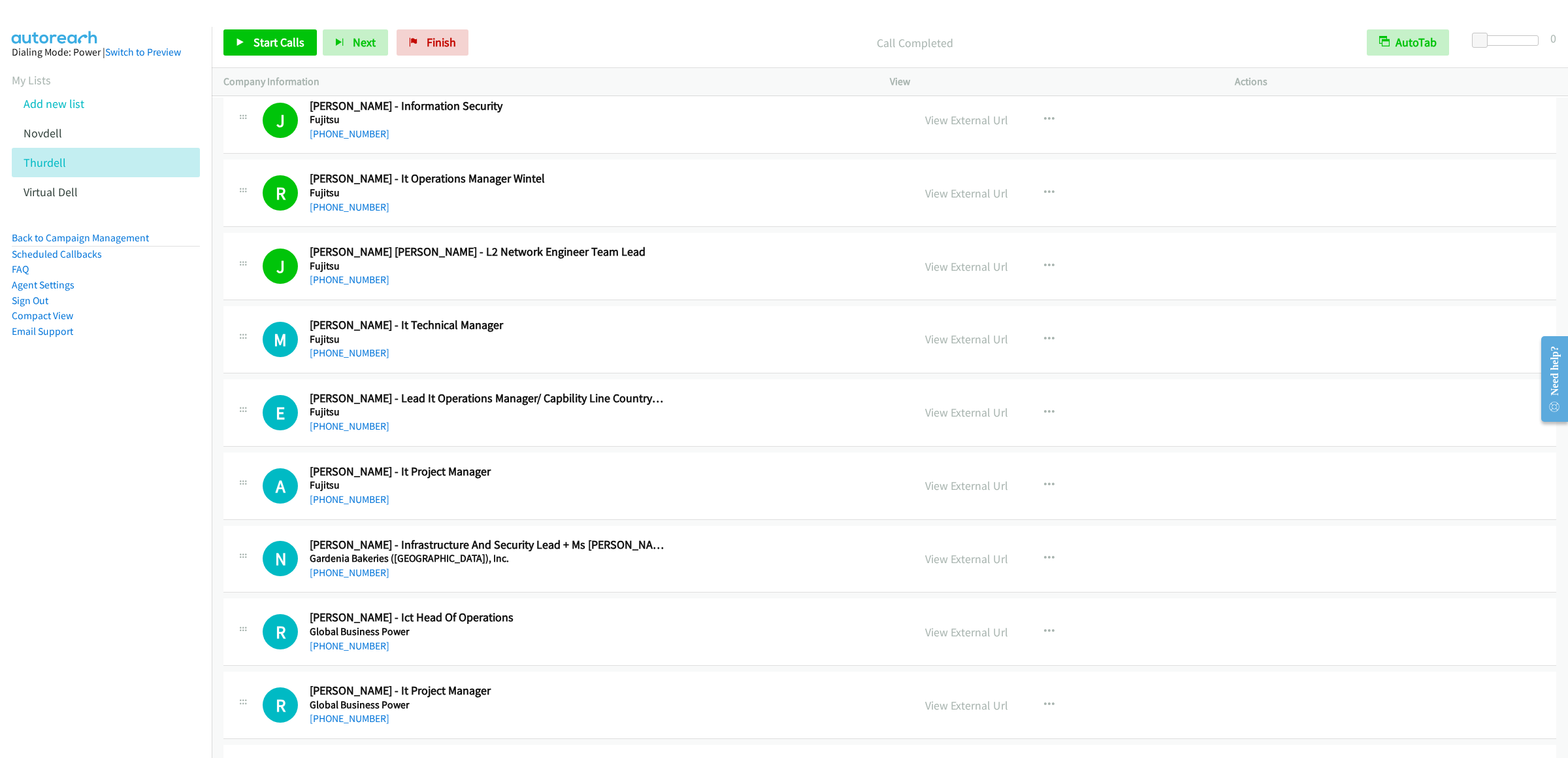
click at [228, 19] on div "Start Calls Pause Next Finish Call Completed AutoTab AutoTab 0" at bounding box center [889, 43] width 1357 height 50
click at [241, 34] on link "Start Calls" at bounding box center [270, 43] width 94 height 26
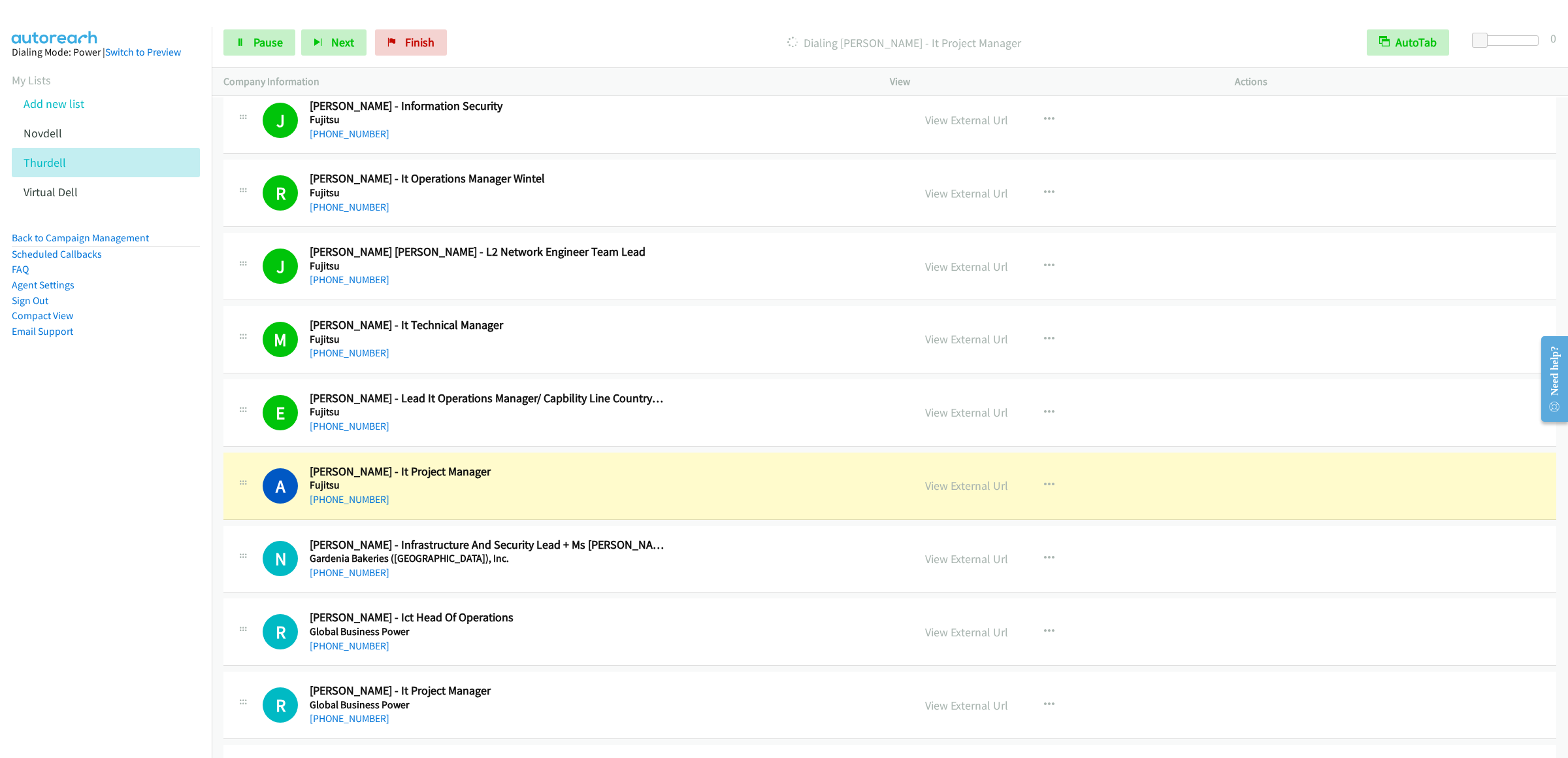
scroll to position [14775, 0]
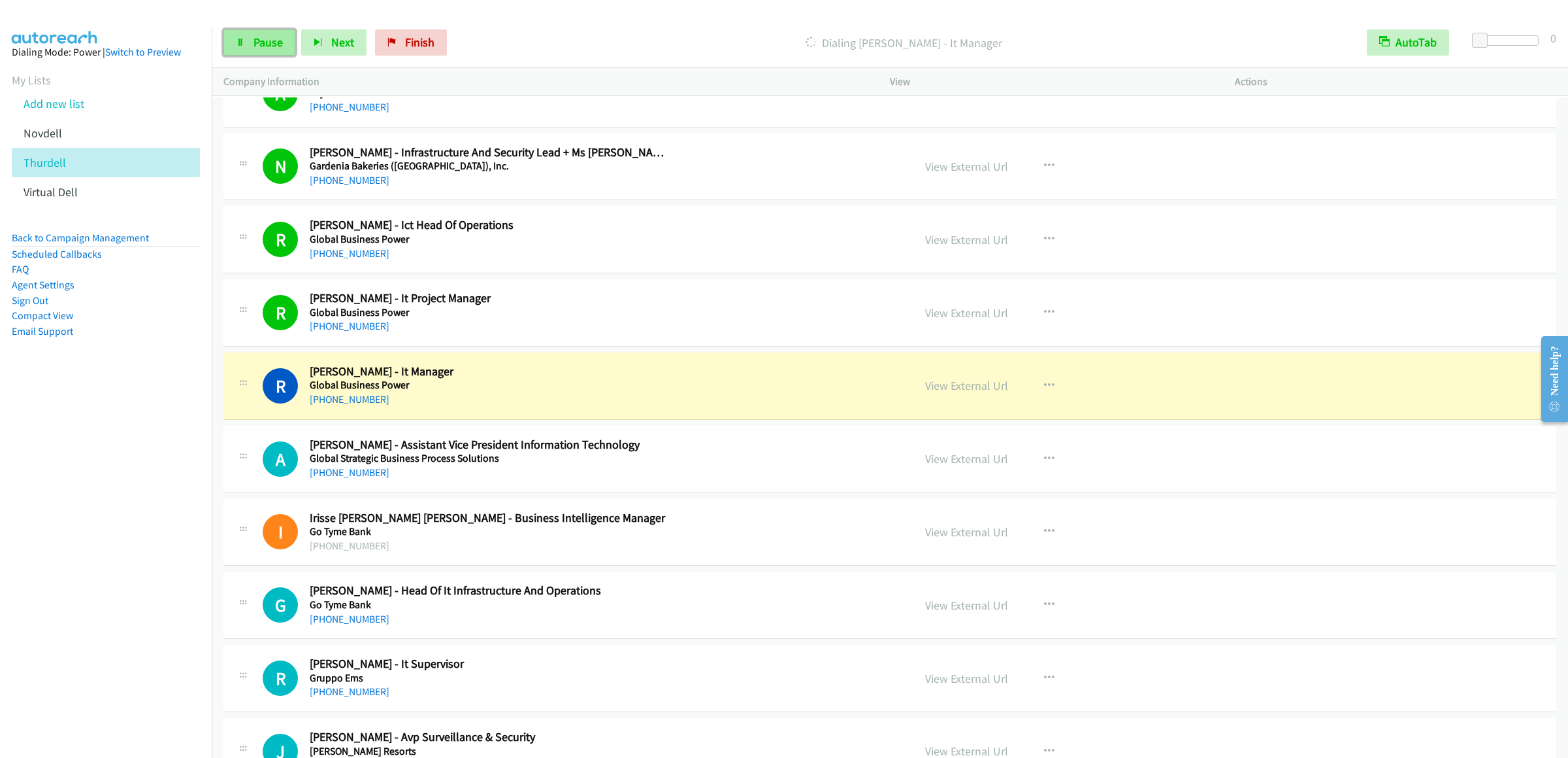
click at [249, 53] on link "Pause" at bounding box center [259, 43] width 72 height 26
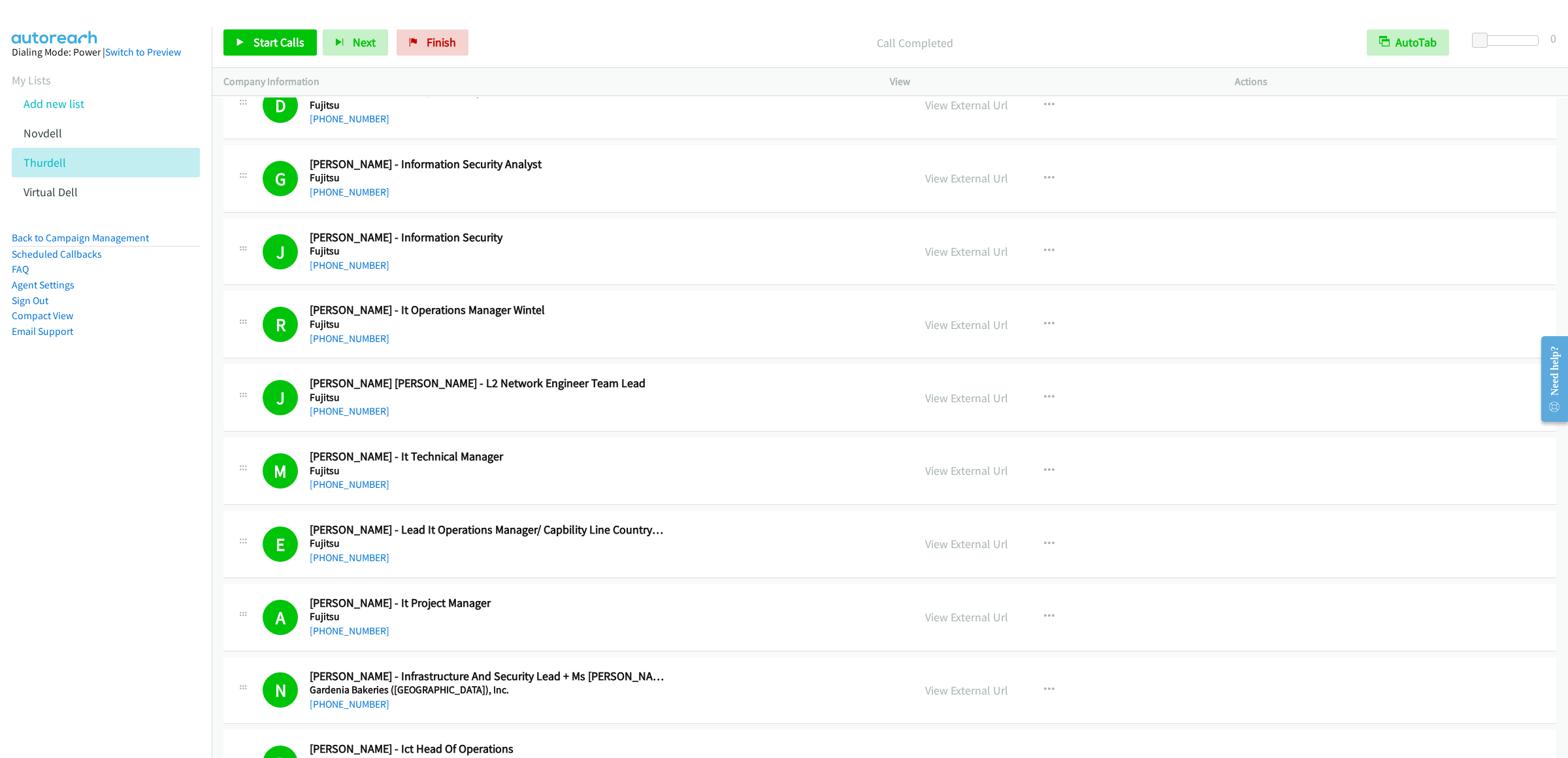
scroll to position [14905, 0]
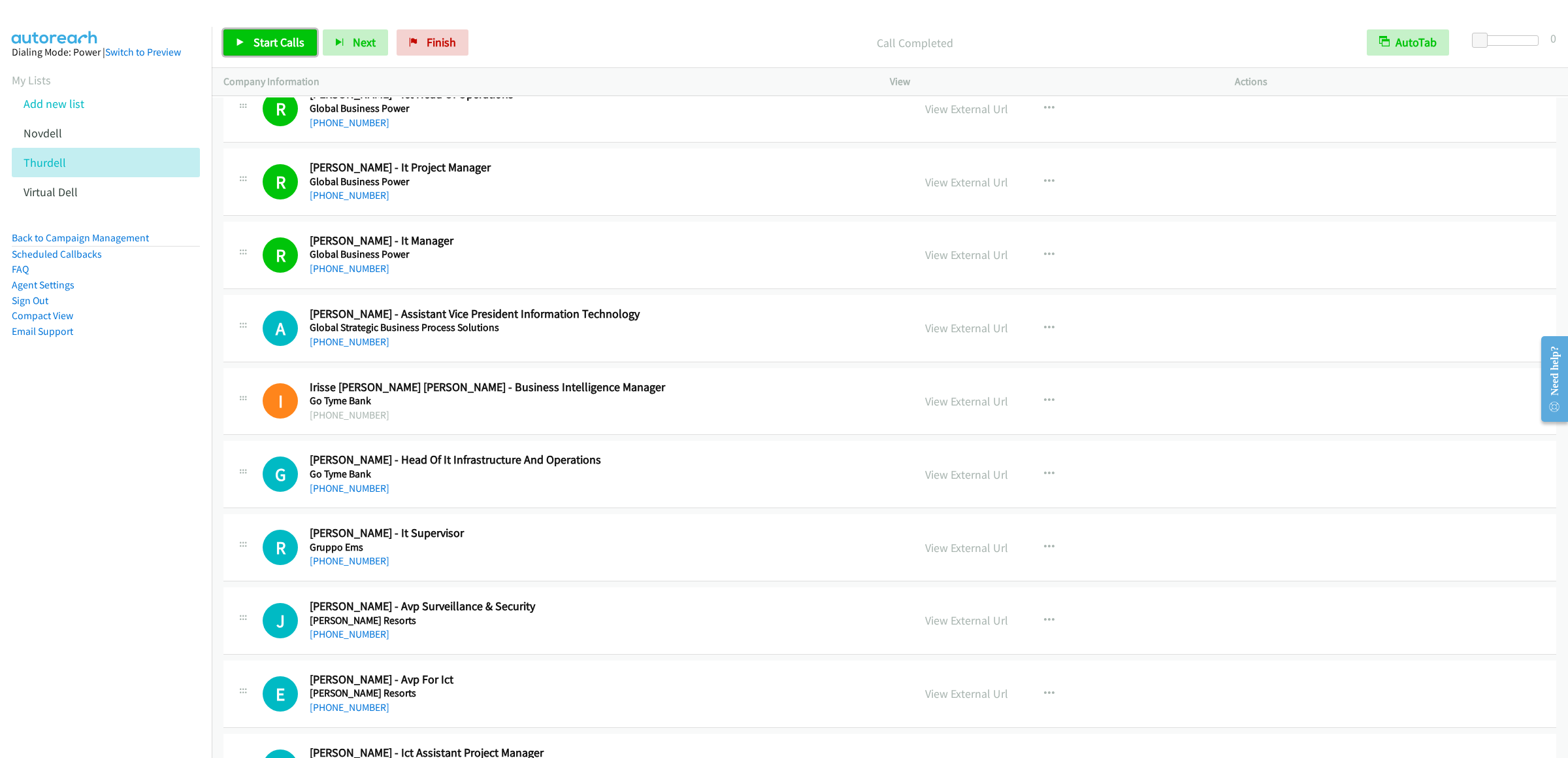
click at [281, 46] on span "Start Calls" at bounding box center [279, 42] width 51 height 15
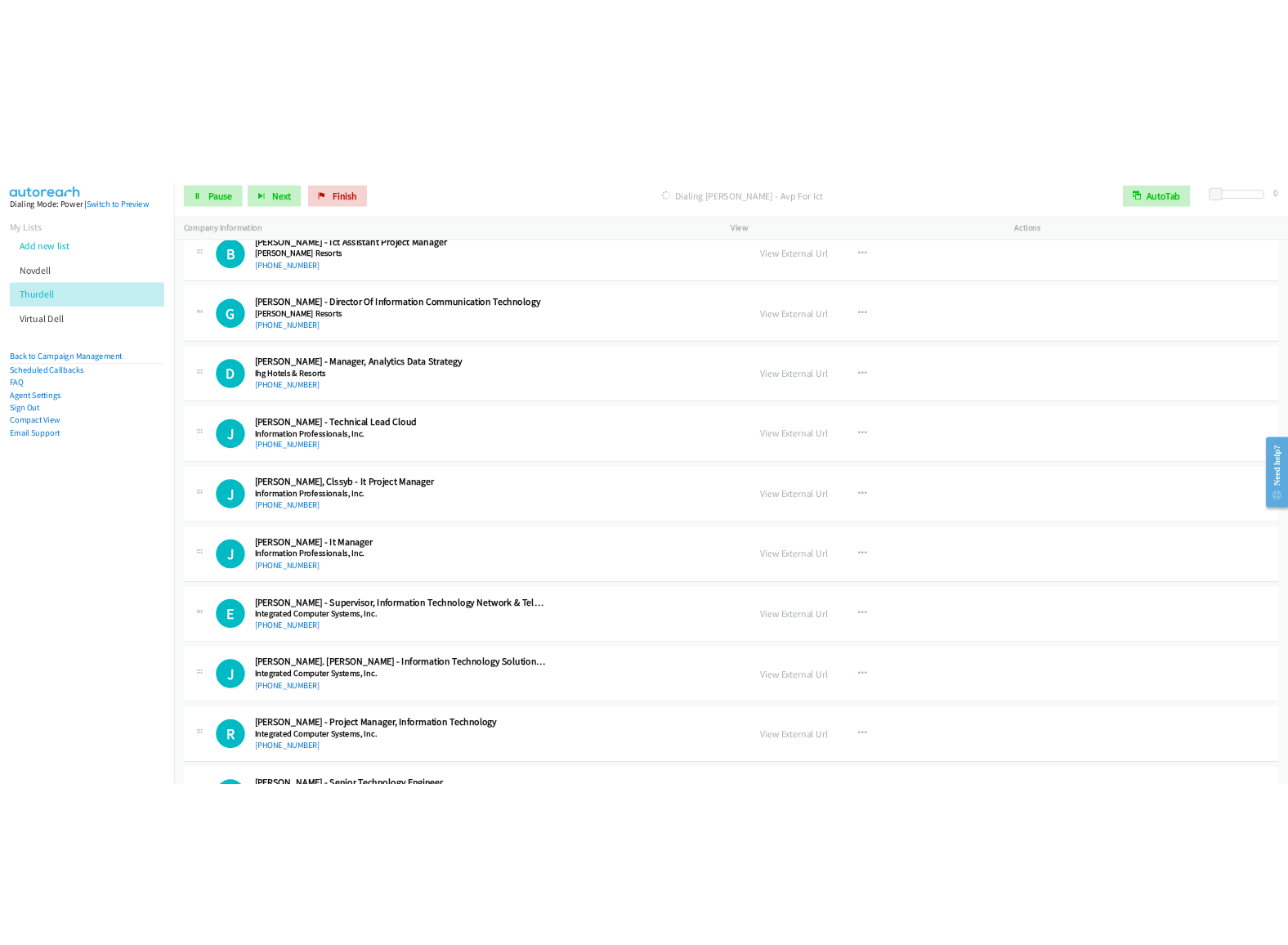
scroll to position [19293, 0]
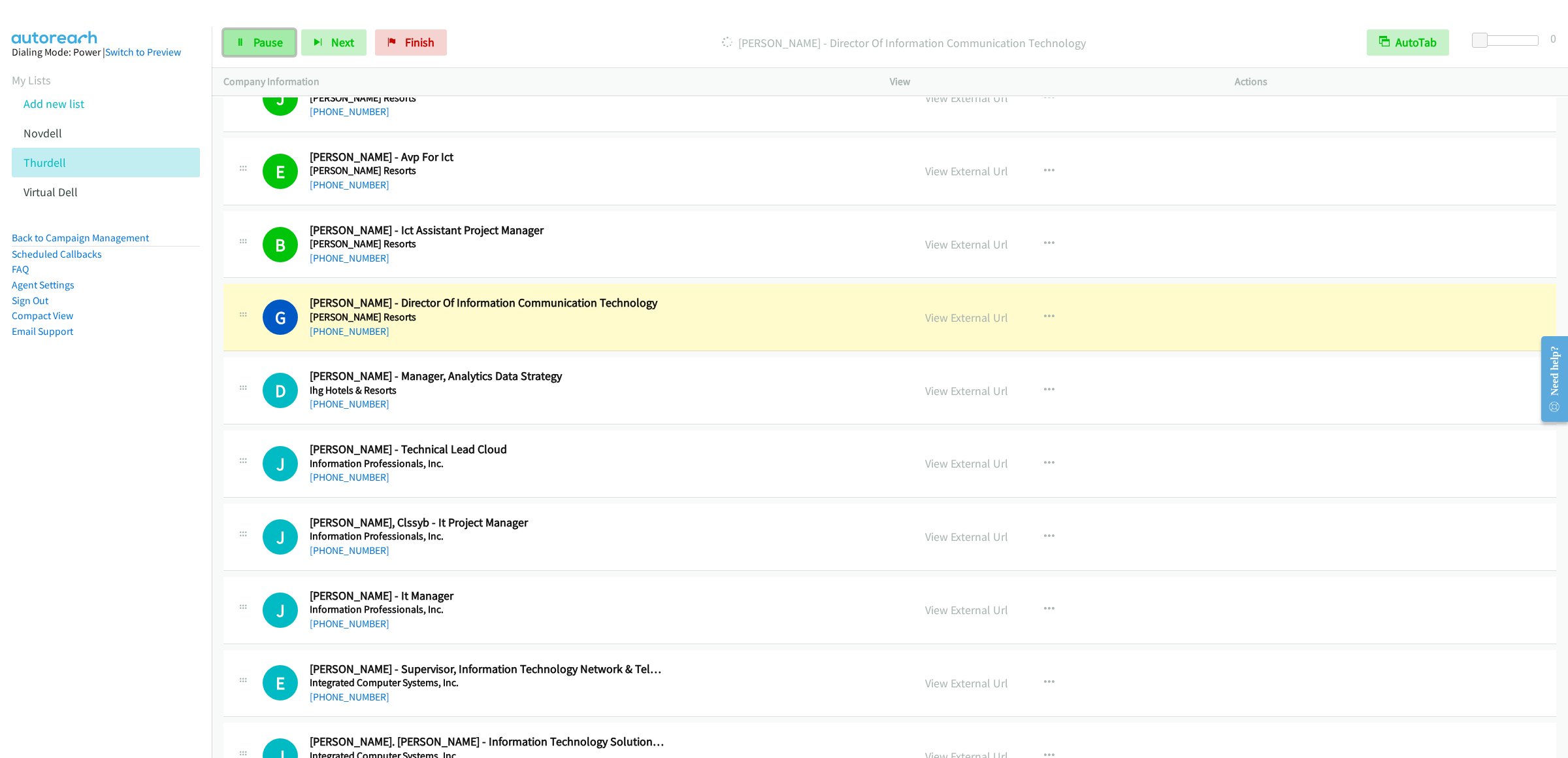
click at [273, 29] on link "Pause" at bounding box center [259, 43] width 72 height 26
